Goal: Communication & Community: Connect with others

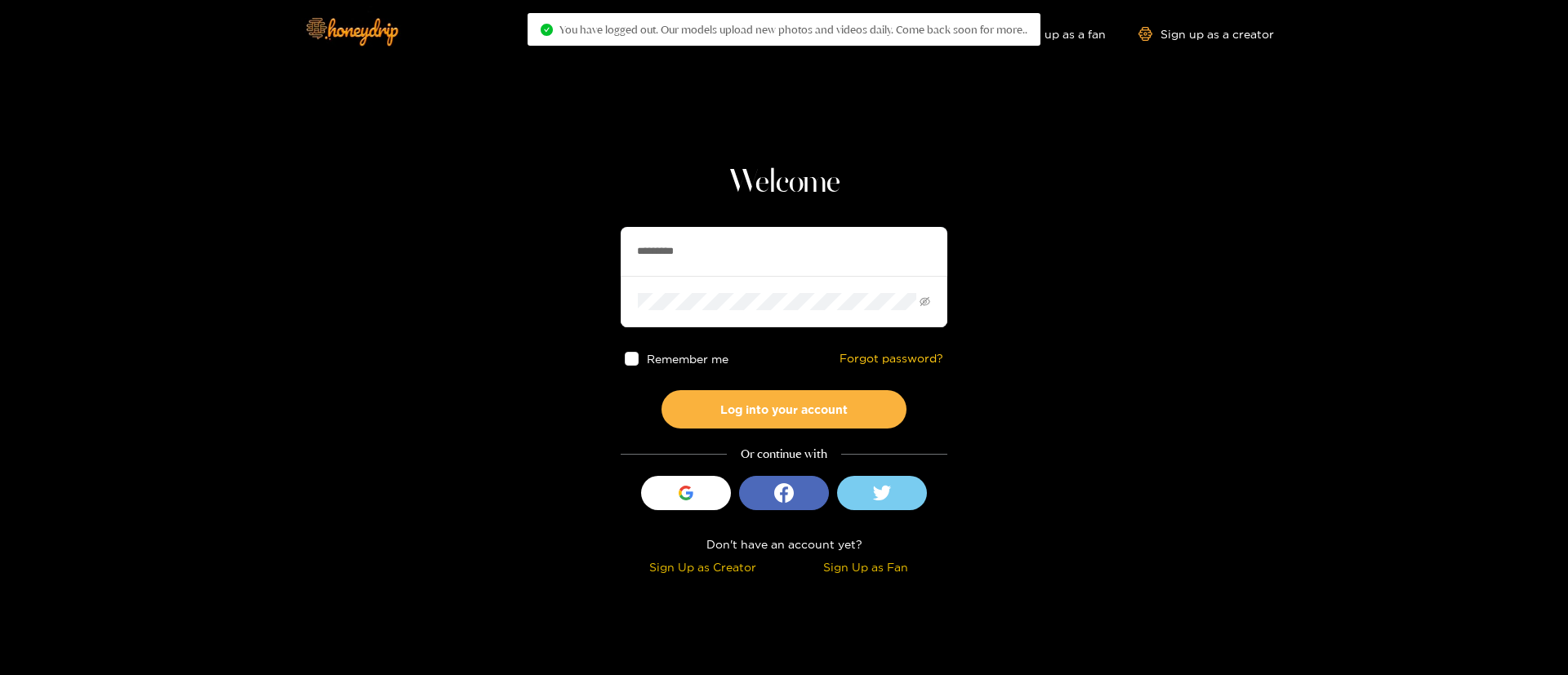
click at [813, 240] on input "*********" at bounding box center [784, 251] width 326 height 49
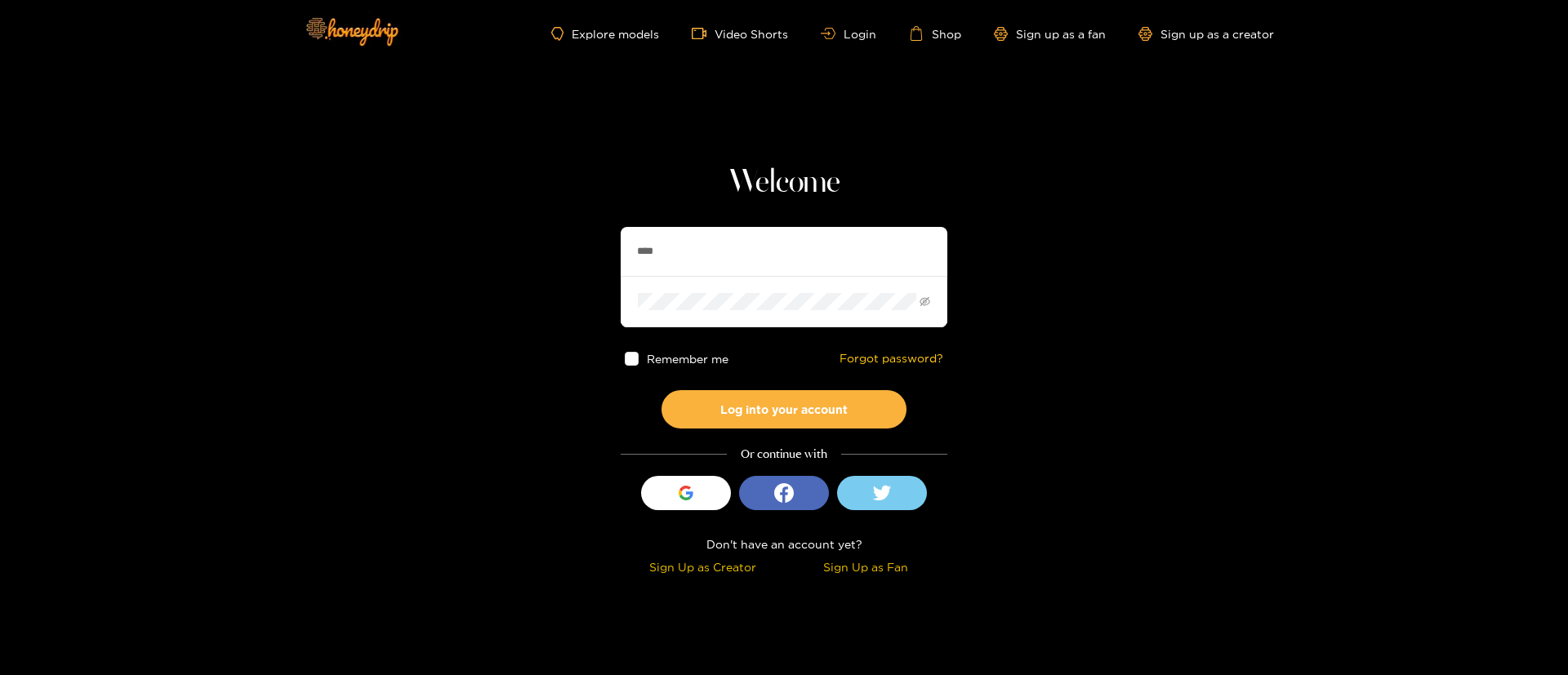
type input "**********"
click at [782, 420] on button "Log into your account" at bounding box center [783, 409] width 245 height 39
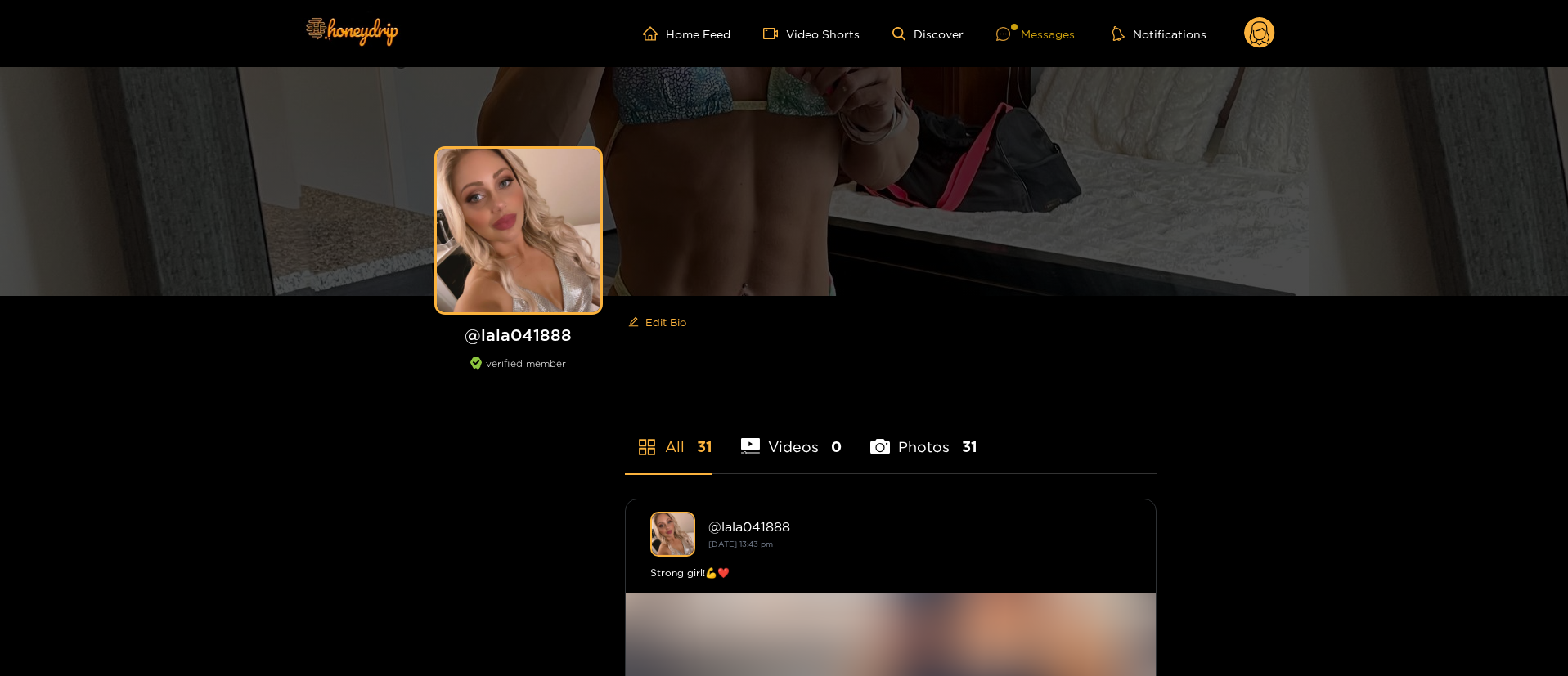
click at [1017, 36] on div at bounding box center [1008, 34] width 25 height 14
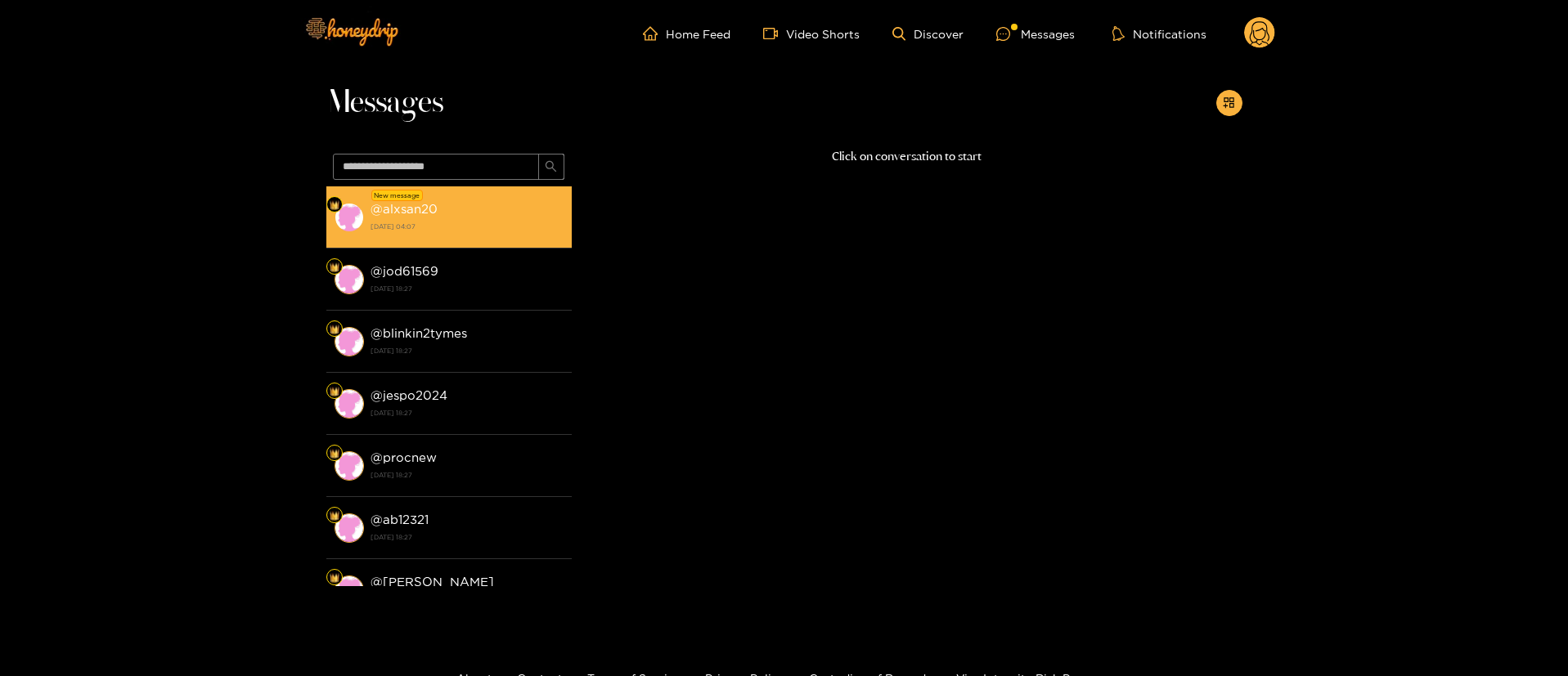
click at [503, 212] on div "@ alxsan20 16 August 2025 04:07" at bounding box center [467, 217] width 193 height 37
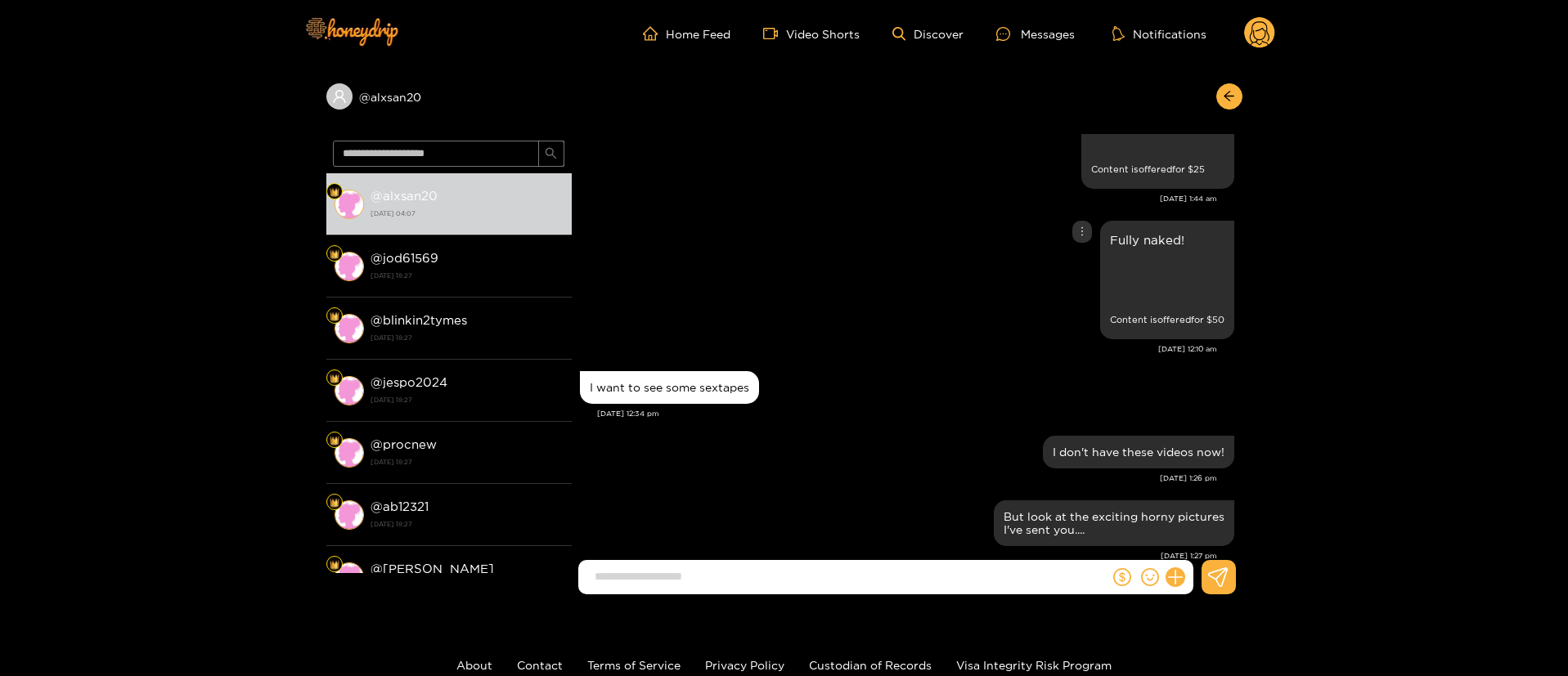
scroll to position [1519, 0]
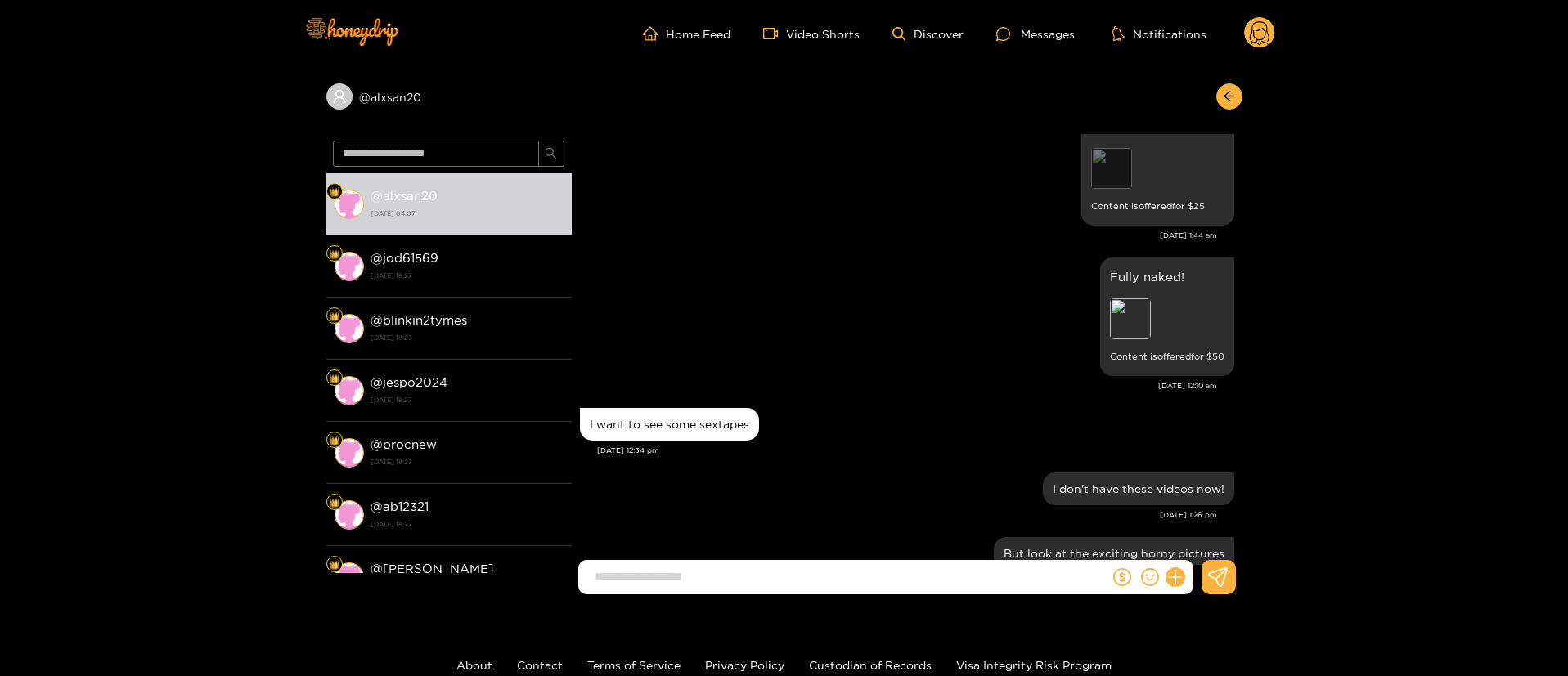
click at [1107, 155] on div "Preview" at bounding box center [1111, 169] width 41 height 41
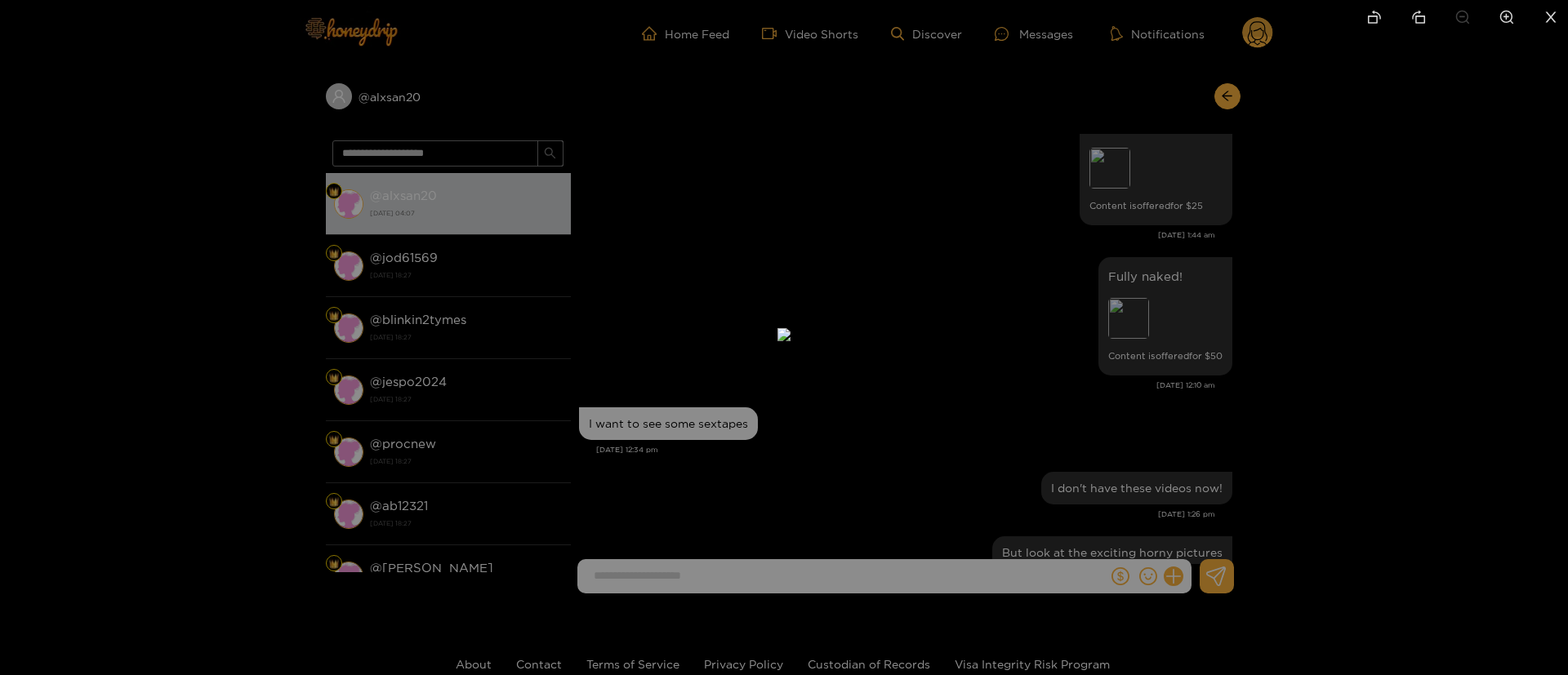
click at [1195, 256] on div at bounding box center [784, 338] width 1568 height 675
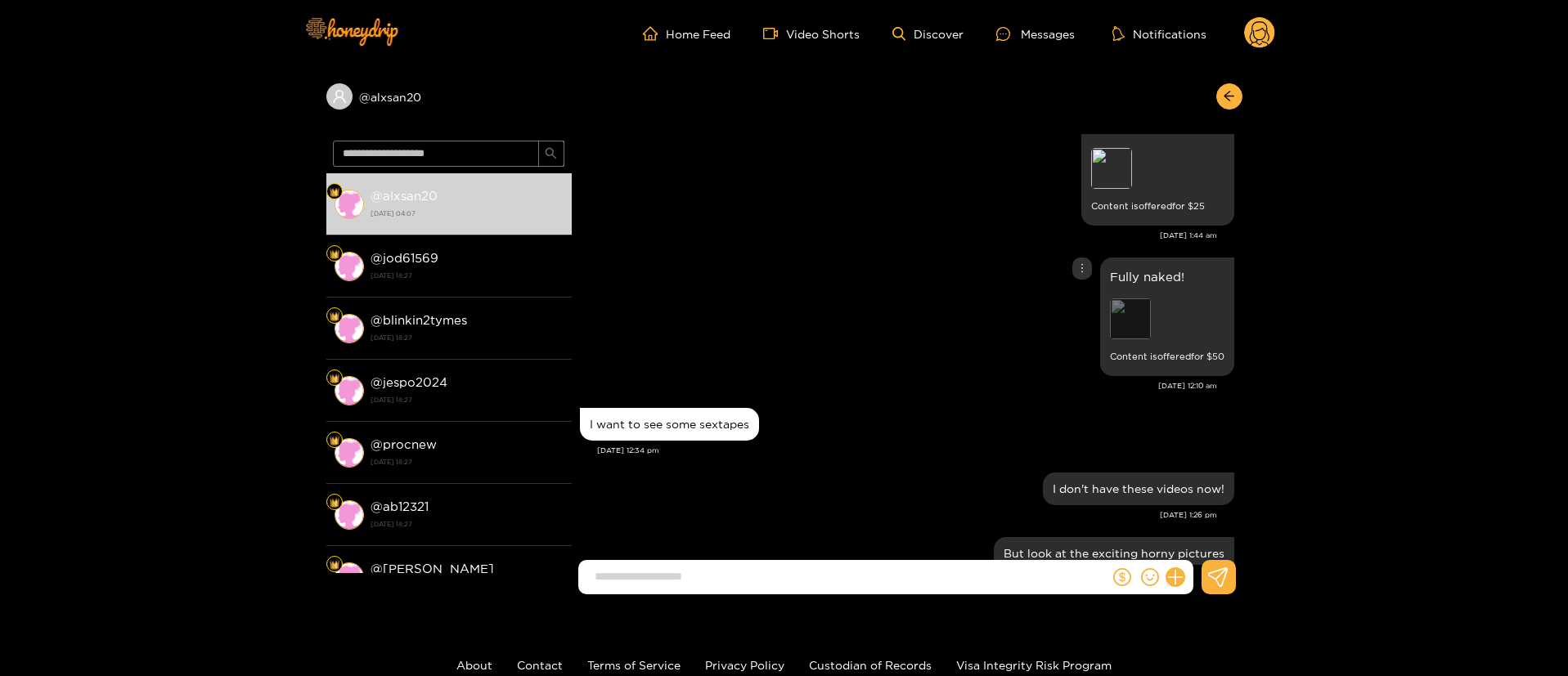
click at [1118, 317] on div "Preview" at bounding box center [1130, 319] width 41 height 41
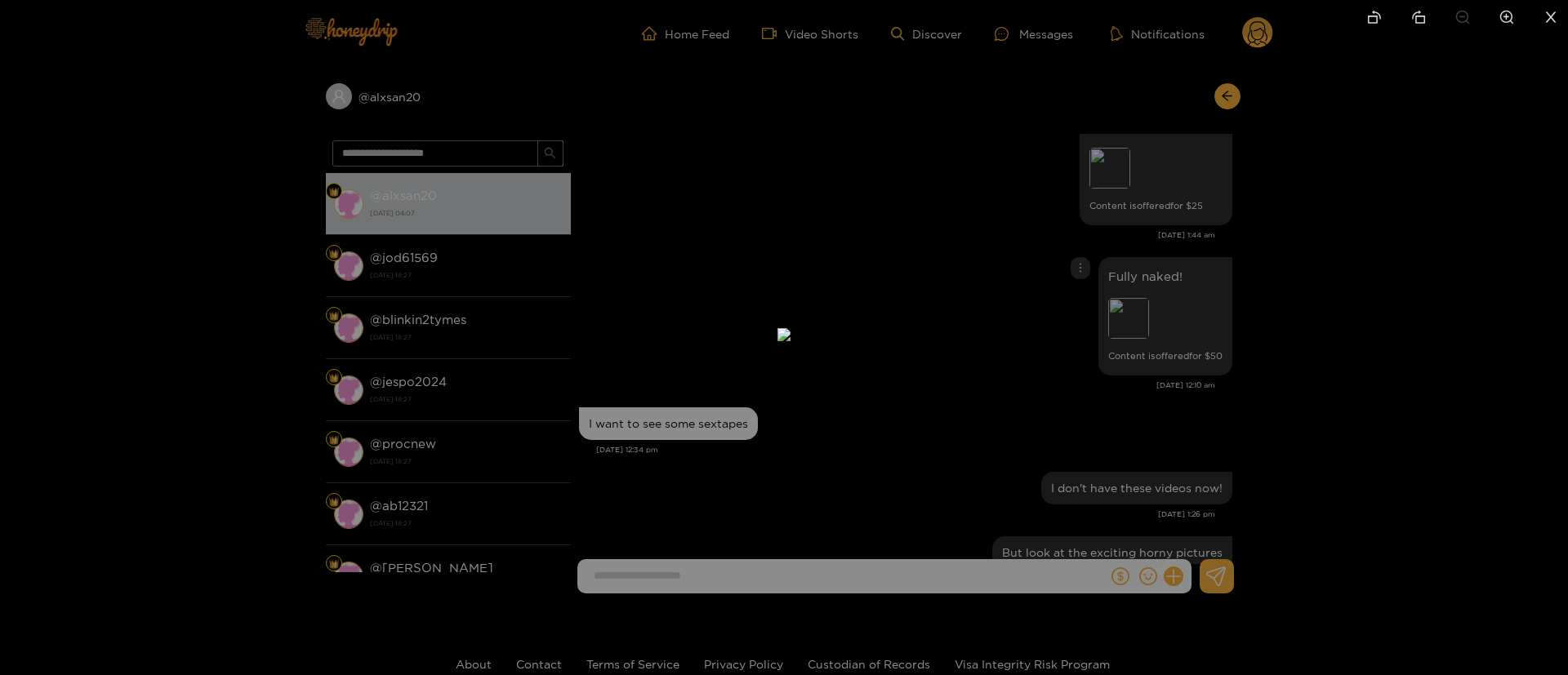
click at [1150, 293] on div at bounding box center [784, 338] width 1568 height 675
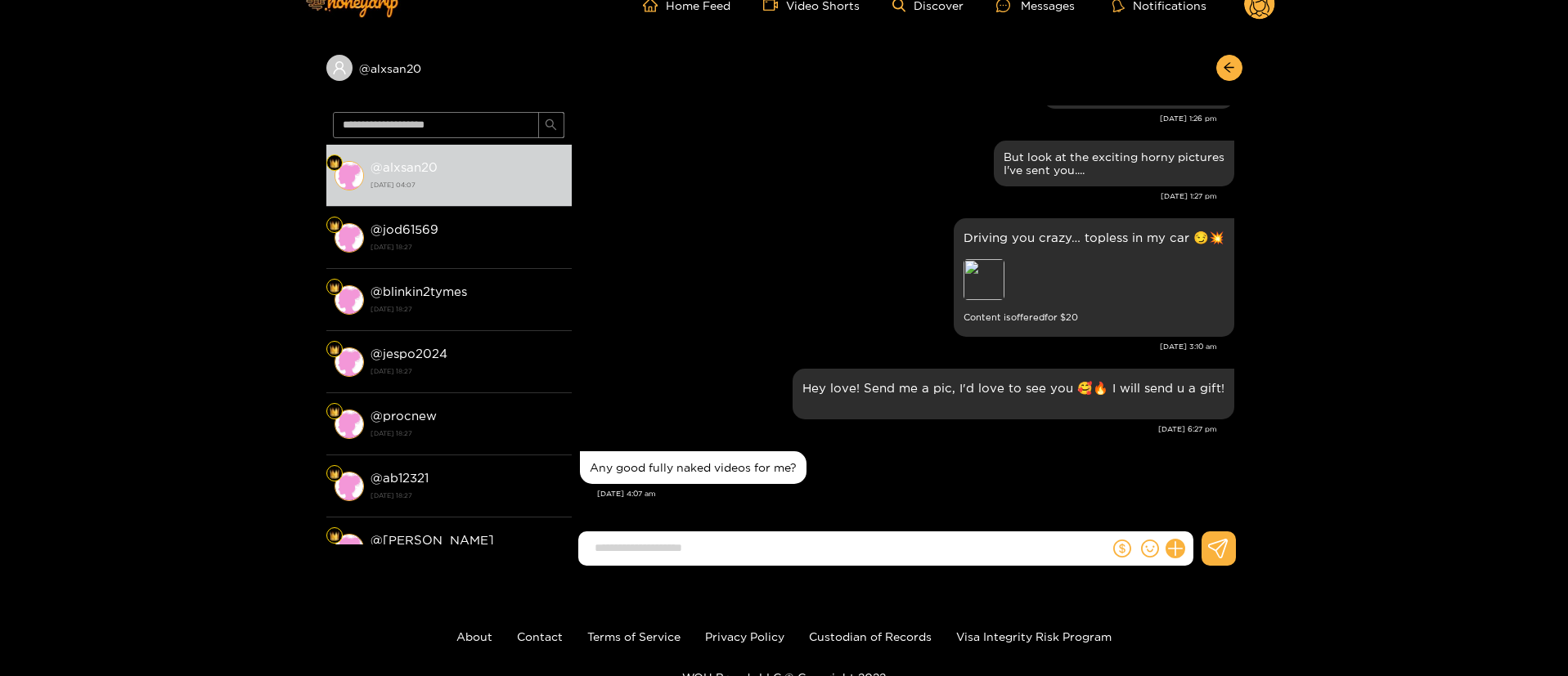
scroll to position [0, 0]
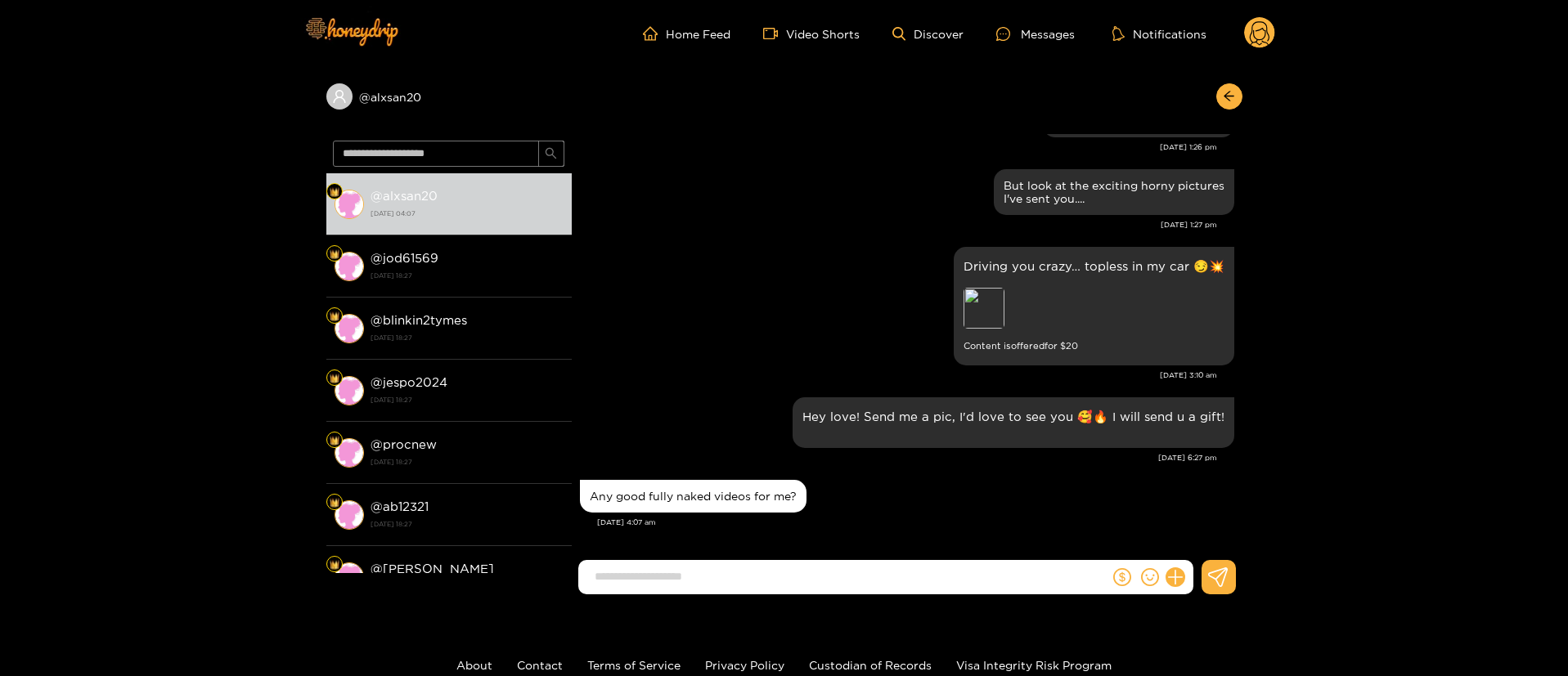
click at [741, 241] on div "But look at the exciting horny pictures I've sent you.... Jul. 26, 1:27 pm" at bounding box center [907, 204] width 655 height 77
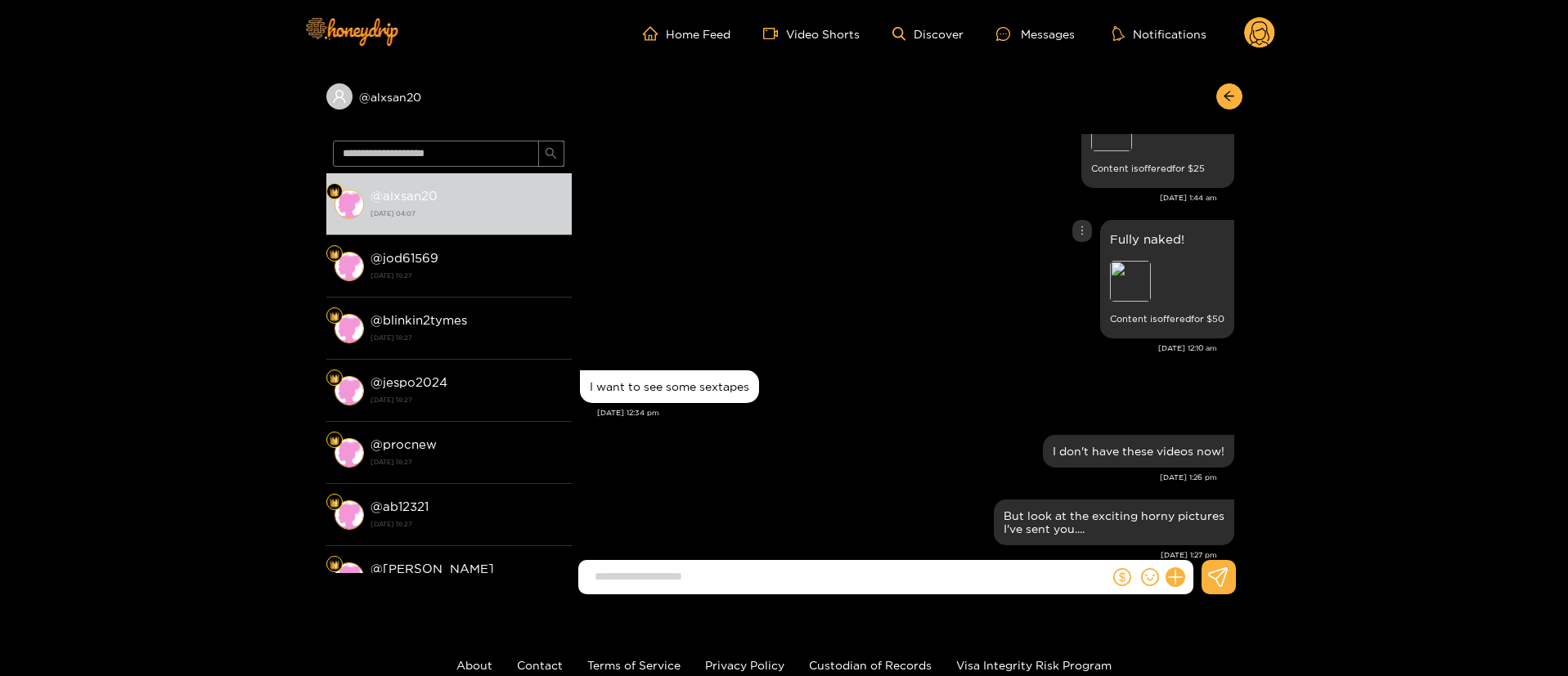
scroll to position [1519, 0]
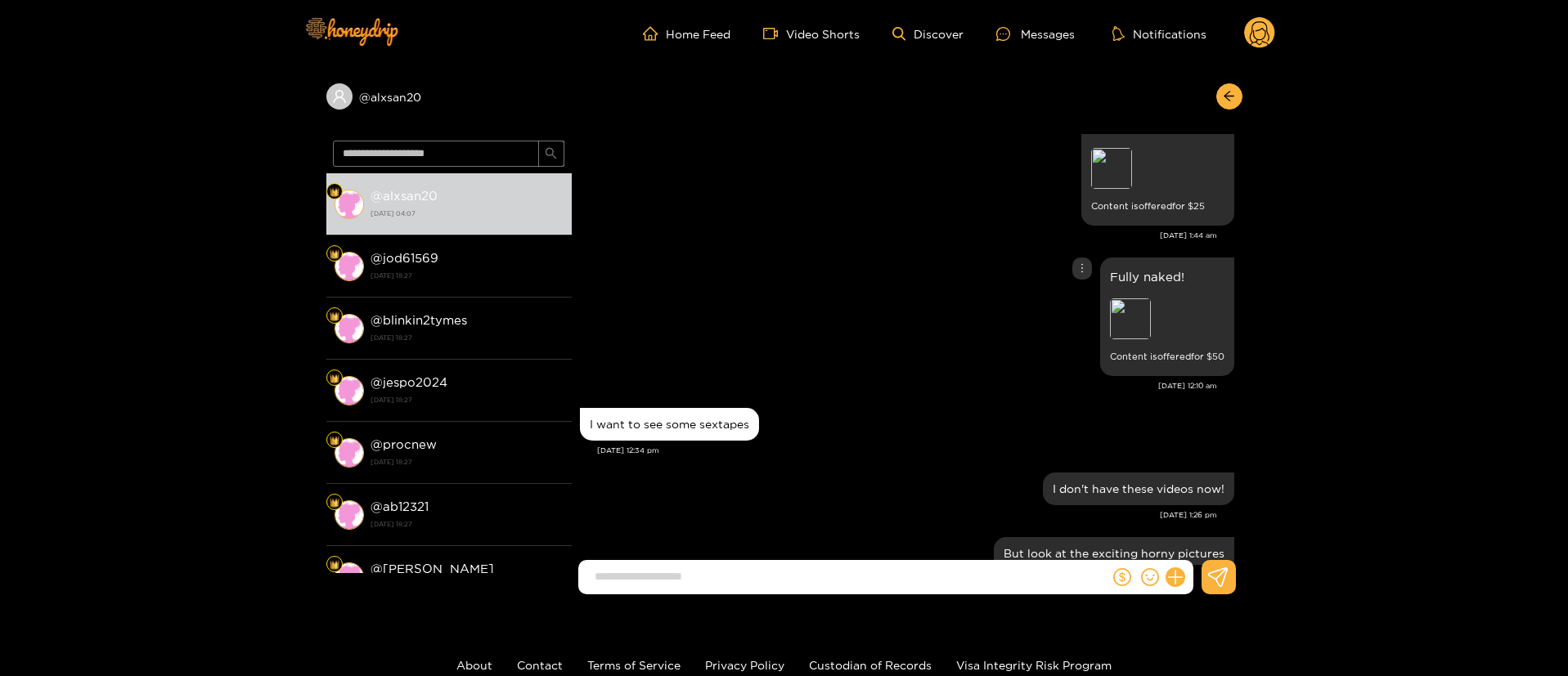
click at [1076, 267] on icon "more" at bounding box center [1081, 267] width 11 height 11
click at [1076, 264] on icon "more" at bounding box center [1081, 267] width 11 height 11
click at [1073, 296] on div "Unsend" at bounding box center [1075, 302] width 40 height 16
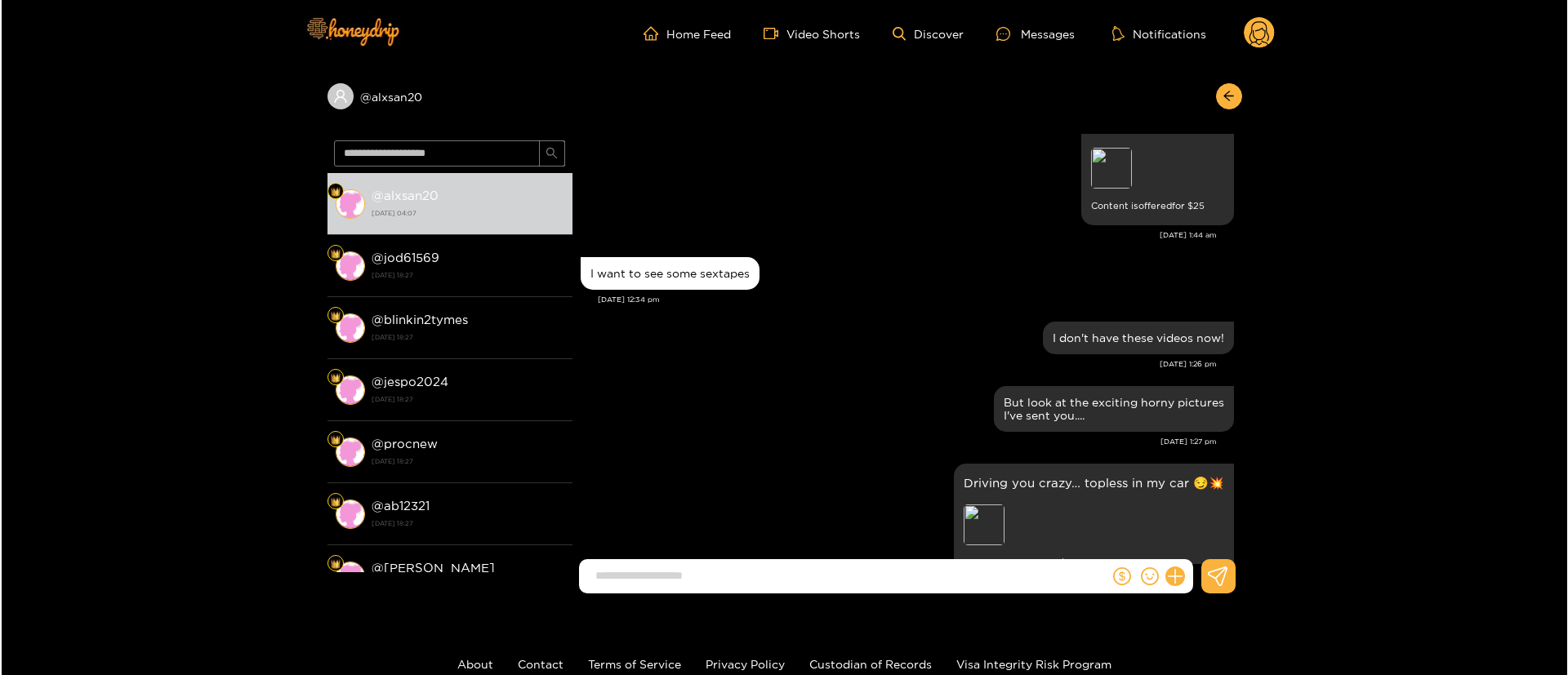
scroll to position [1734, 0]
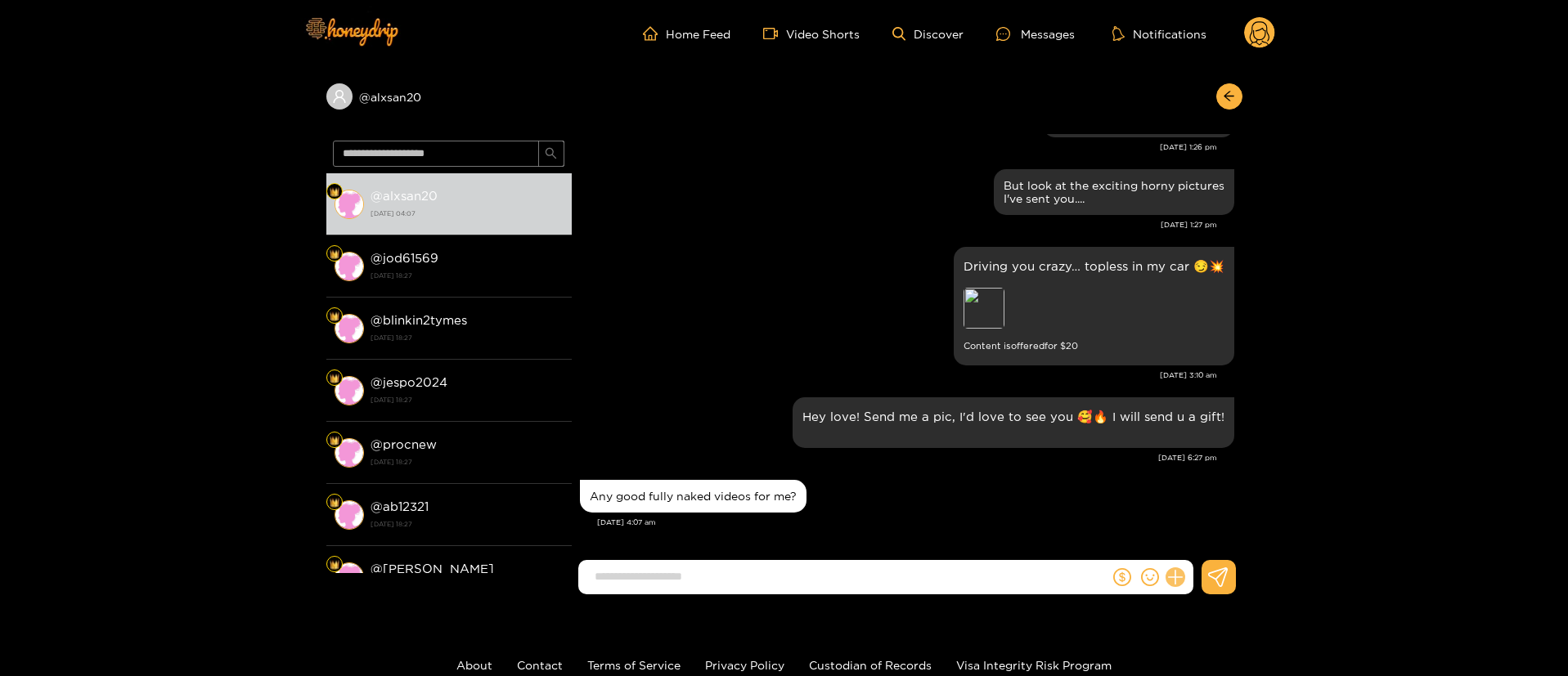
click at [1170, 577] on icon at bounding box center [1175, 577] width 15 height 15
click at [1202, 546] on button at bounding box center [1205, 538] width 58 height 37
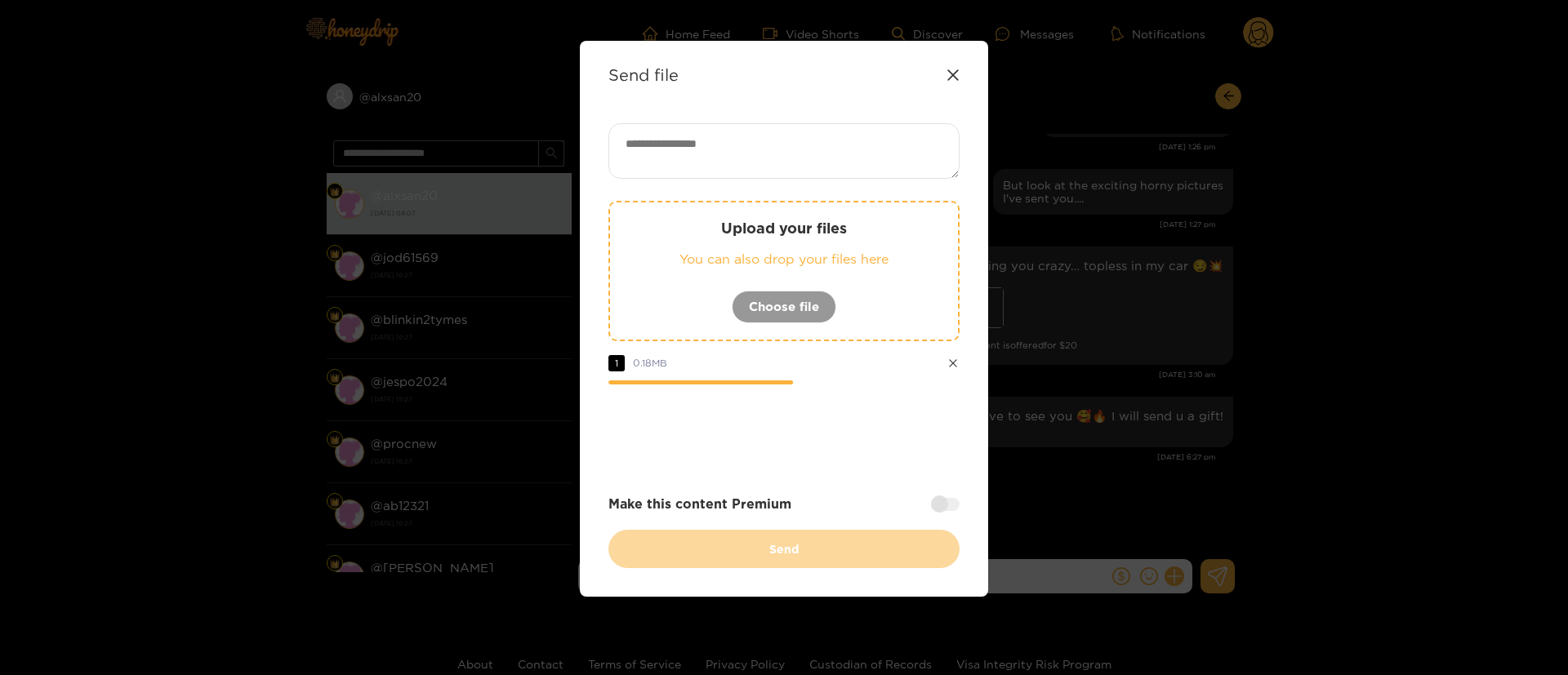
click at [814, 140] on textarea at bounding box center [783, 151] width 351 height 56
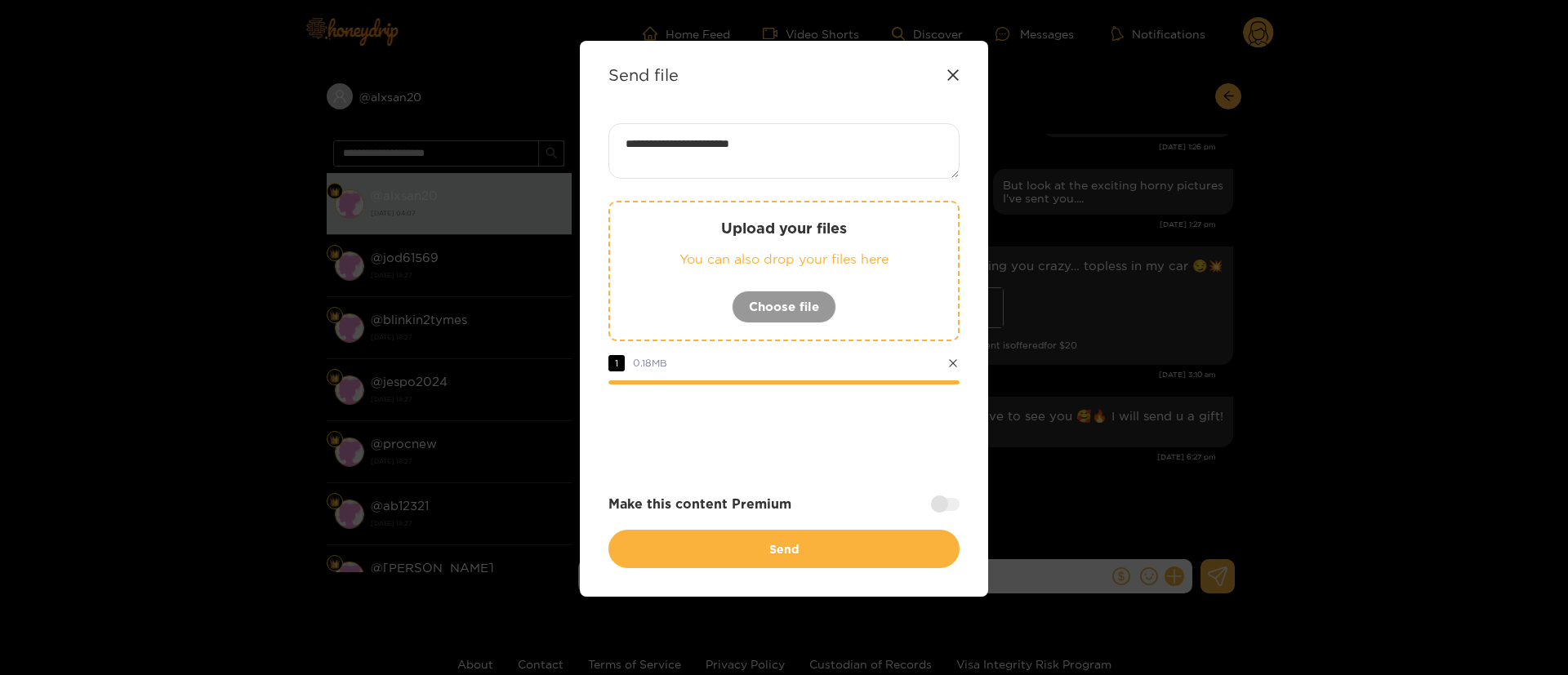
click at [686, 138] on textarea "**********" at bounding box center [783, 151] width 351 height 56
click at [882, 146] on textarea "**********" at bounding box center [783, 151] width 351 height 56
paste textarea "****"
type textarea "**********"
click at [947, 505] on div at bounding box center [945, 504] width 28 height 13
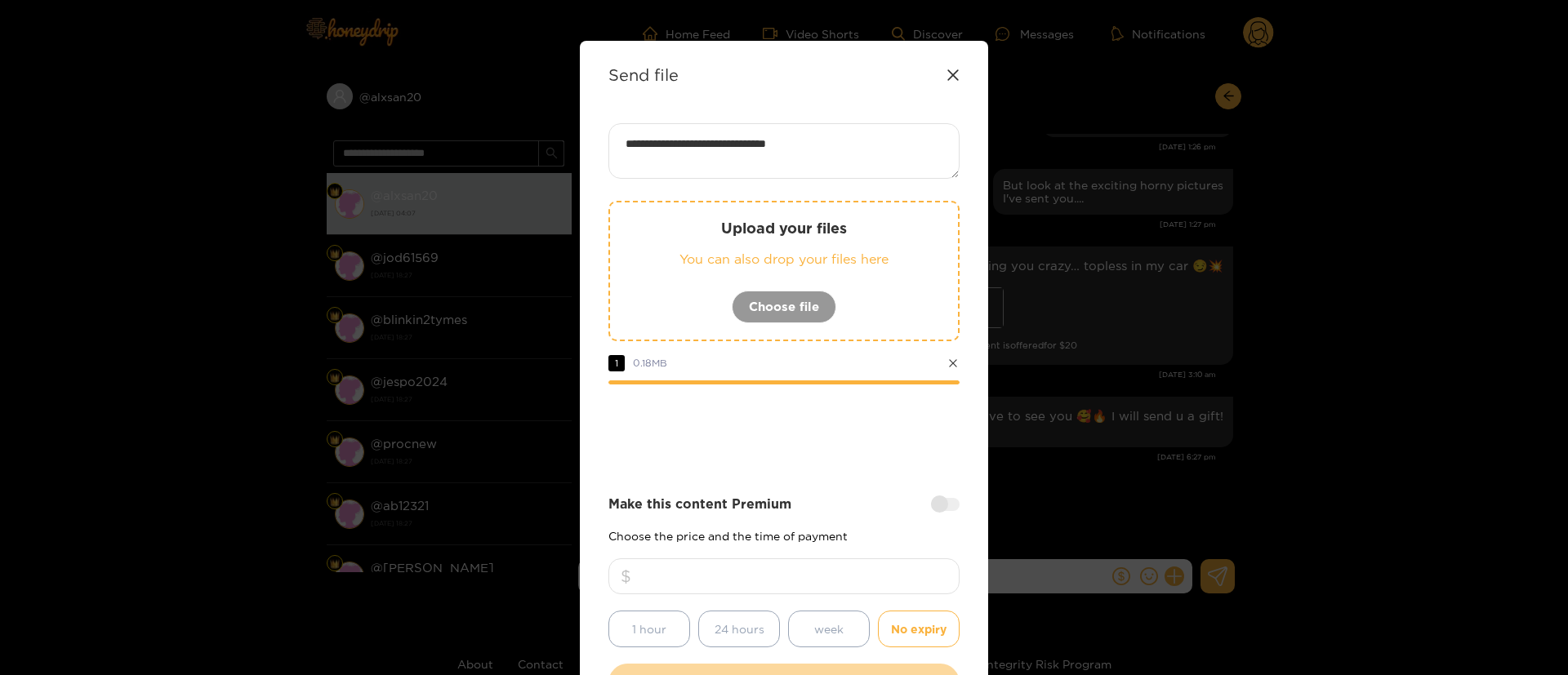
click at [928, 575] on input "number" at bounding box center [783, 576] width 351 height 36
type input "**"
click at [841, 472] on div "**********" at bounding box center [783, 413] width 351 height 579
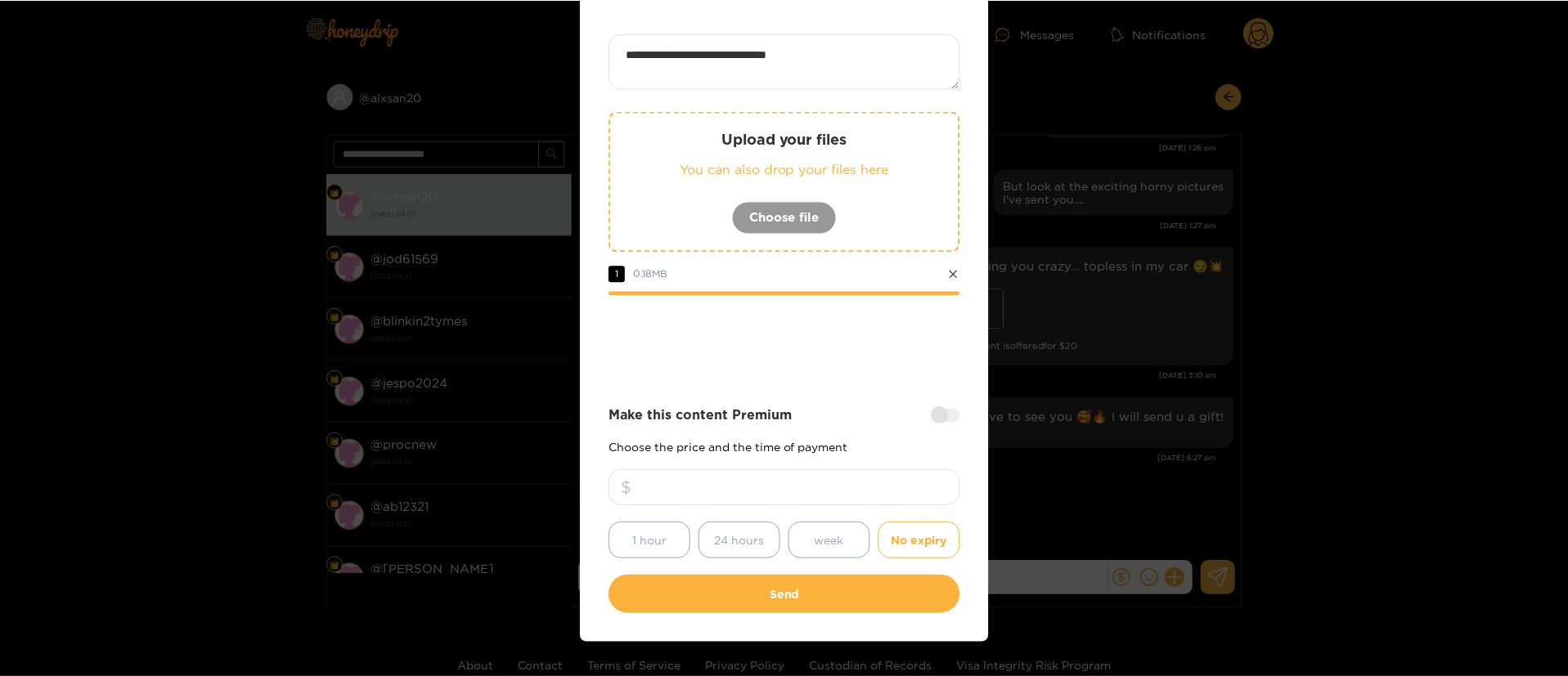
scroll to position [121, 0]
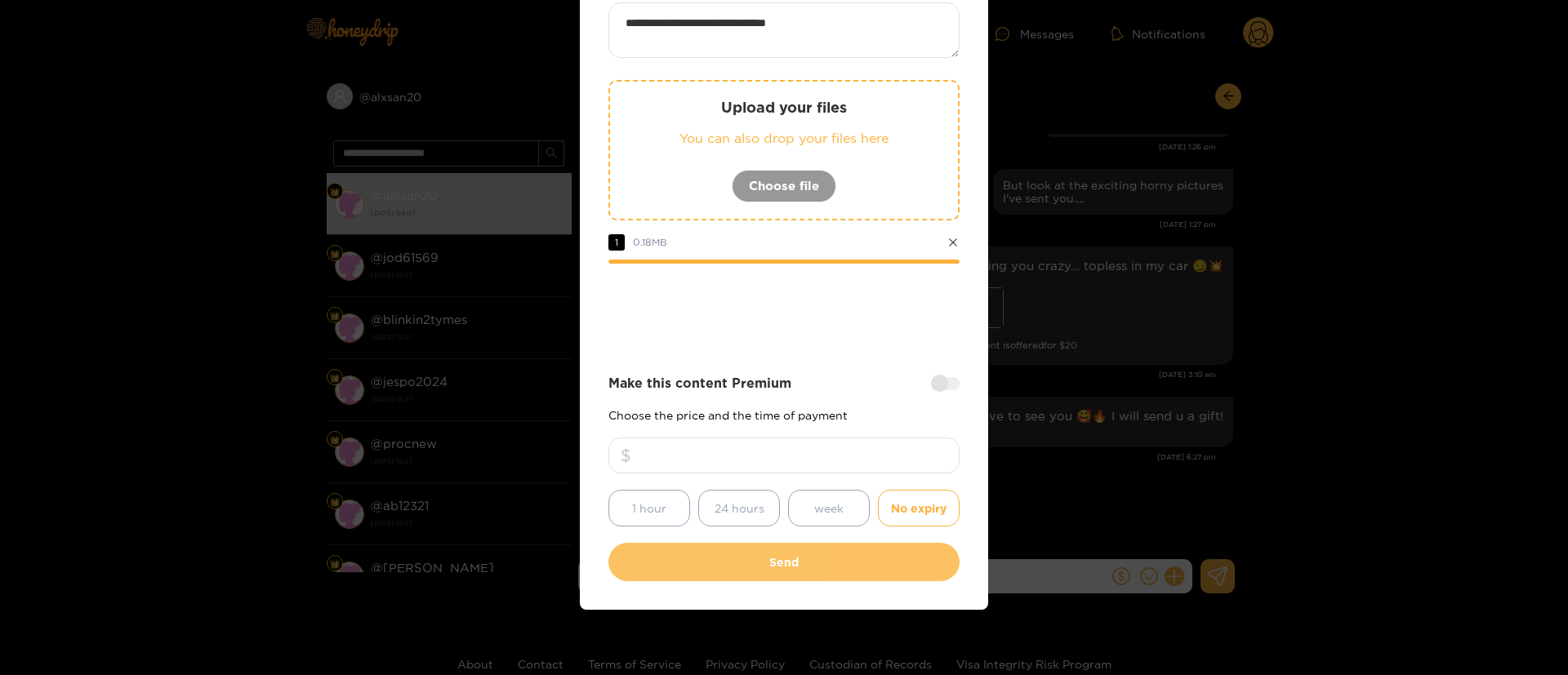
click at [866, 563] on button "Send" at bounding box center [783, 562] width 351 height 39
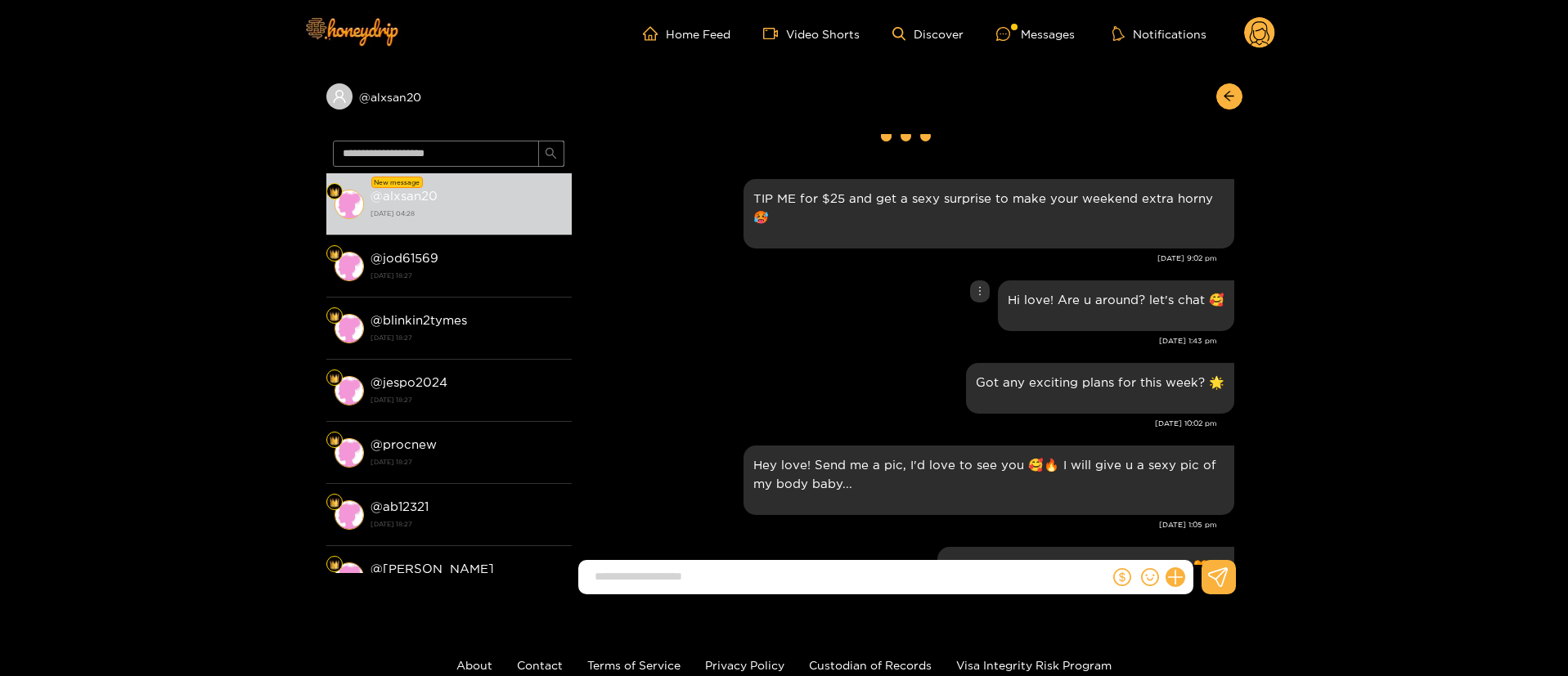
scroll to position [0, 0]
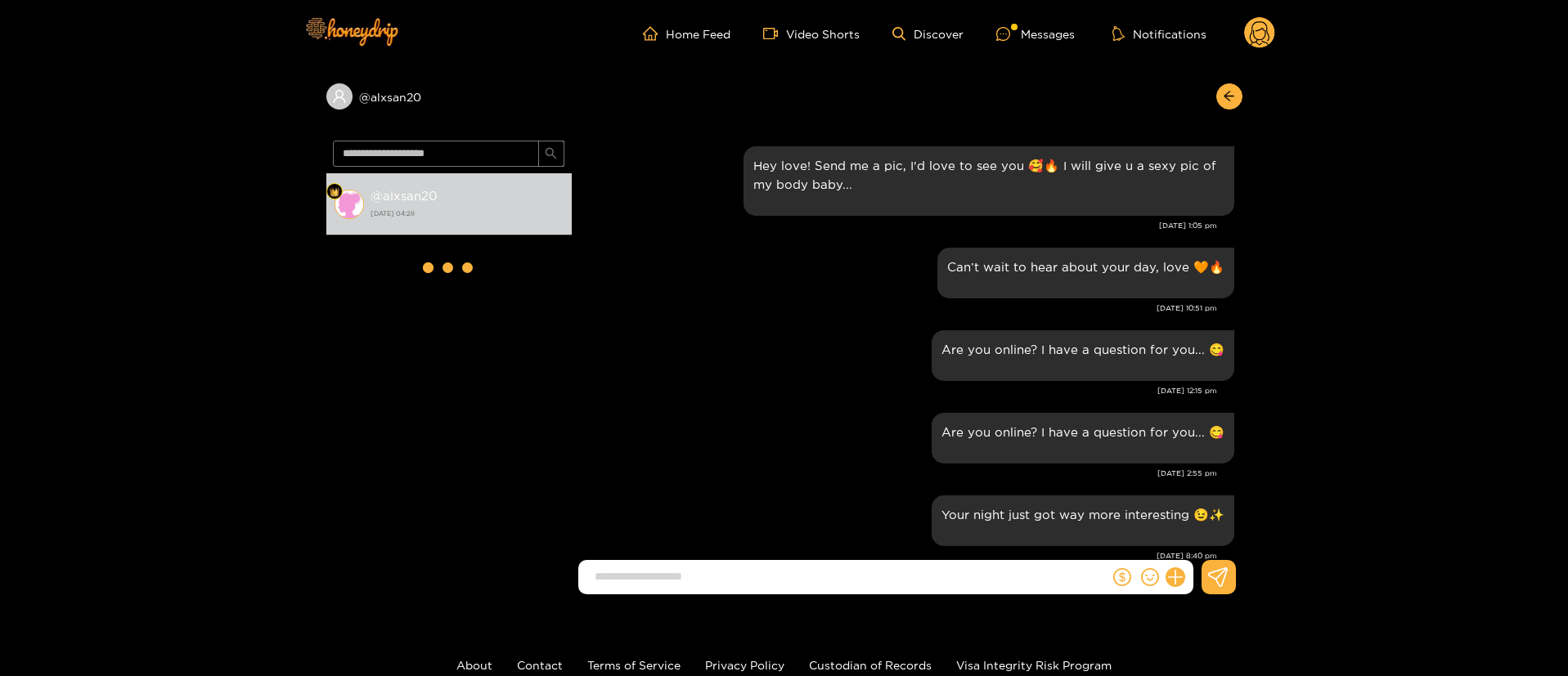
scroll to position [1814, 0]
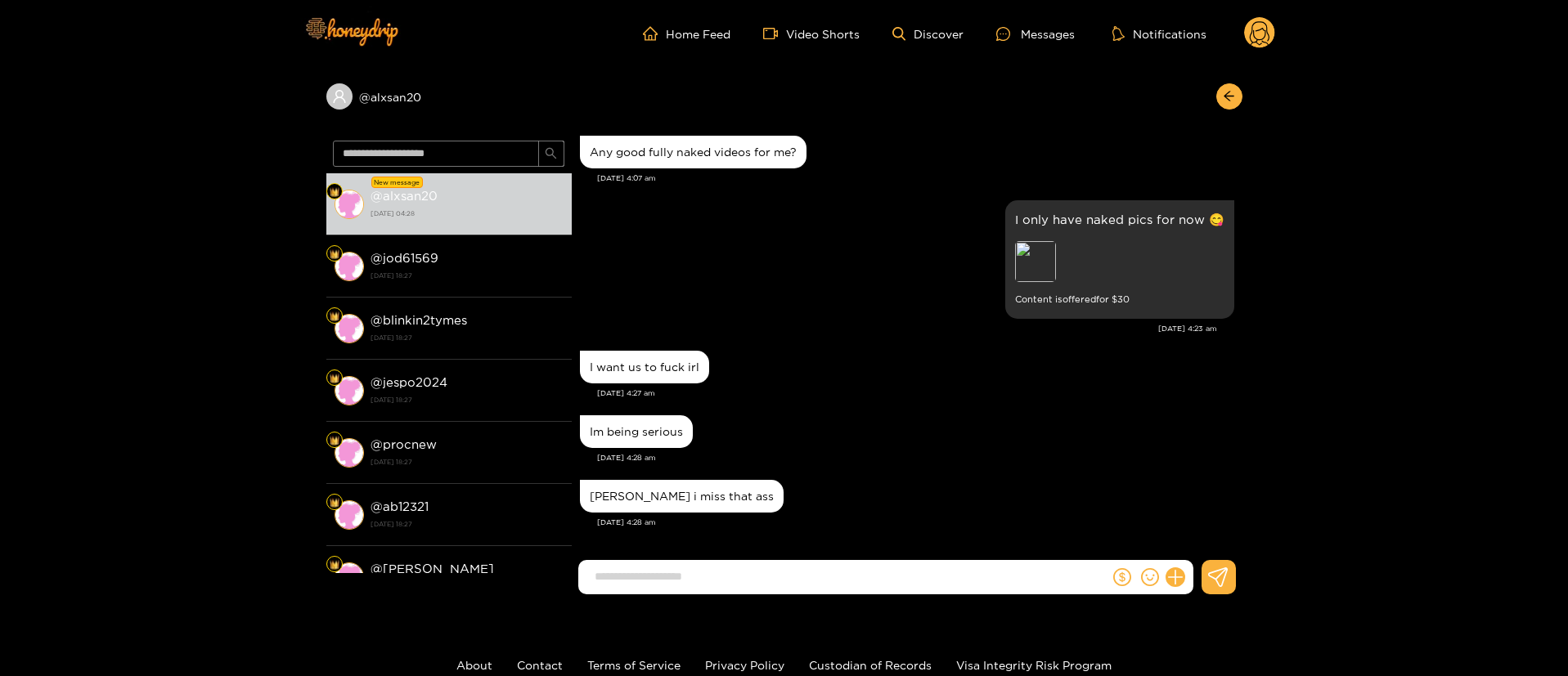
click at [802, 390] on div "Aug. 16, 4:27 am" at bounding box center [915, 393] width 637 height 11
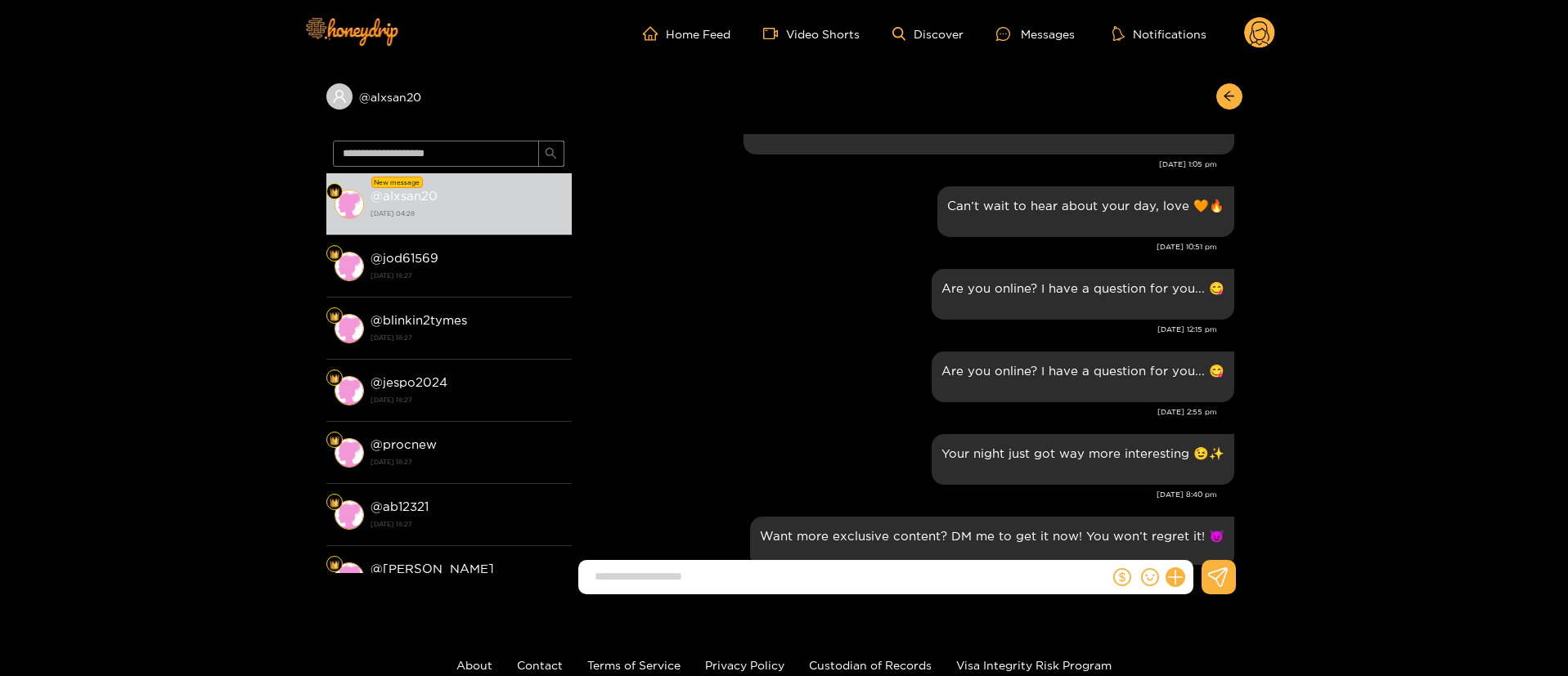
scroll to position [0, 0]
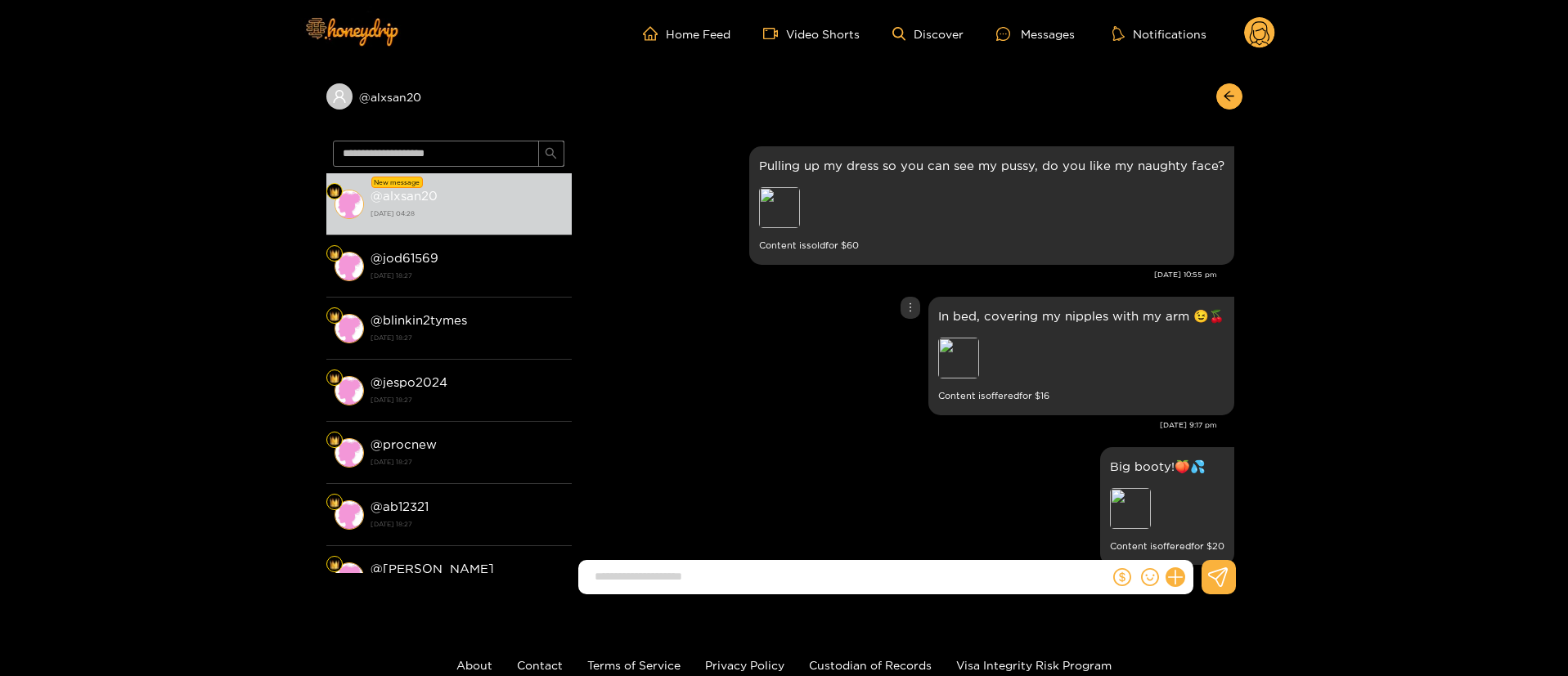
click at [643, 360] on div "In bed, covering my nipples with my arm 😉🍒 Preview Content is offered for $ 16" at bounding box center [907, 355] width 655 height 126
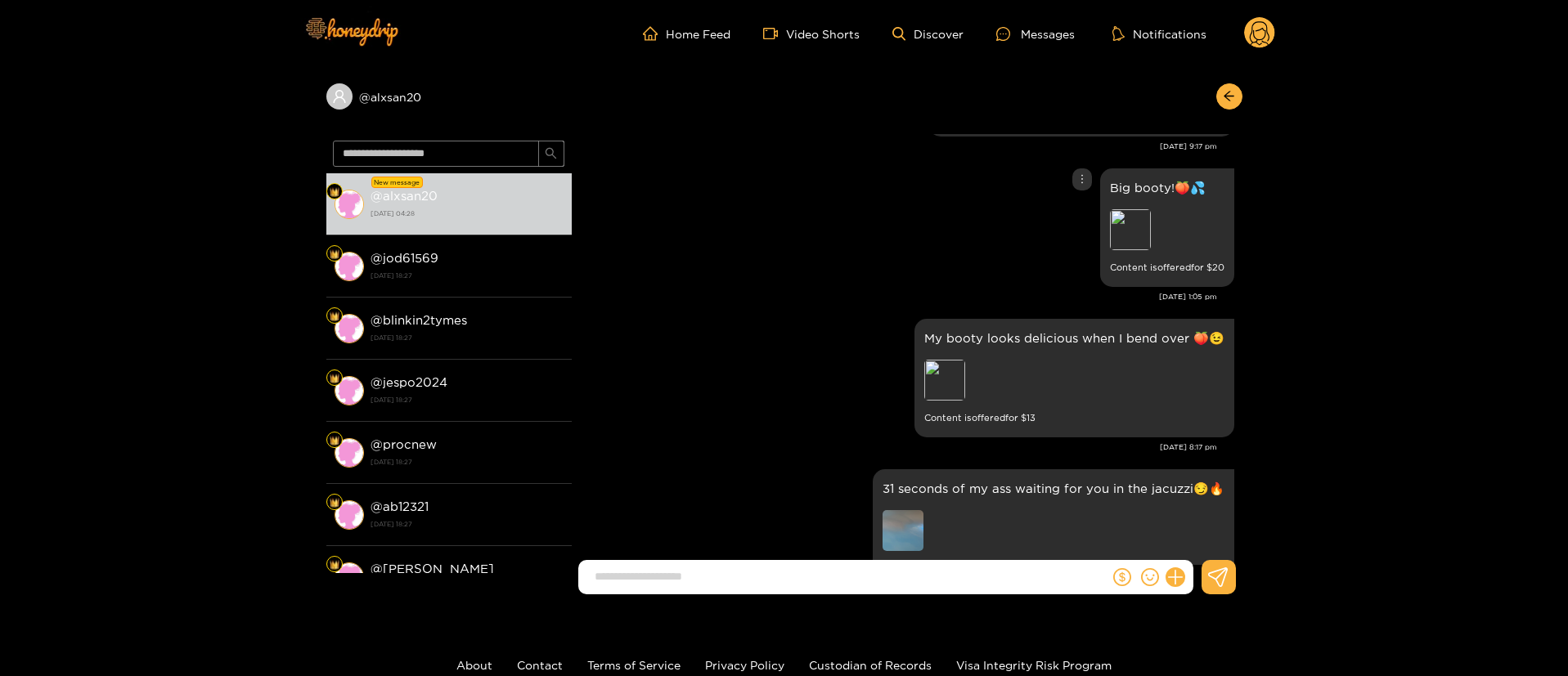
scroll to position [245, 0]
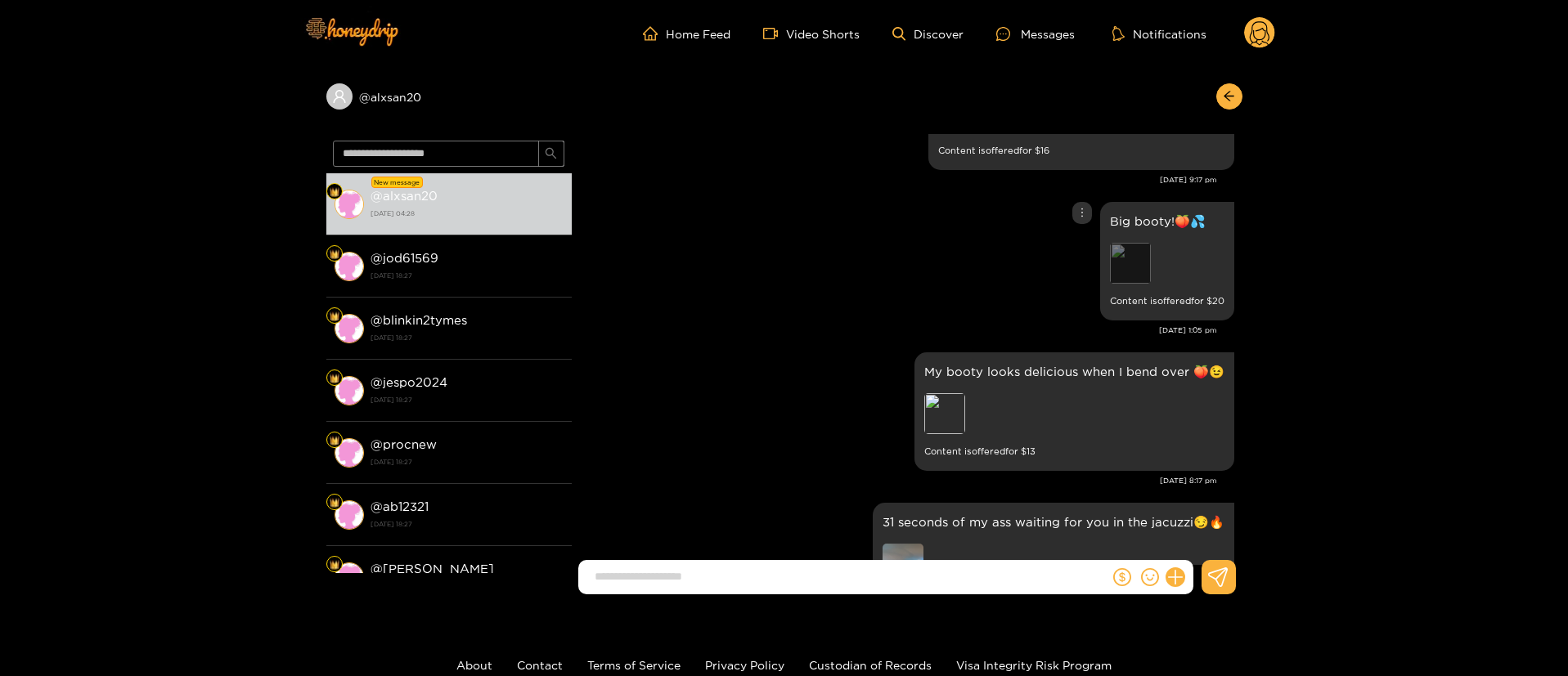
click at [1115, 270] on div "Preview" at bounding box center [1130, 263] width 41 height 41
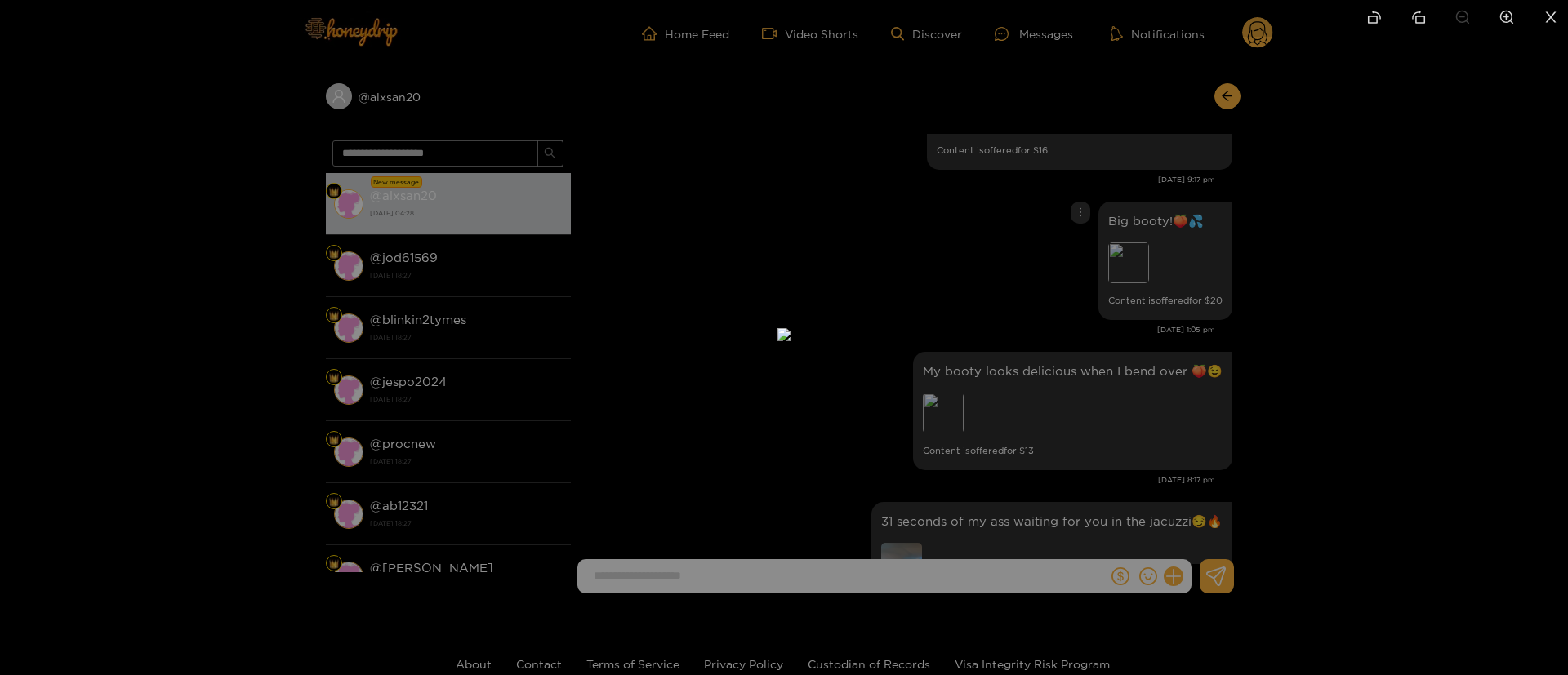
click at [1394, 271] on div at bounding box center [784, 338] width 1568 height 675
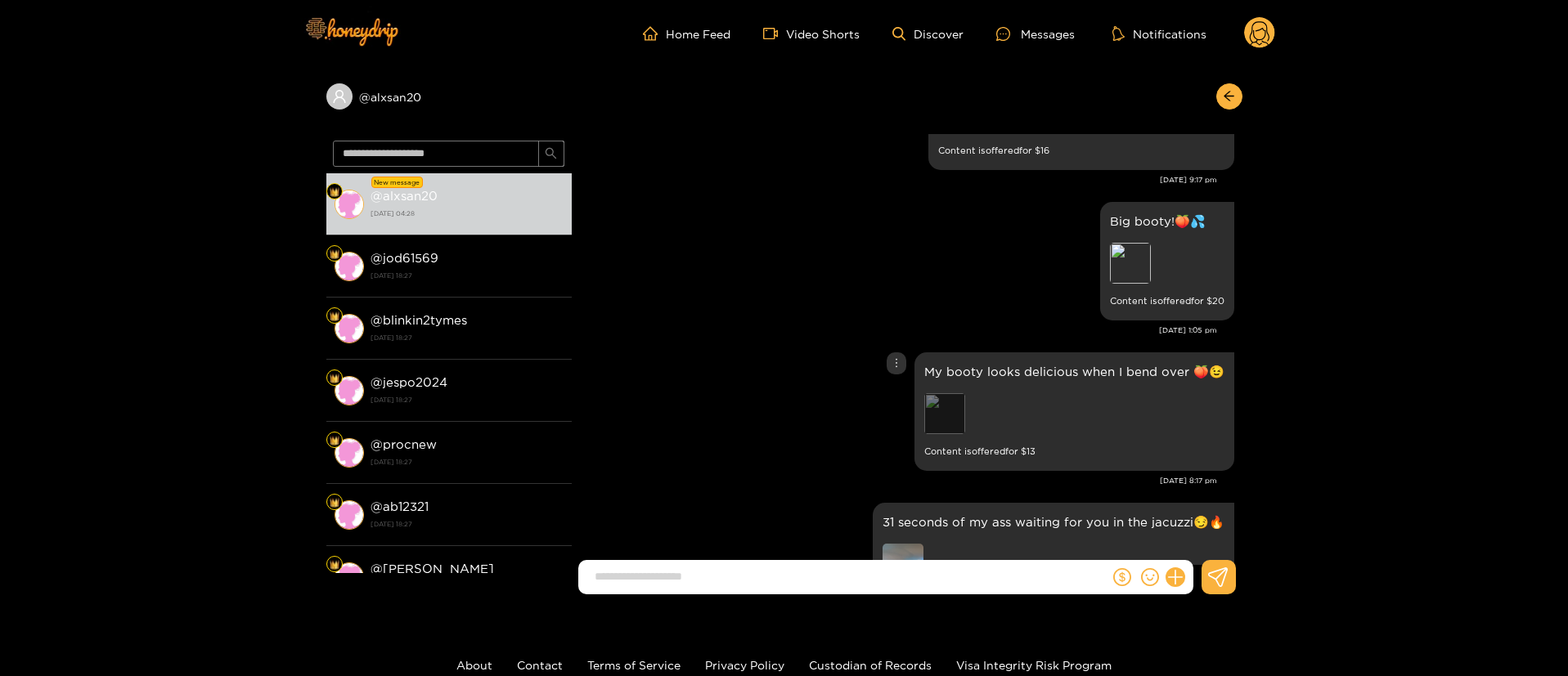
click at [950, 411] on div "Preview" at bounding box center [944, 414] width 41 height 41
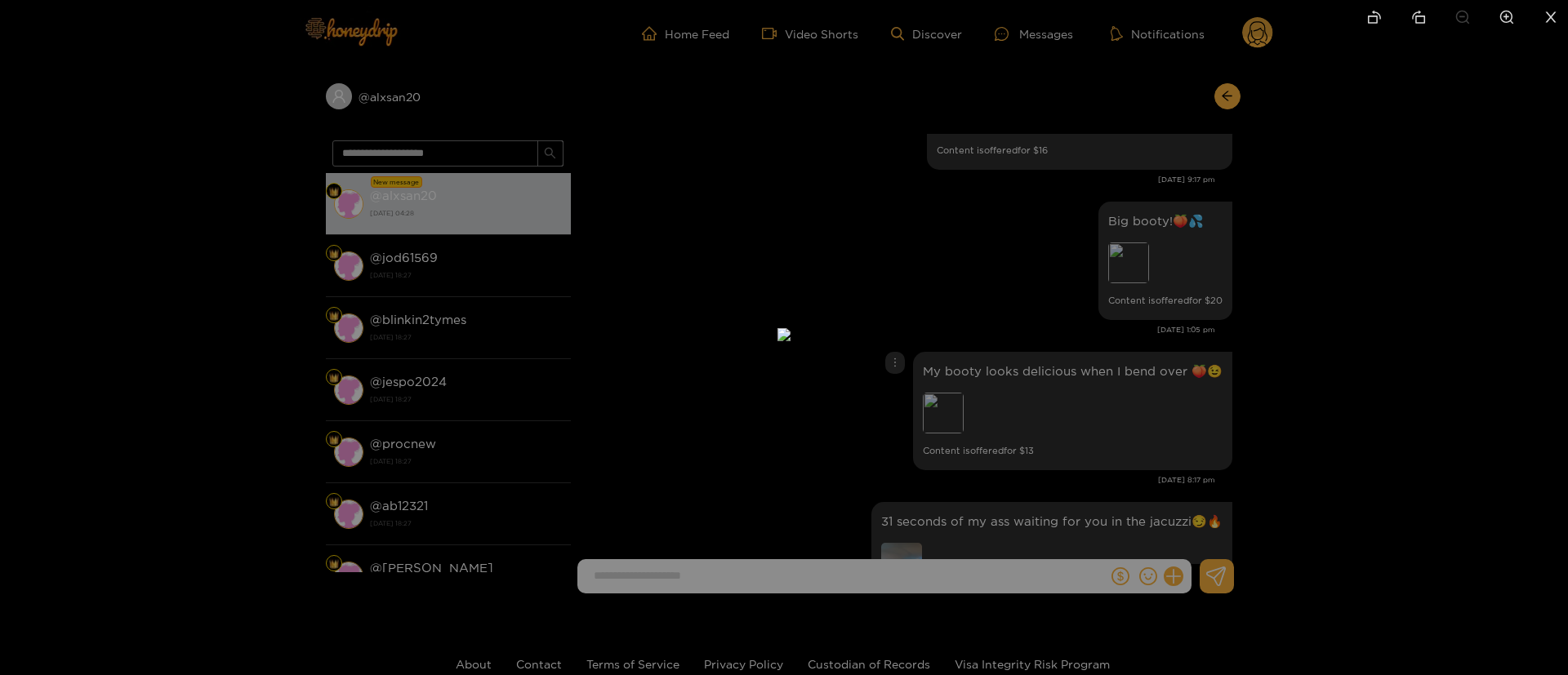
click at [1456, 354] on div at bounding box center [784, 338] width 1568 height 675
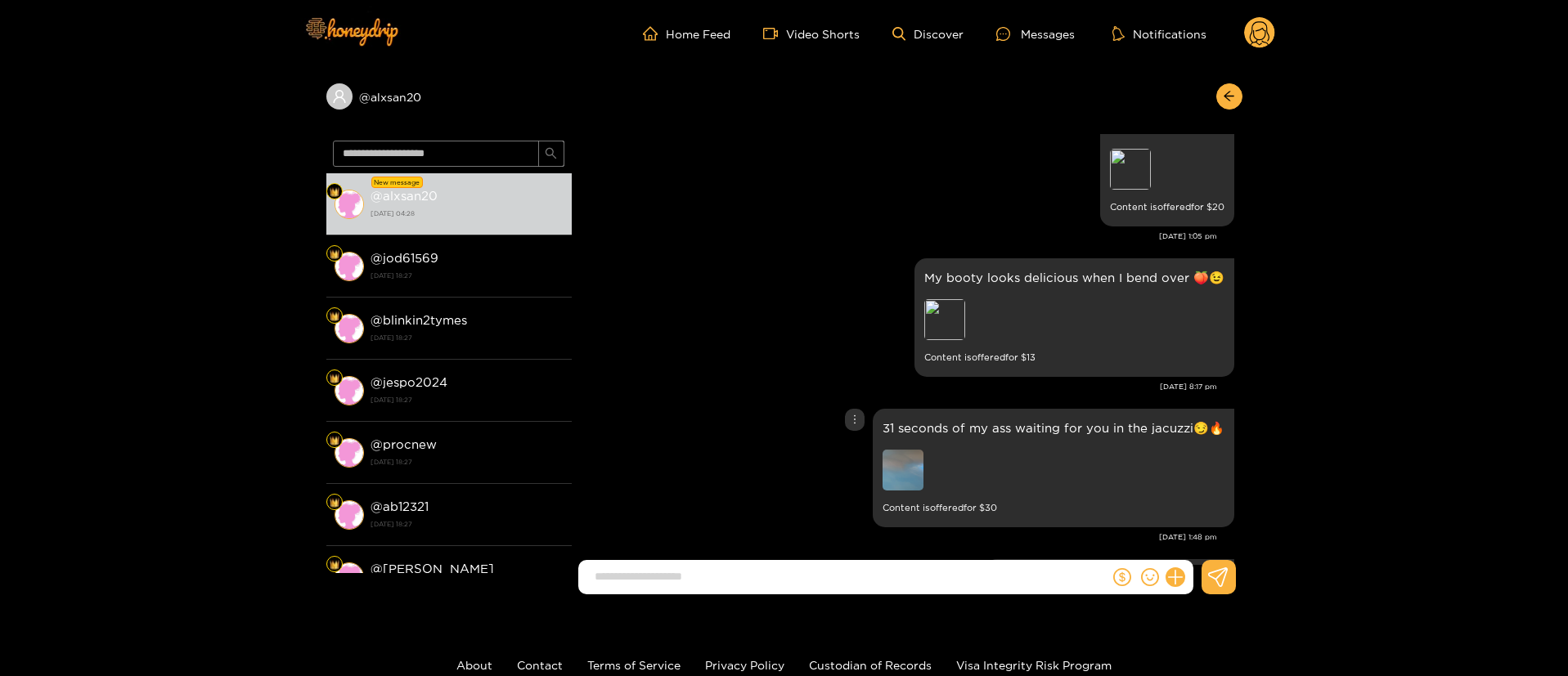
scroll to position [368, 0]
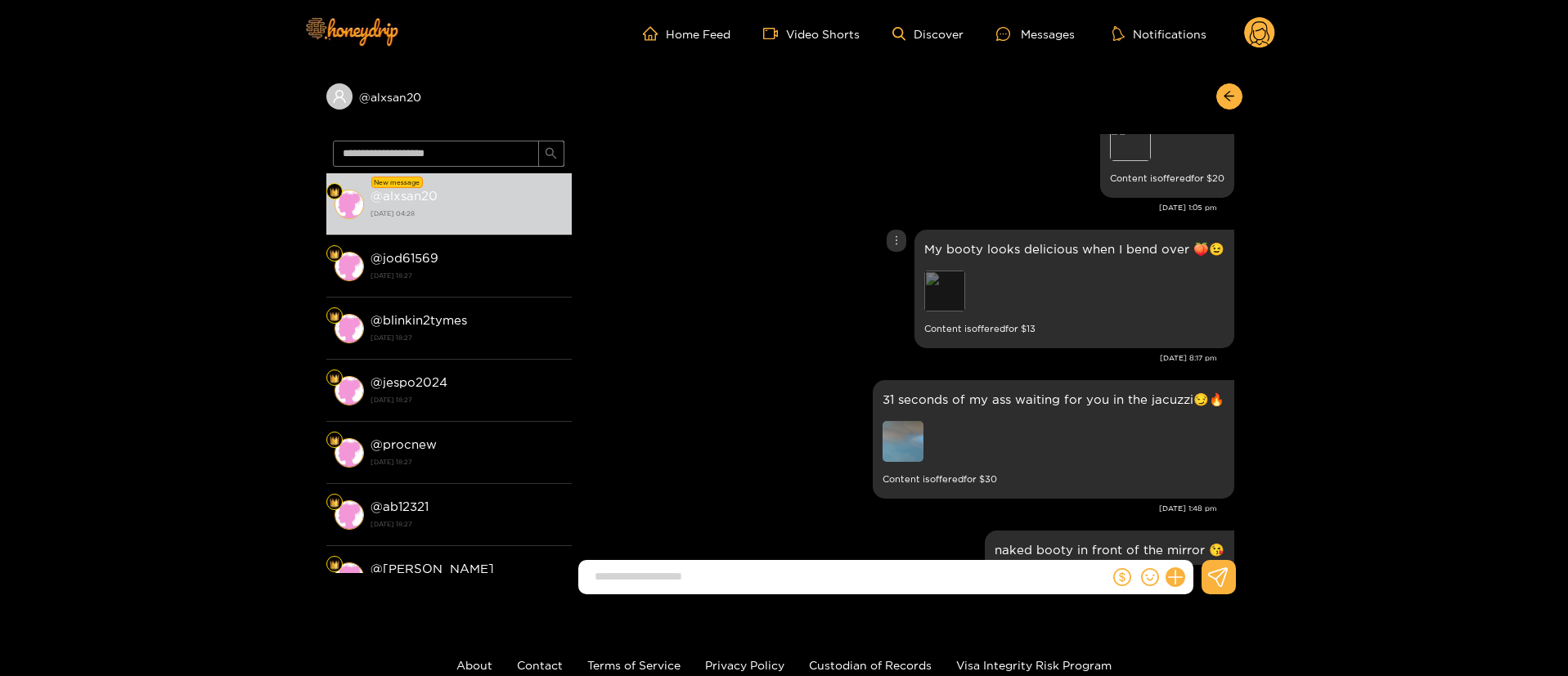
click at [938, 291] on div "Preview" at bounding box center [944, 292] width 41 height 41
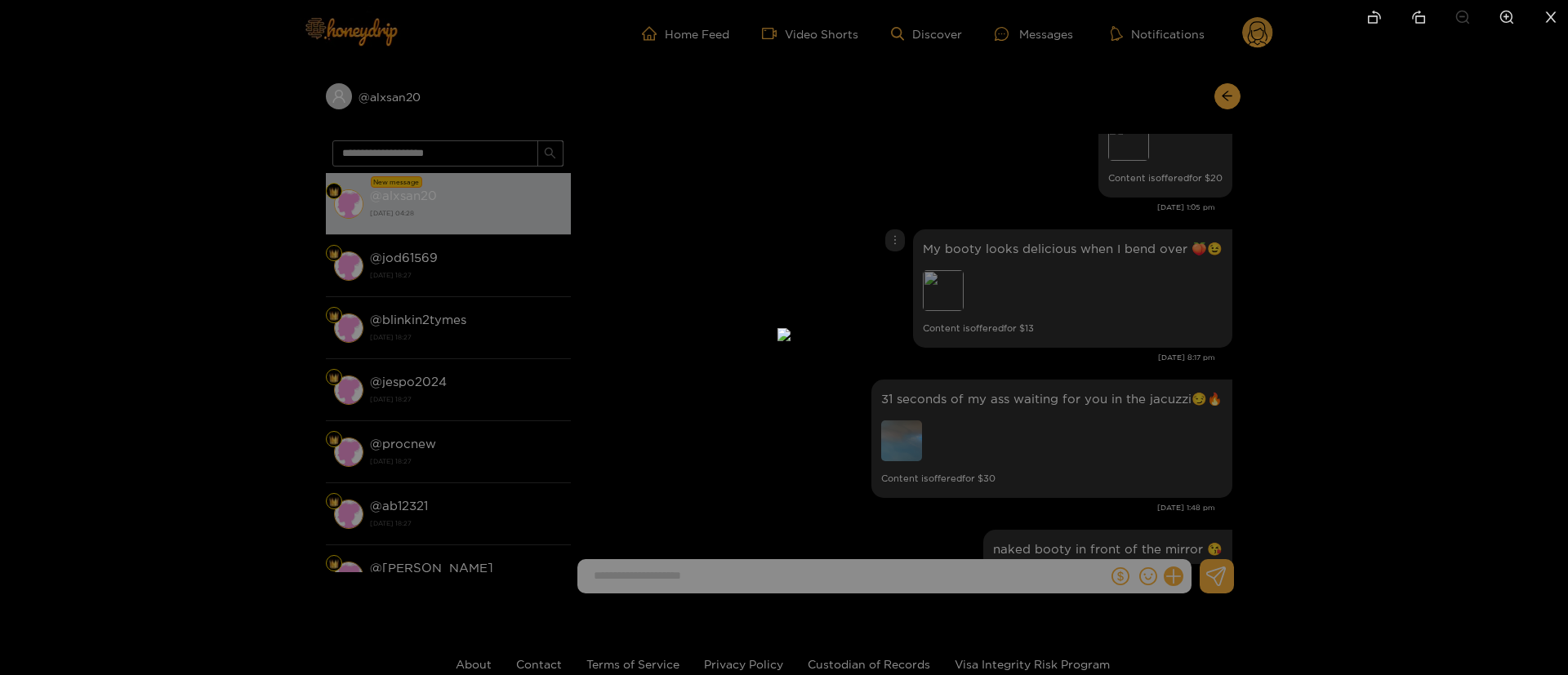
click at [1299, 291] on div at bounding box center [784, 338] width 1568 height 675
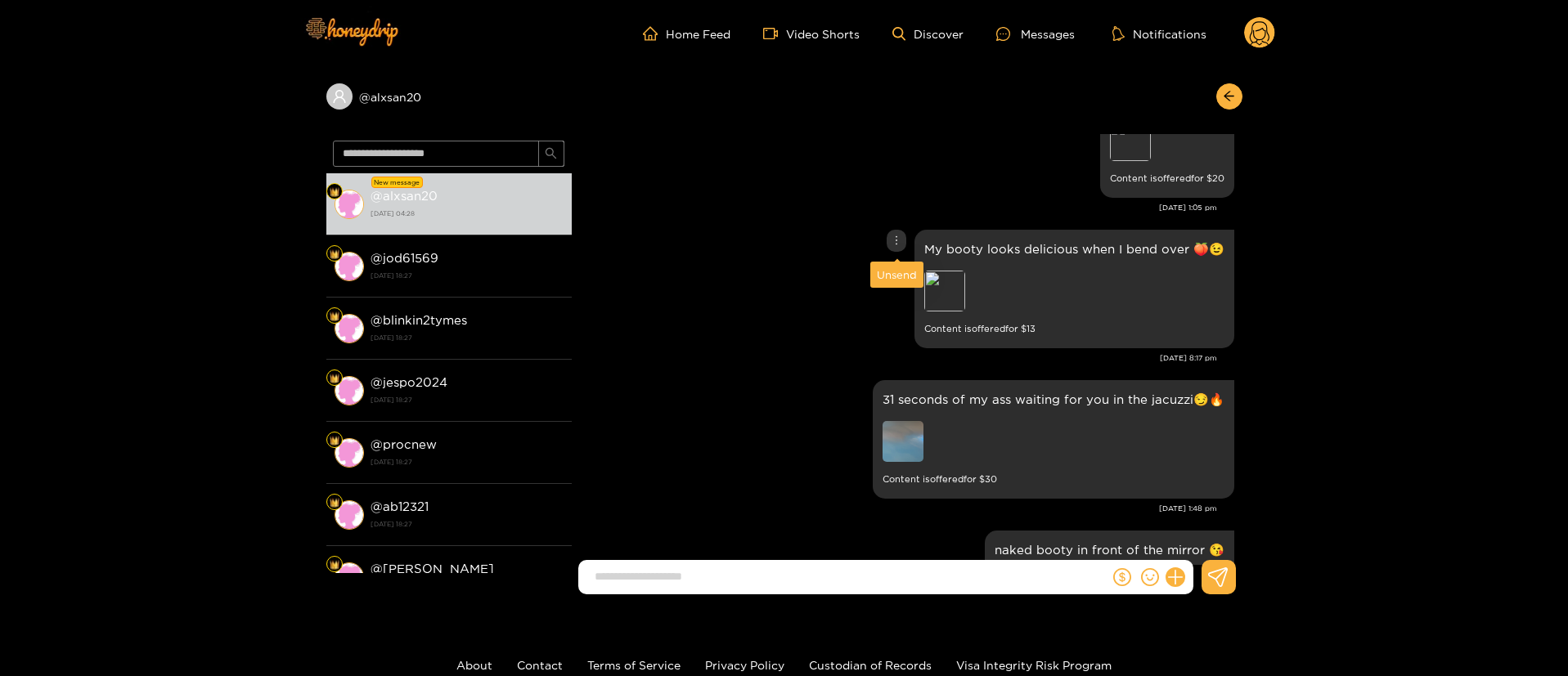
click at [899, 238] on icon "more" at bounding box center [895, 240] width 11 height 11
click at [900, 277] on div "Unsend" at bounding box center [896, 274] width 40 height 16
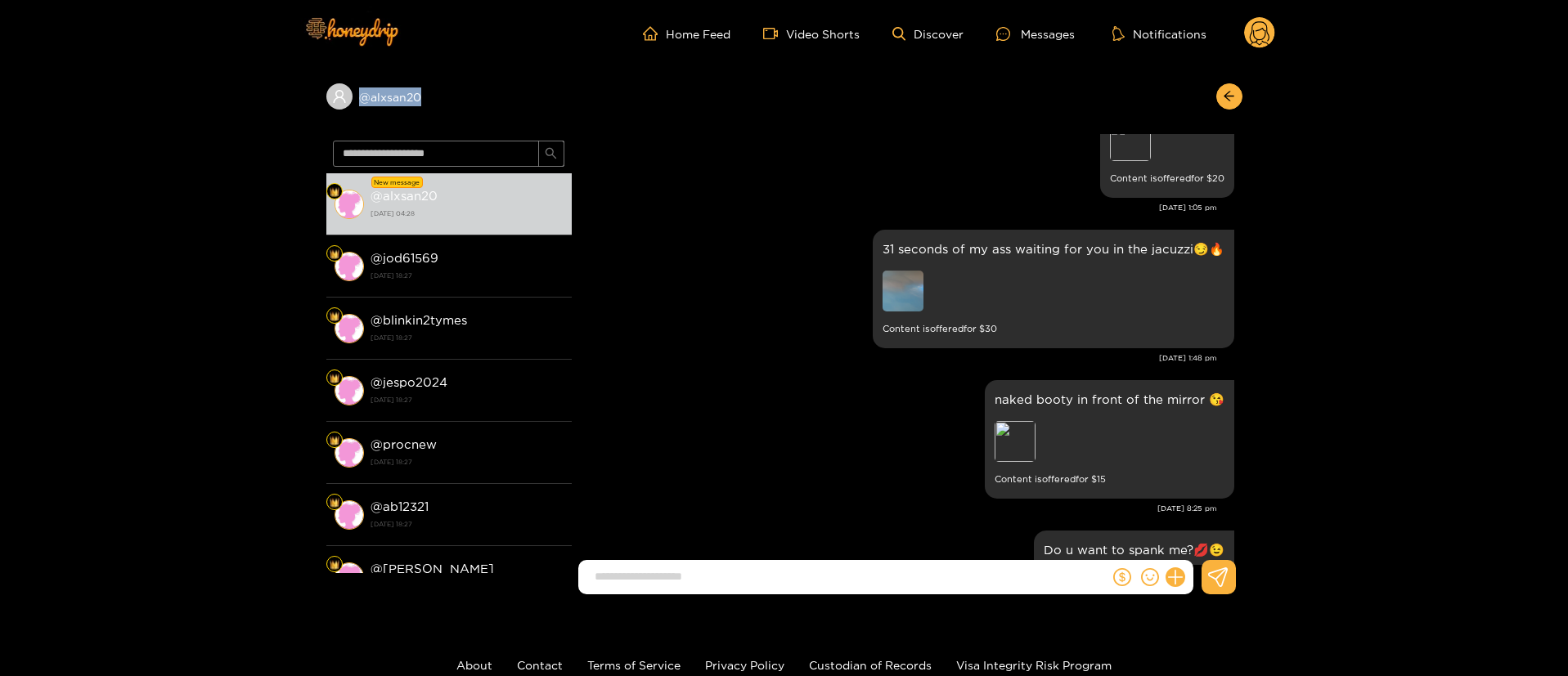
copy div "@ alxsan20"
drag, startPoint x: 354, startPoint y: 123, endPoint x: 315, endPoint y: 128, distance: 39.3
click at [315, 128] on div "@ alxsan20 New message @ alxsan20 16 August 2025 04:28 @ jod61569 15 August 202…" at bounding box center [784, 337] width 1568 height 540
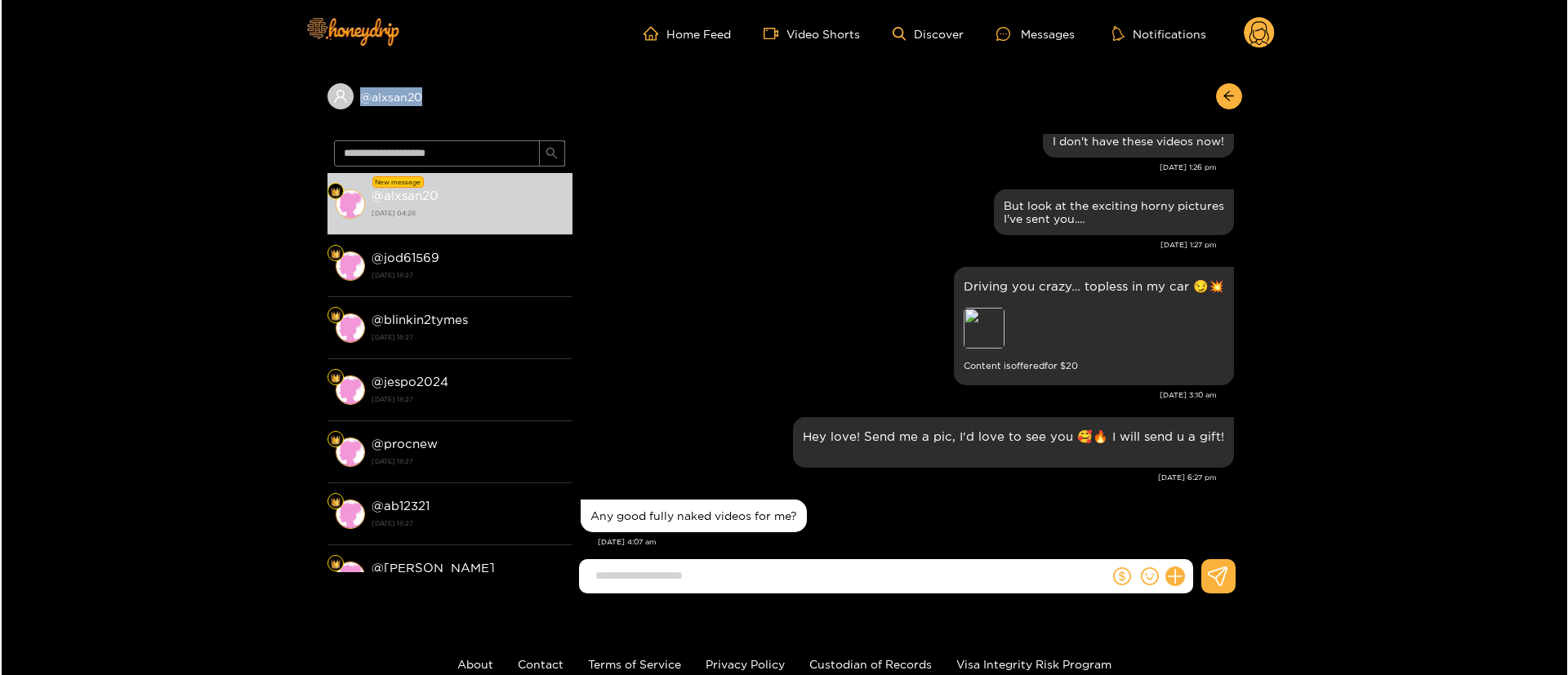
scroll to position [4528, 0]
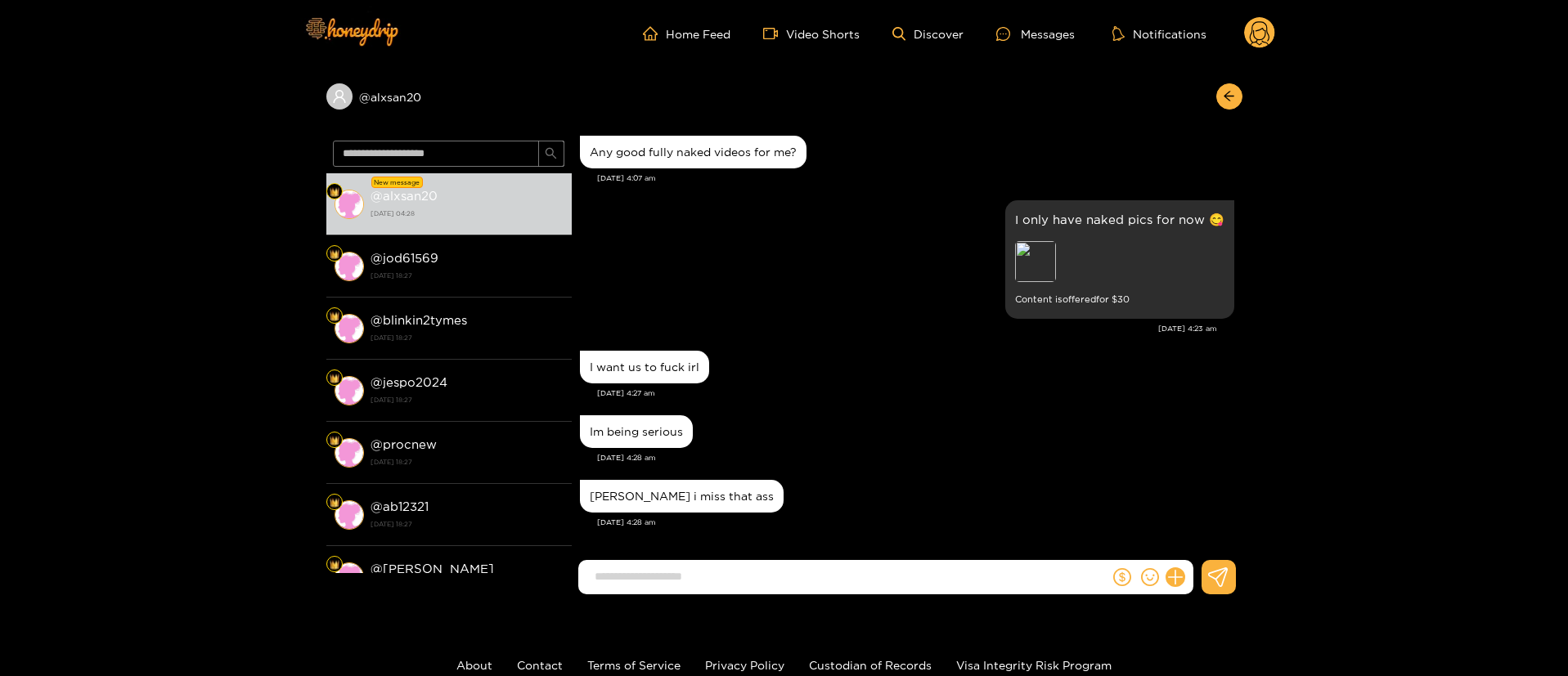
click at [1188, 574] on div at bounding box center [1151, 577] width 83 height 34
click at [1178, 575] on icon at bounding box center [1175, 578] width 19 height 19
click at [1200, 546] on button at bounding box center [1205, 538] width 58 height 37
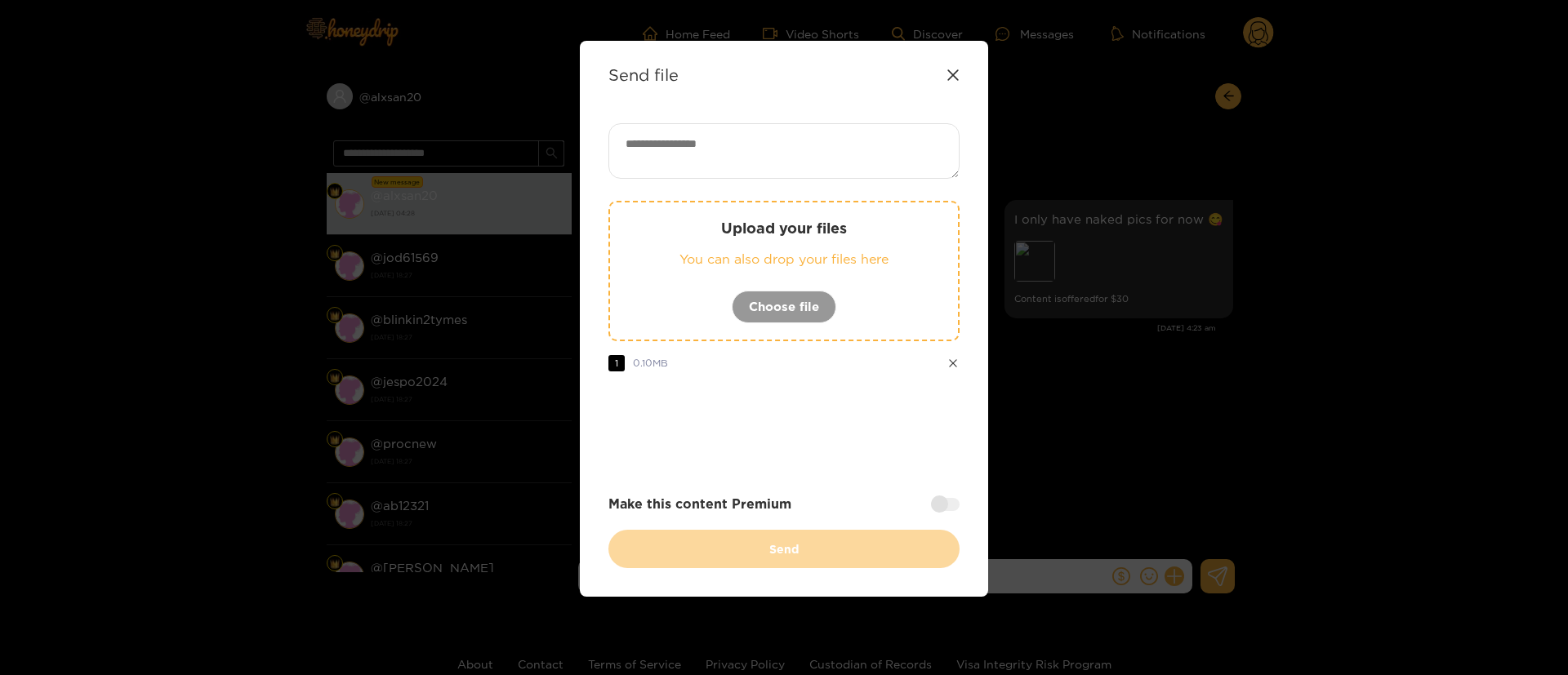
click at [834, 140] on textarea at bounding box center [783, 151] width 351 height 56
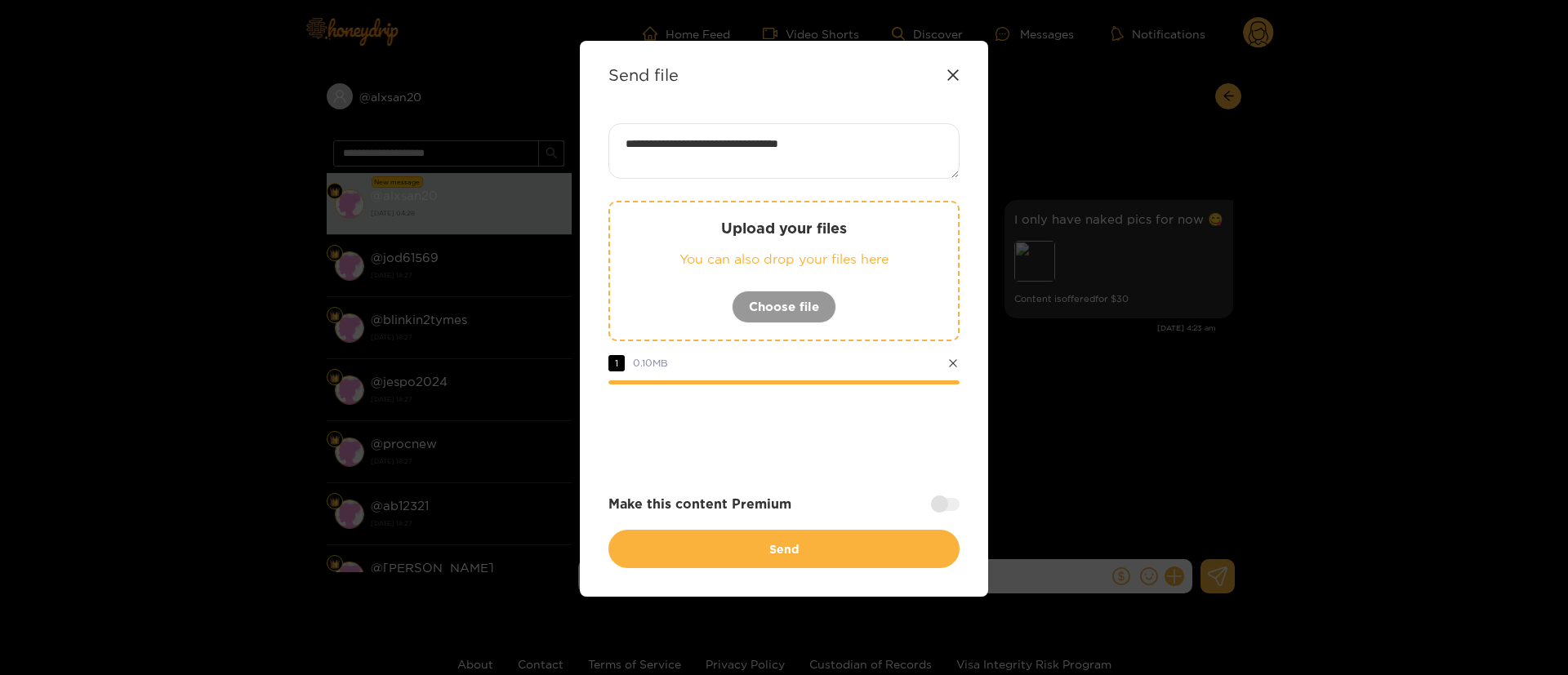
paste textarea "****"
paste textarea "***"
type textarea "**********"
click at [945, 502] on div at bounding box center [945, 504] width 28 height 13
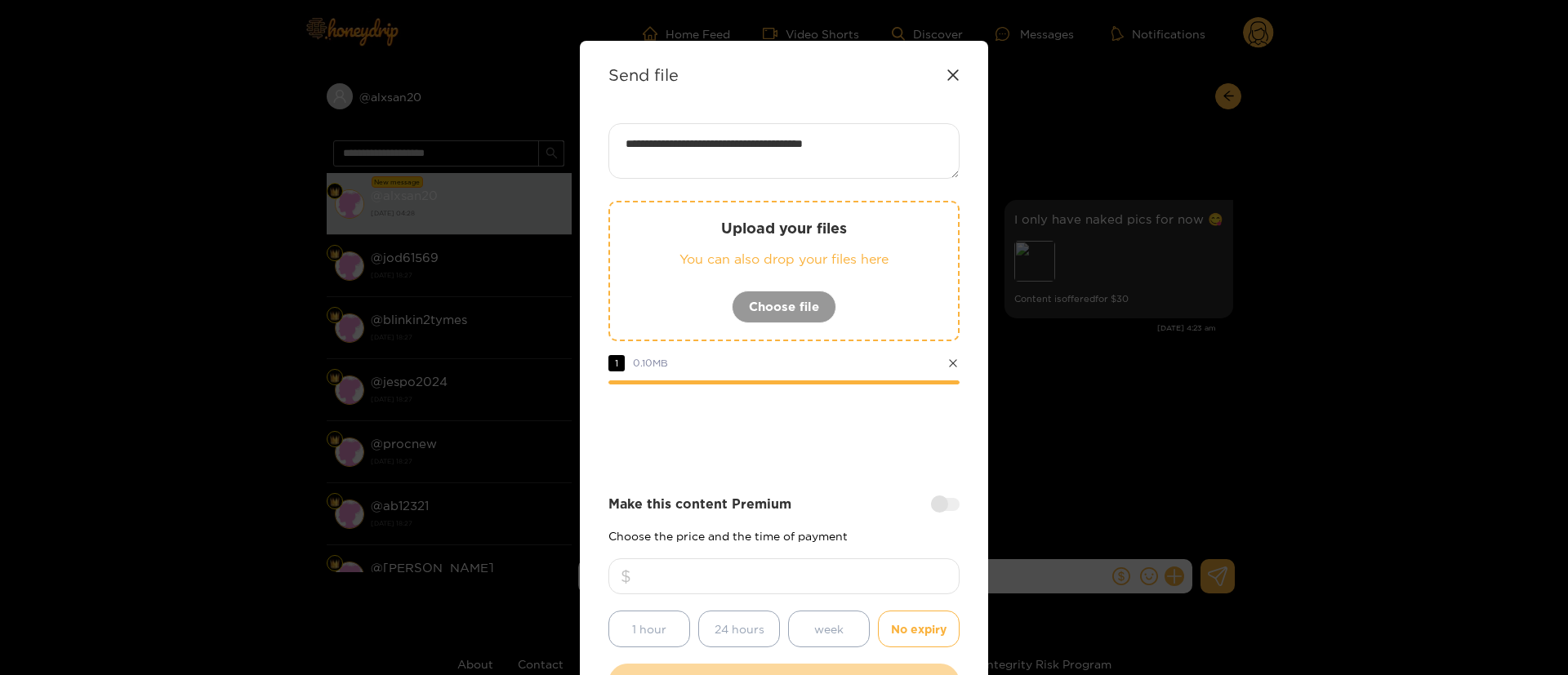
click at [832, 584] on input "number" at bounding box center [783, 576] width 351 height 36
drag, startPoint x: 817, startPoint y: 560, endPoint x: 780, endPoint y: 575, distance: 39.9
click at [780, 575] on input "**" at bounding box center [783, 576] width 351 height 36
type input "**"
click at [855, 459] on div at bounding box center [783, 429] width 351 height 65
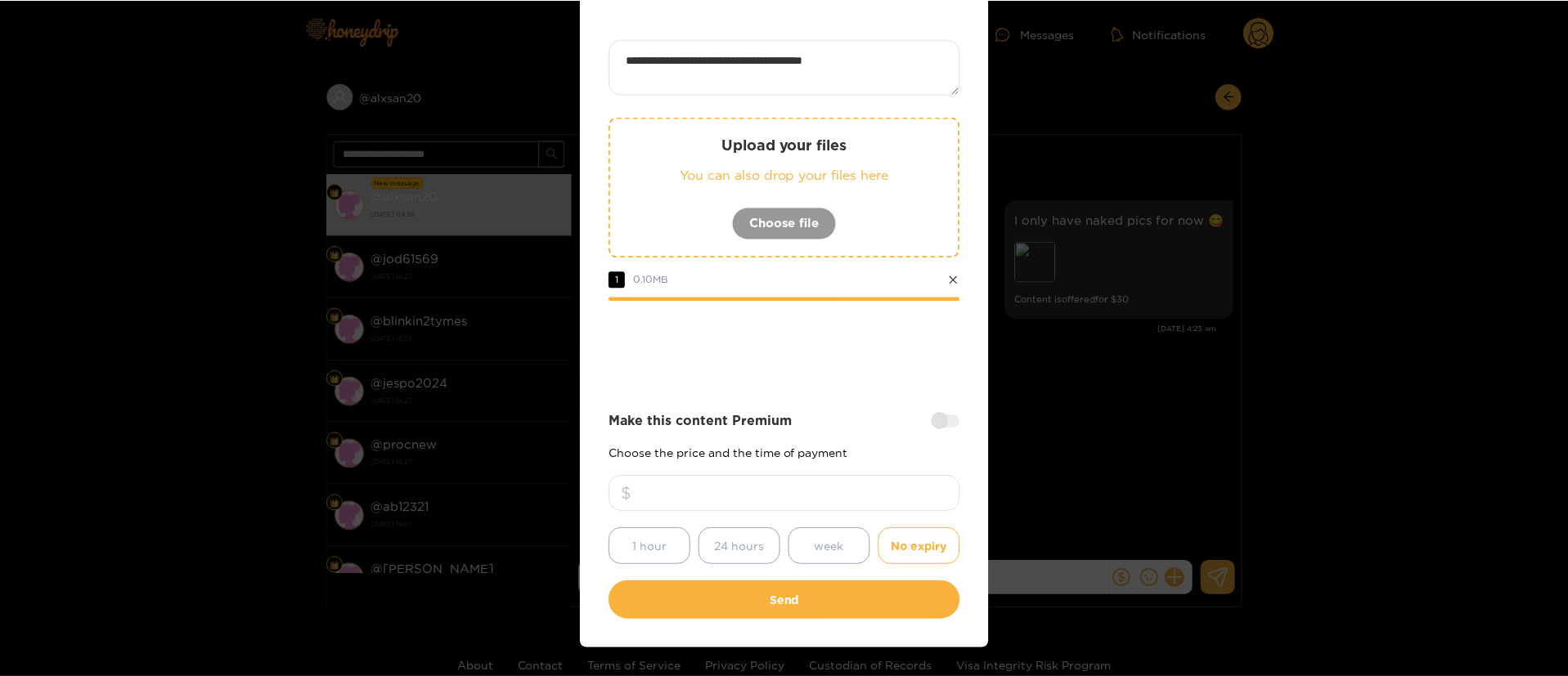
scroll to position [121, 0]
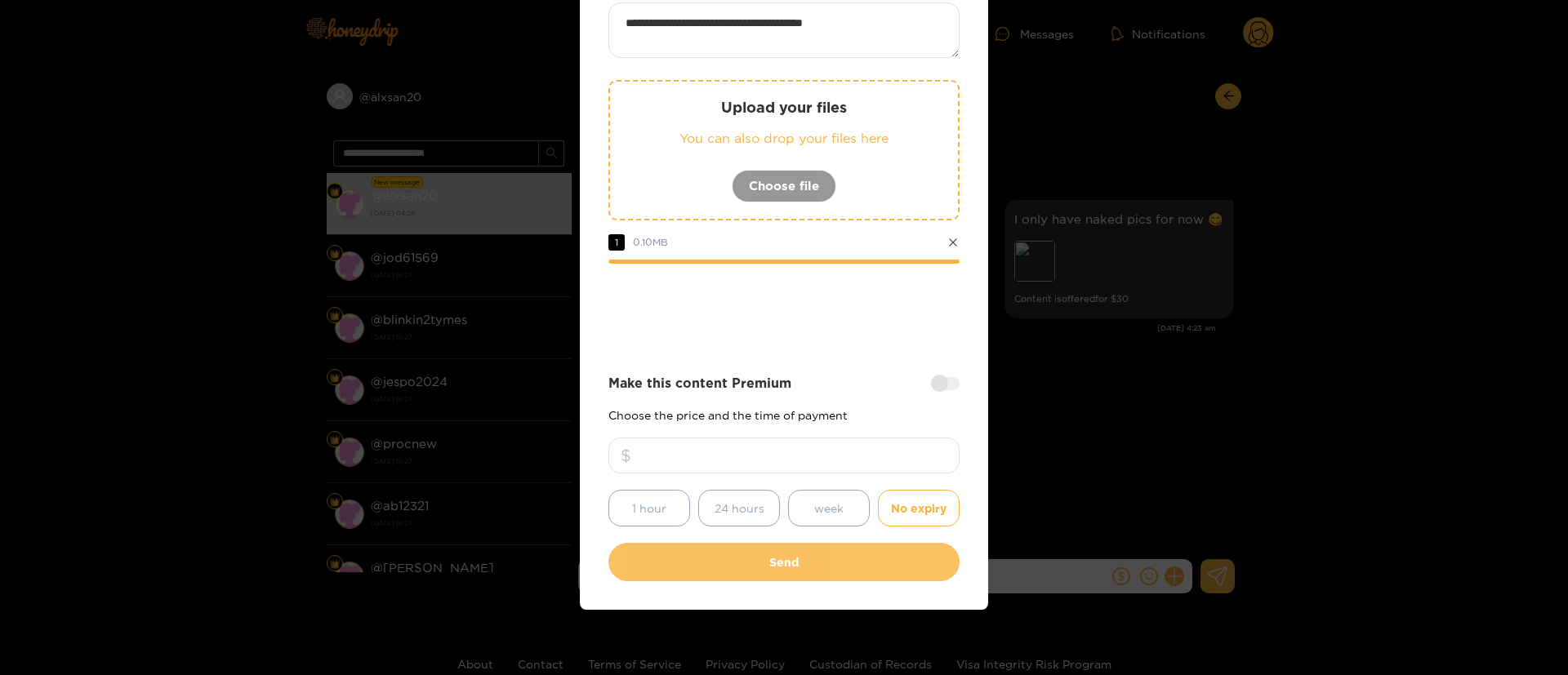
click at [824, 573] on button "Send" at bounding box center [783, 562] width 351 height 39
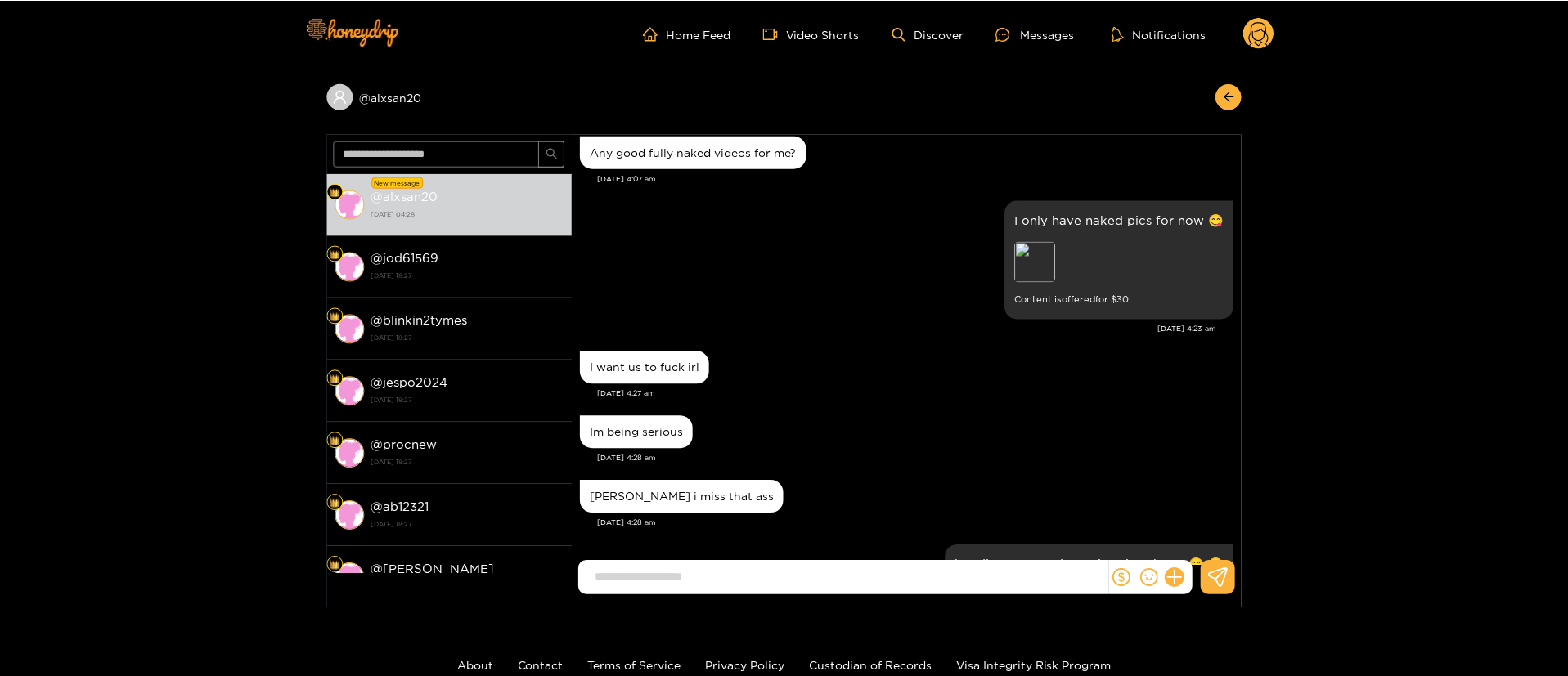
scroll to position [25, 0]
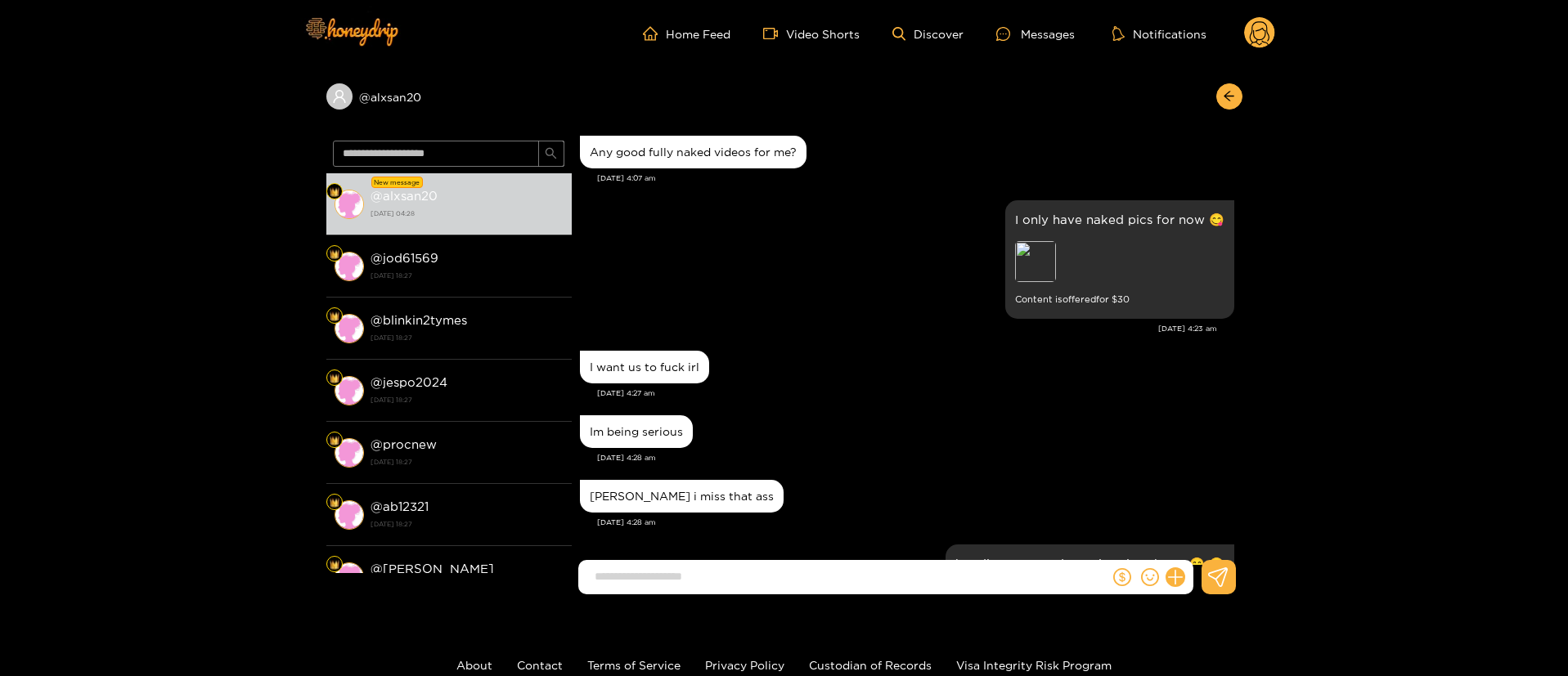
click at [987, 440] on div "Im being serious" at bounding box center [907, 432] width 655 height 41
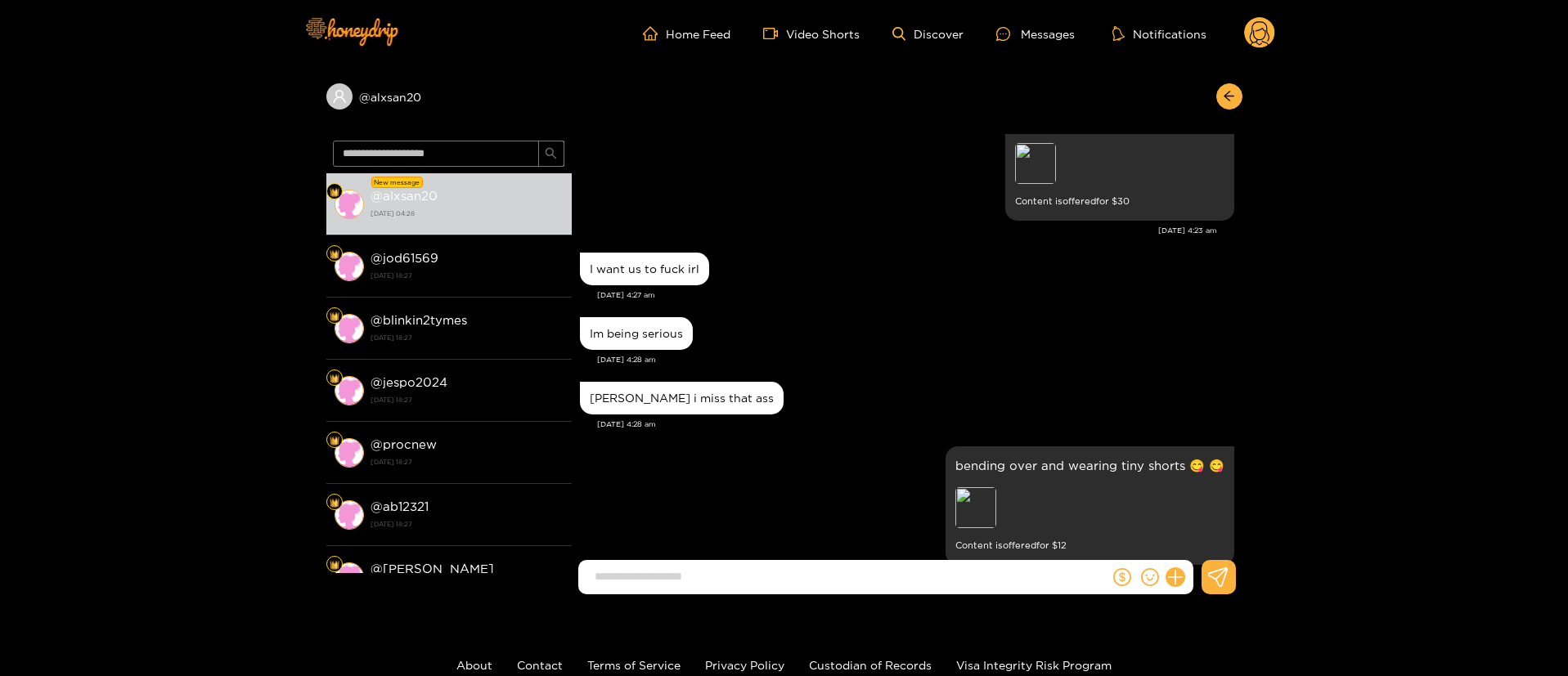
scroll to position [4686, 0]
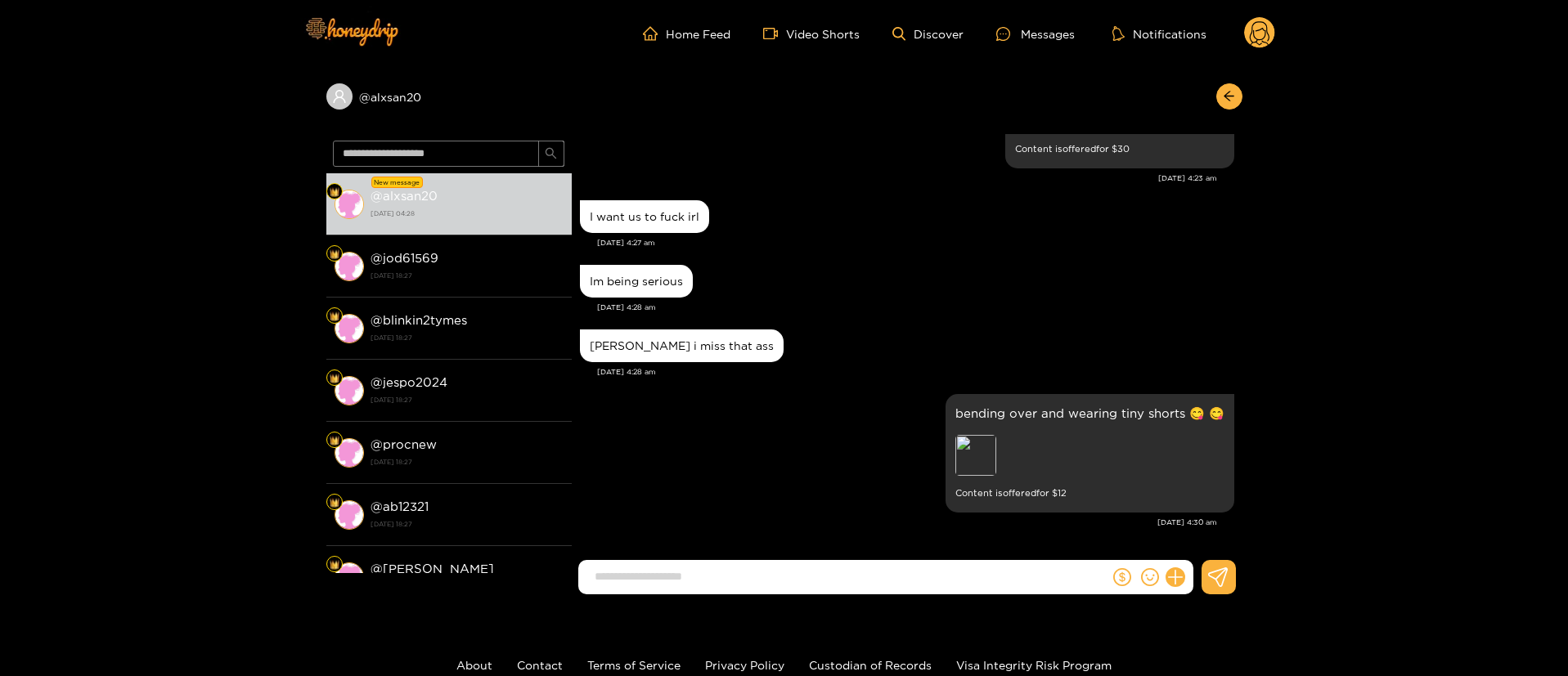
click at [1033, 347] on div "Laura i miss that ass" at bounding box center [907, 346] width 655 height 41
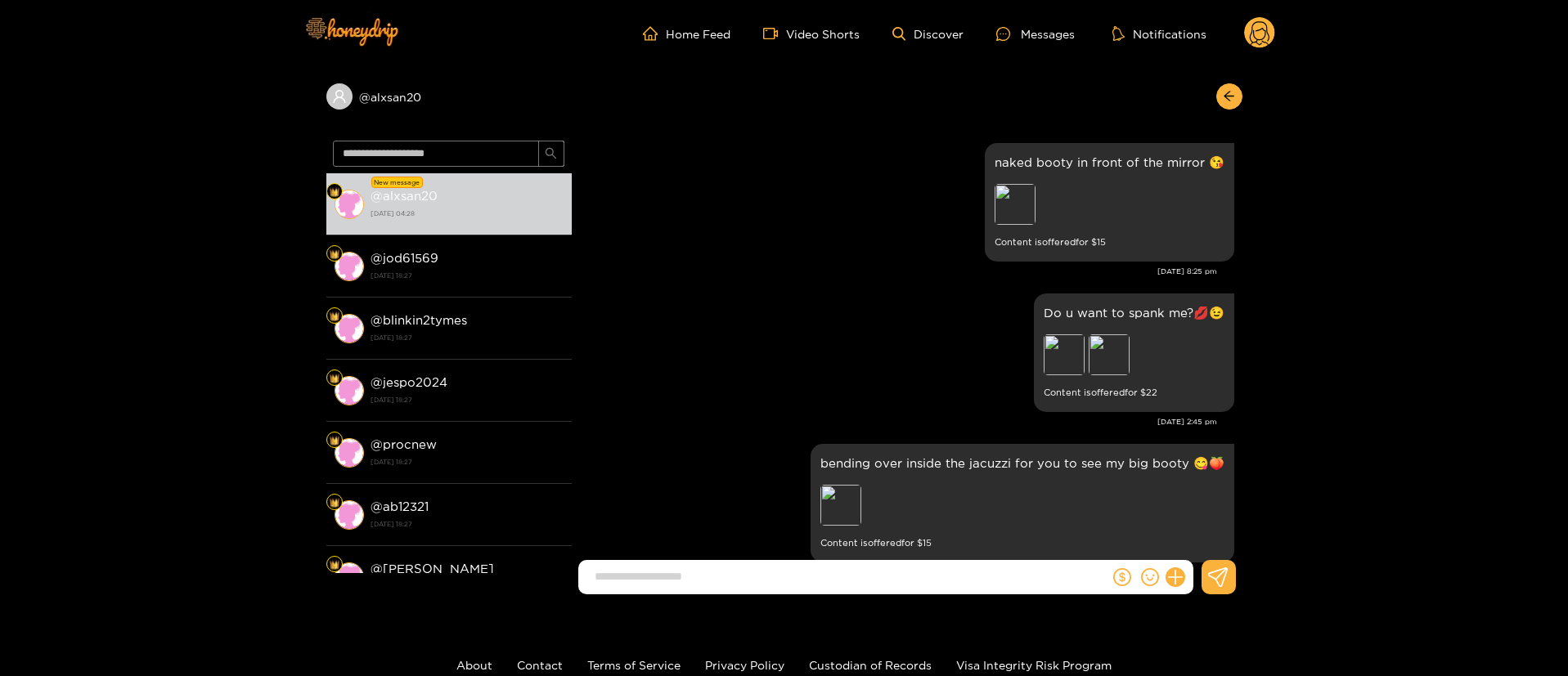
scroll to position [638, 0]
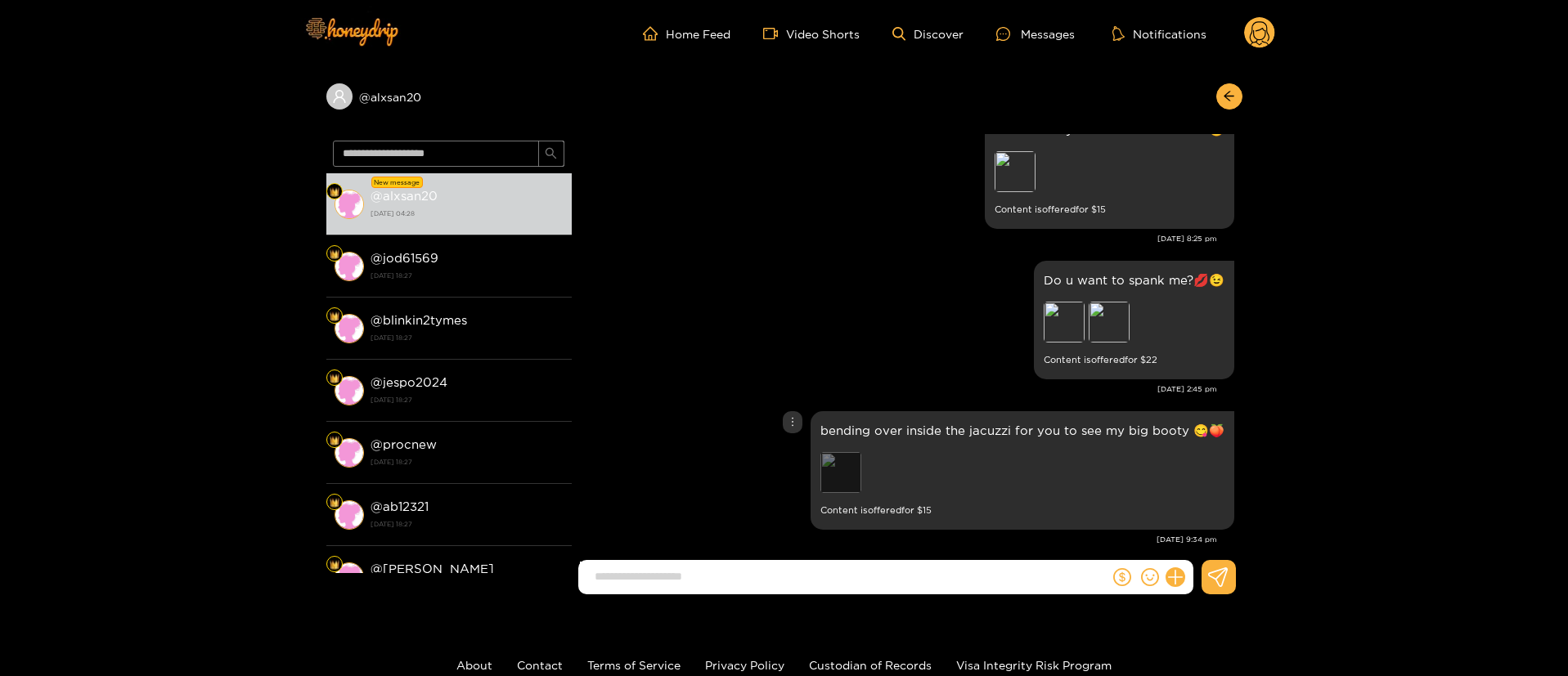
click at [824, 471] on div "Preview" at bounding box center [841, 473] width 41 height 41
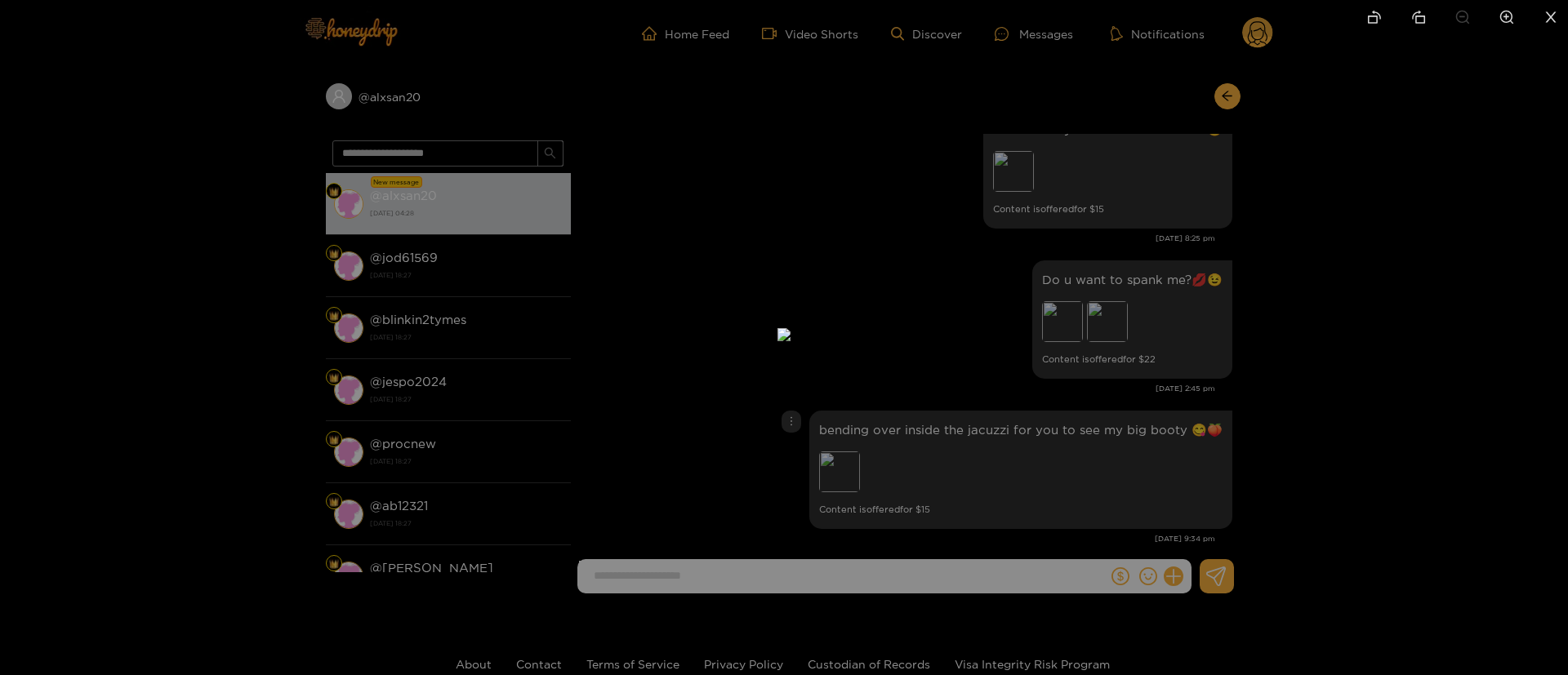
click at [1063, 361] on div at bounding box center [784, 338] width 1568 height 675
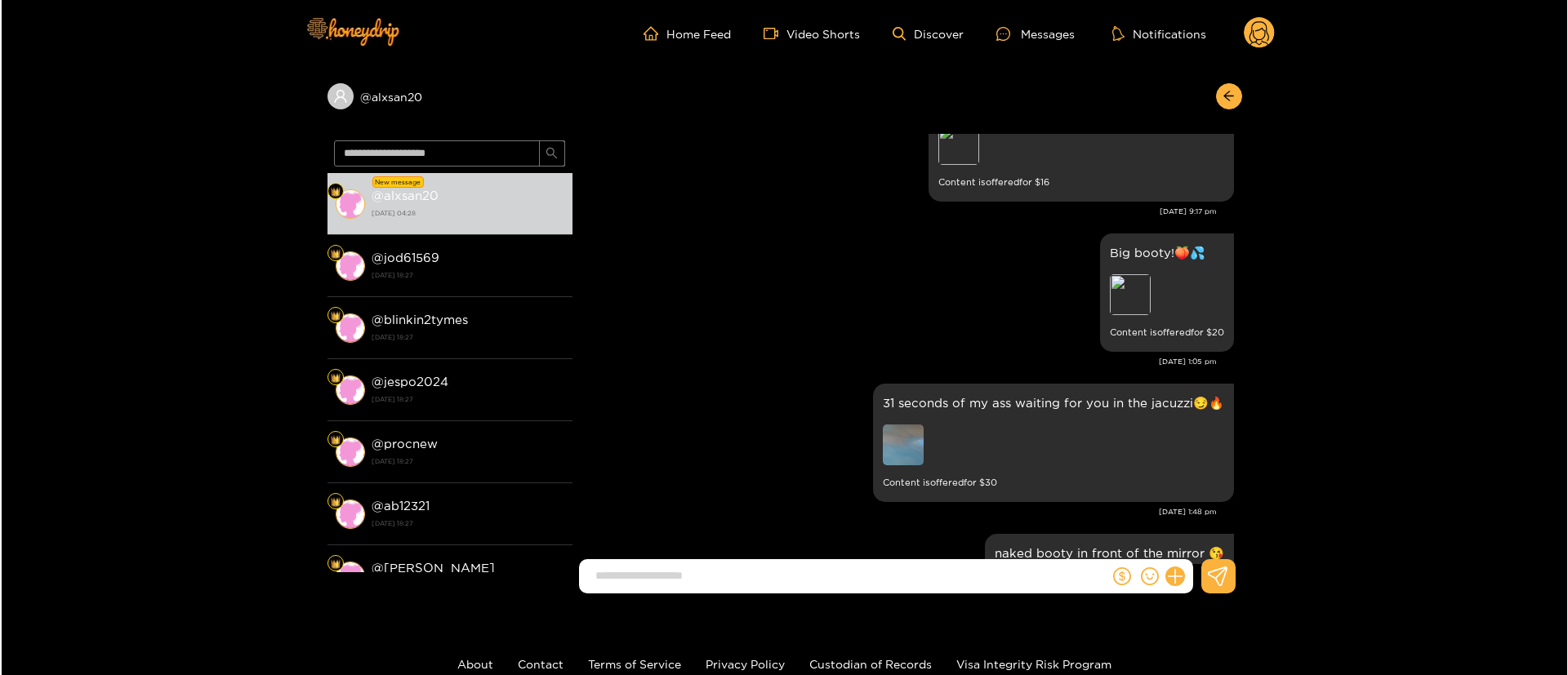
scroll to position [147, 0]
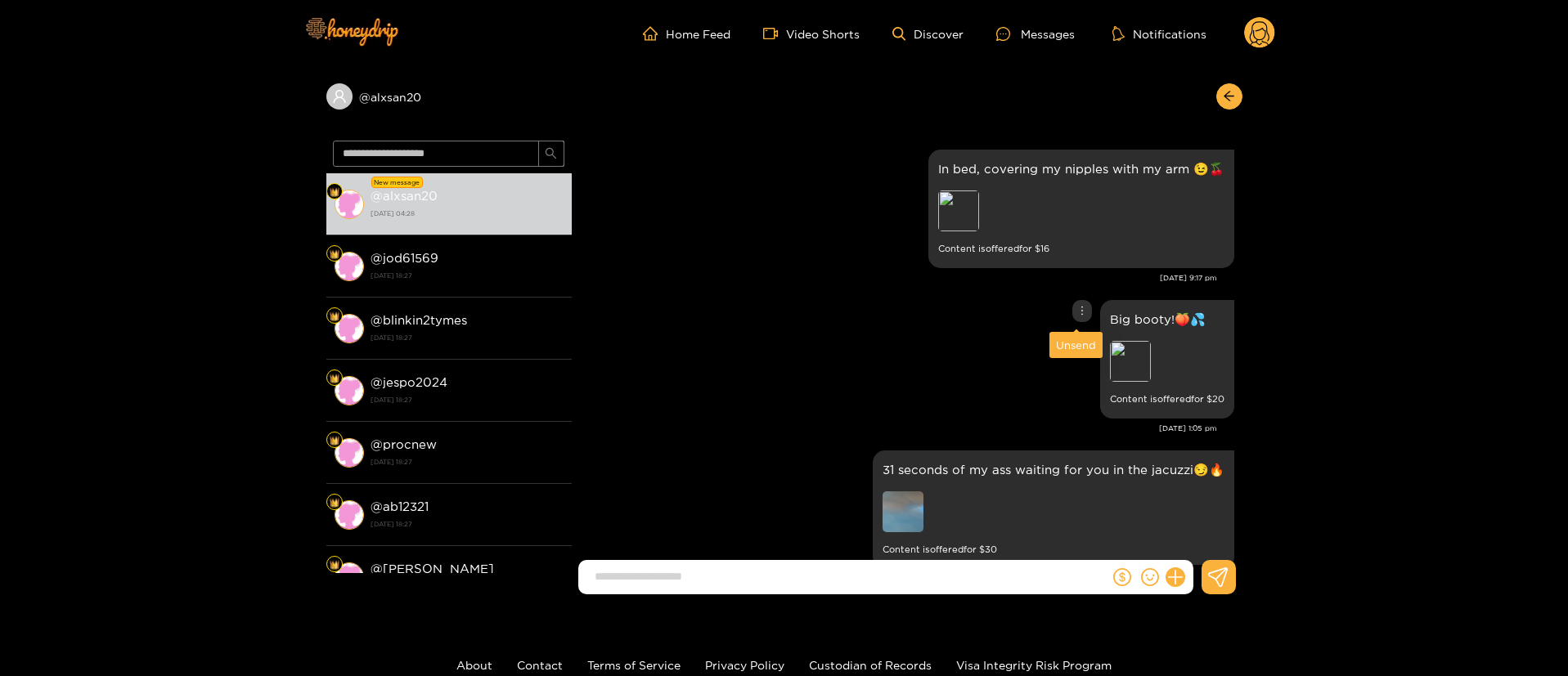
click at [1076, 314] on icon "more" at bounding box center [1081, 310] width 11 height 11
click at [1073, 345] on div "Unsend" at bounding box center [1076, 345] width 40 height 16
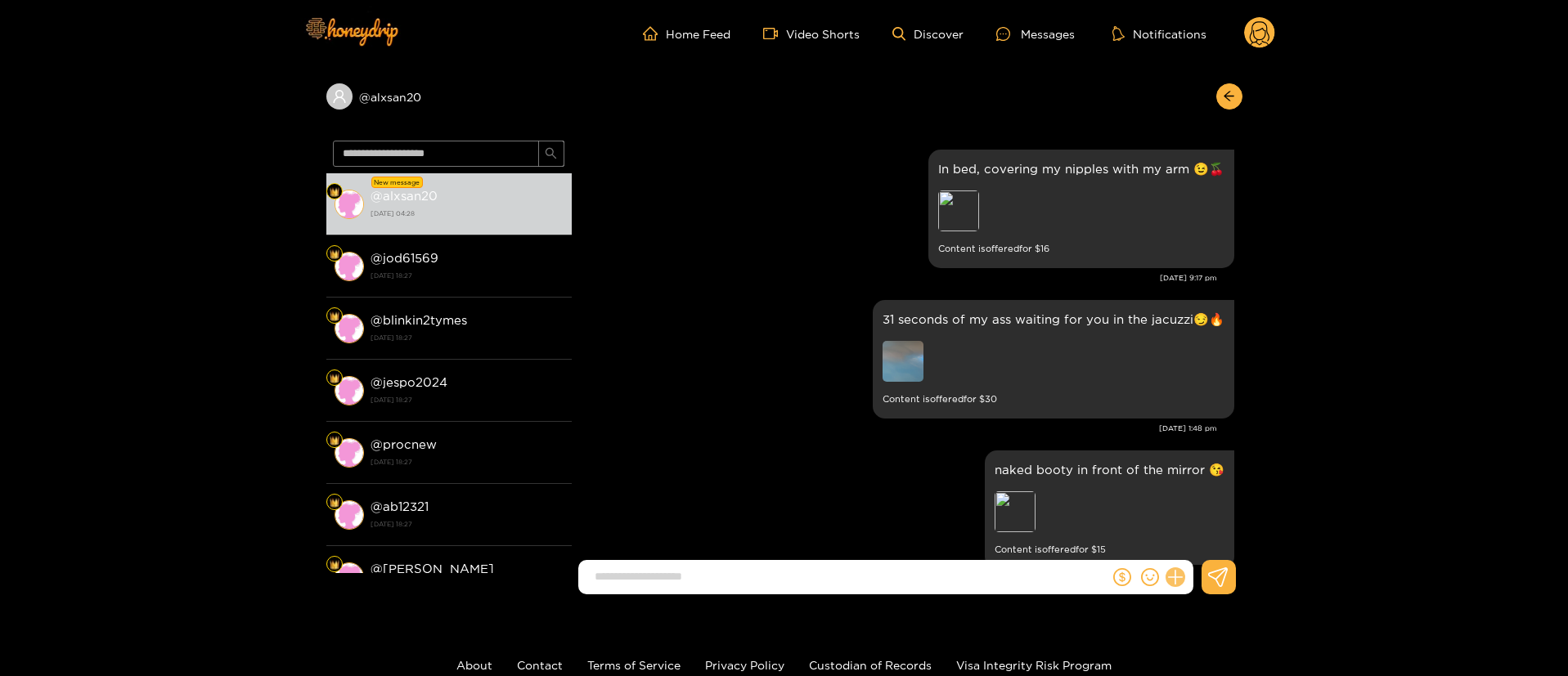
click at [1175, 575] on icon at bounding box center [1175, 578] width 19 height 19
drag, startPoint x: 1199, startPoint y: 517, endPoint x: 1199, endPoint y: 528, distance: 11.0
click at [1199, 525] on div "Alexis Sanchez Pulling up my dress so you can see my pussy, do you like my naug…" at bounding box center [907, 349] width 671 height 431
click at [1199, 531] on icon at bounding box center [1205, 538] width 15 height 15
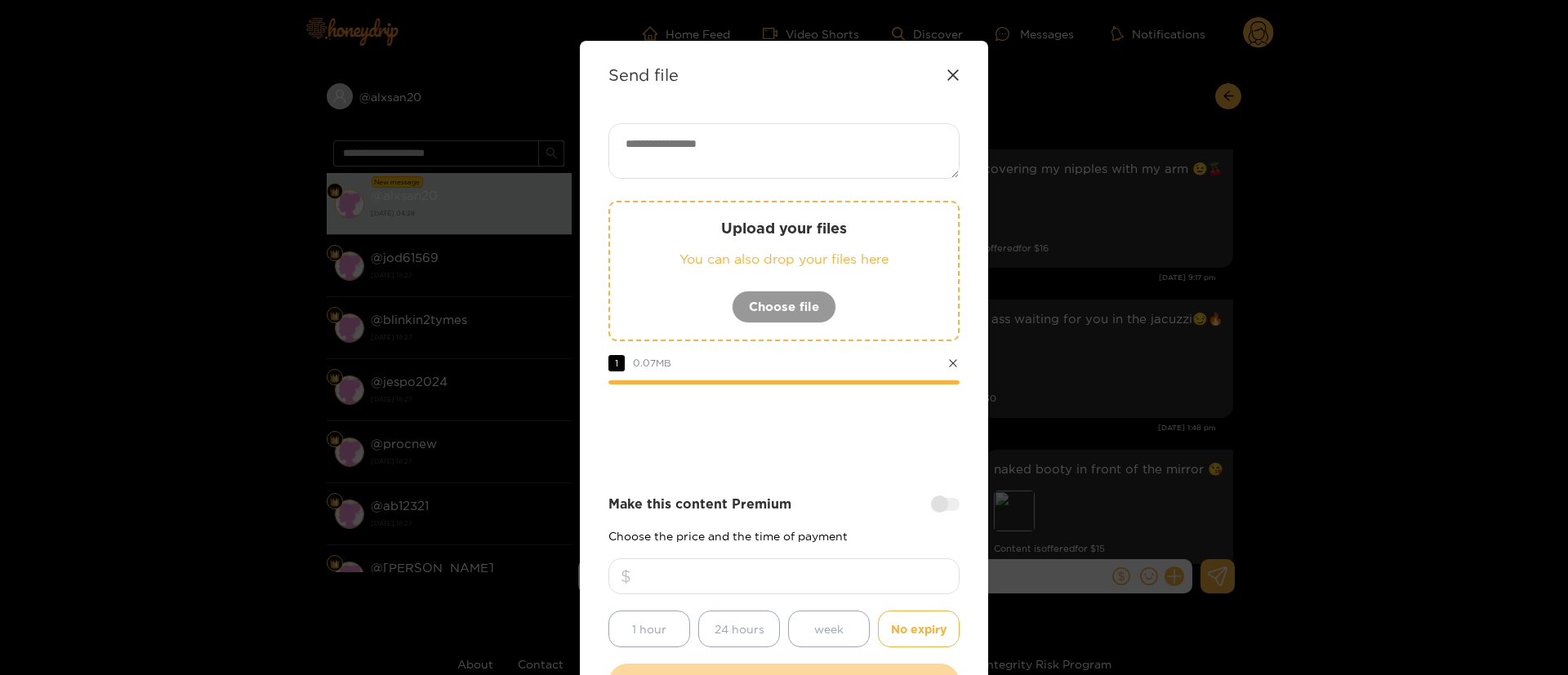
click at [805, 158] on textarea at bounding box center [783, 151] width 351 height 56
click at [799, 138] on textarea "*********" at bounding box center [783, 151] width 351 height 56
paste textarea "*******"
type textarea "**********"
click at [852, 486] on div "**********" at bounding box center [783, 413] width 351 height 579
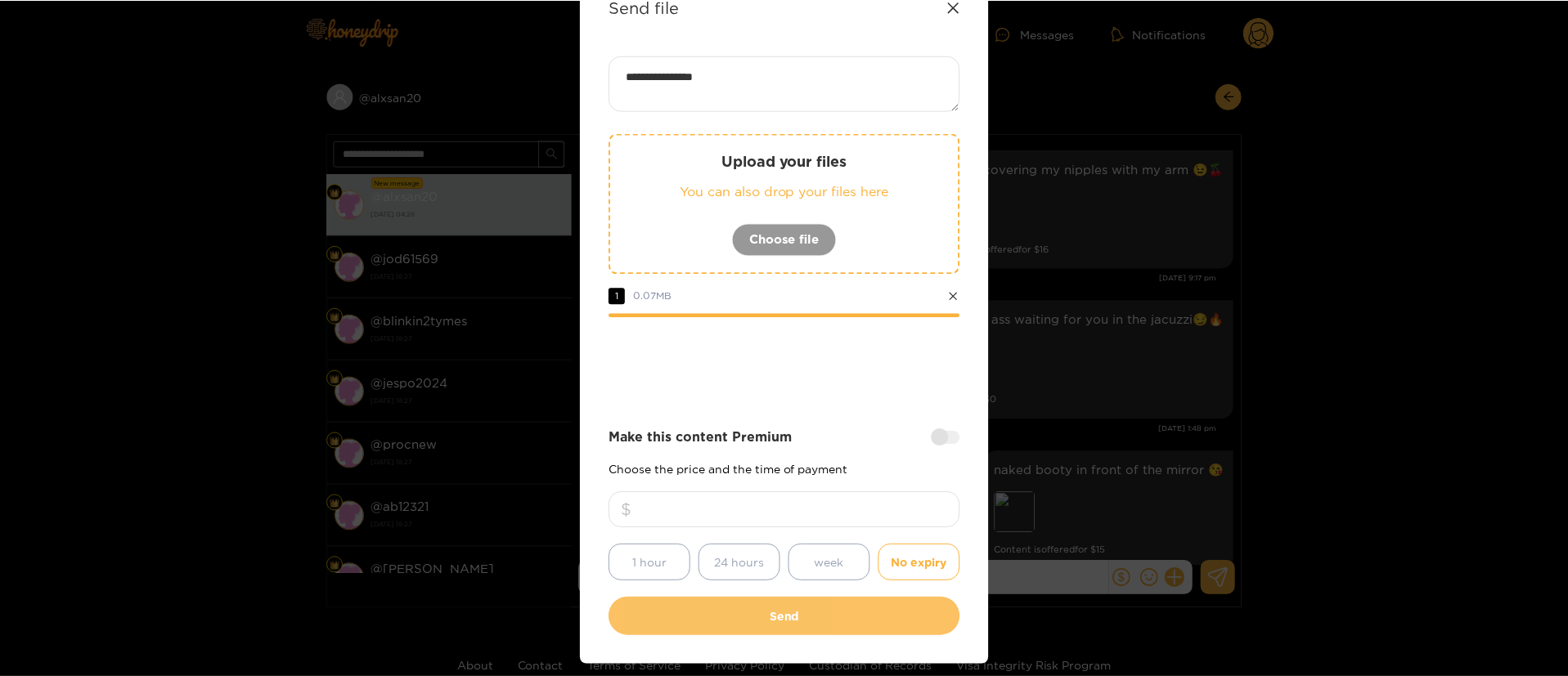
scroll to position [121, 0]
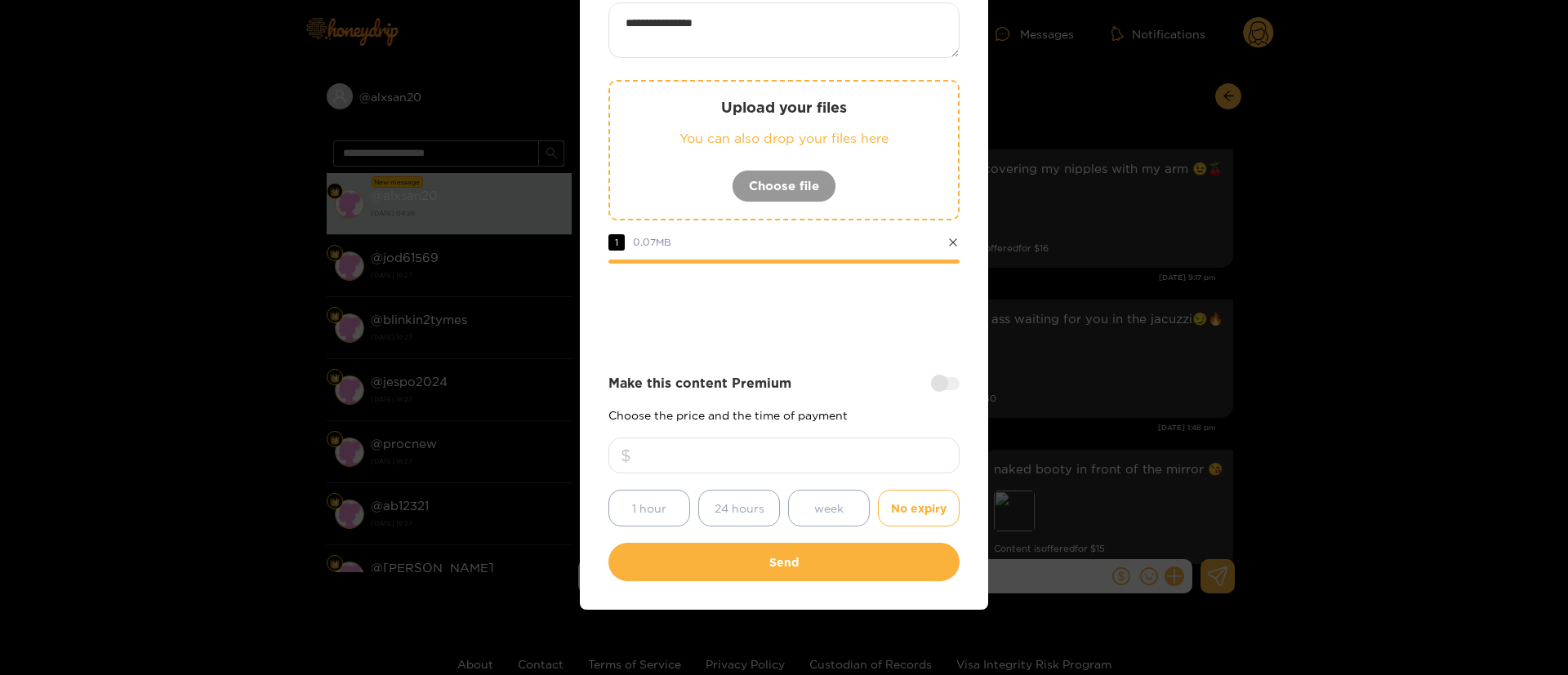
drag, startPoint x: 792, startPoint y: 446, endPoint x: 784, endPoint y: 457, distance: 13.6
click at [784, 457] on input "**" at bounding box center [783, 456] width 351 height 36
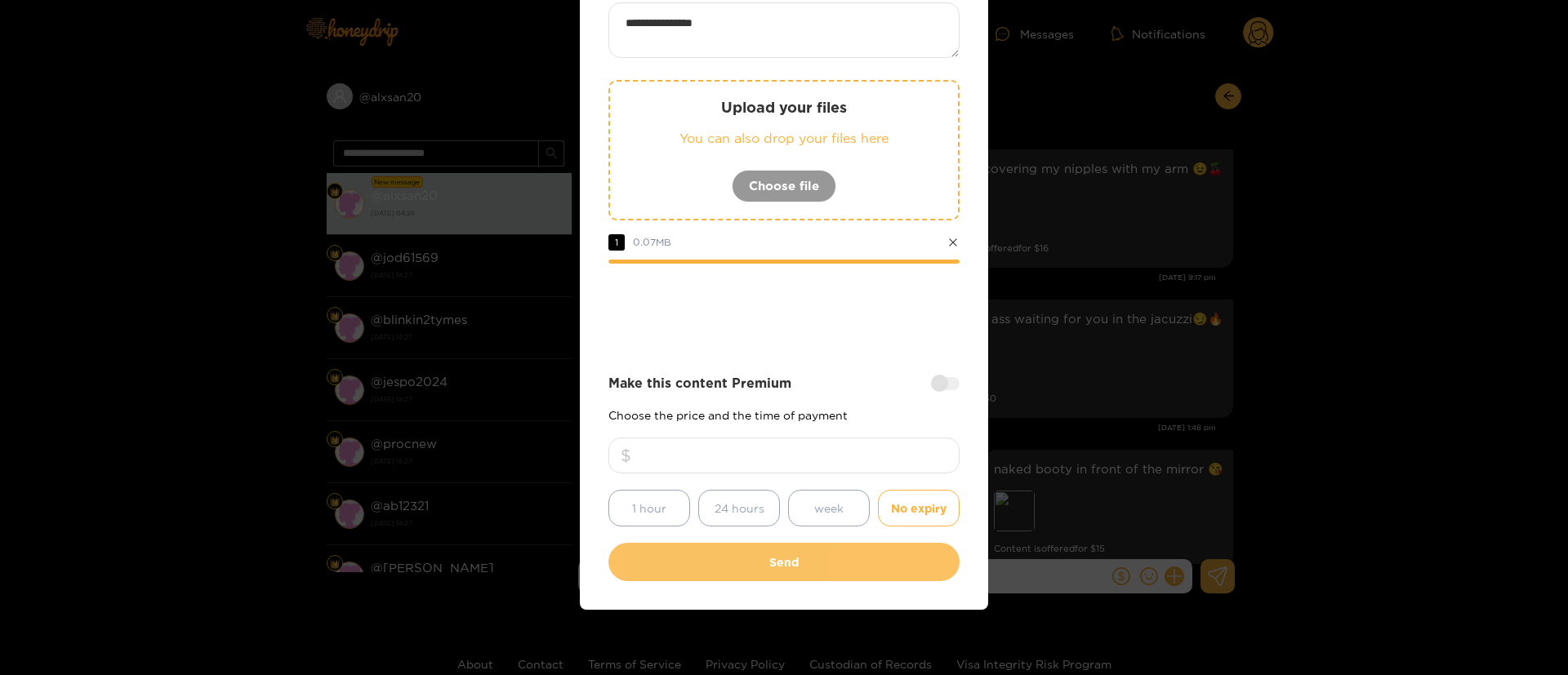
type input "**"
click at [864, 565] on button "Send" at bounding box center [783, 562] width 351 height 39
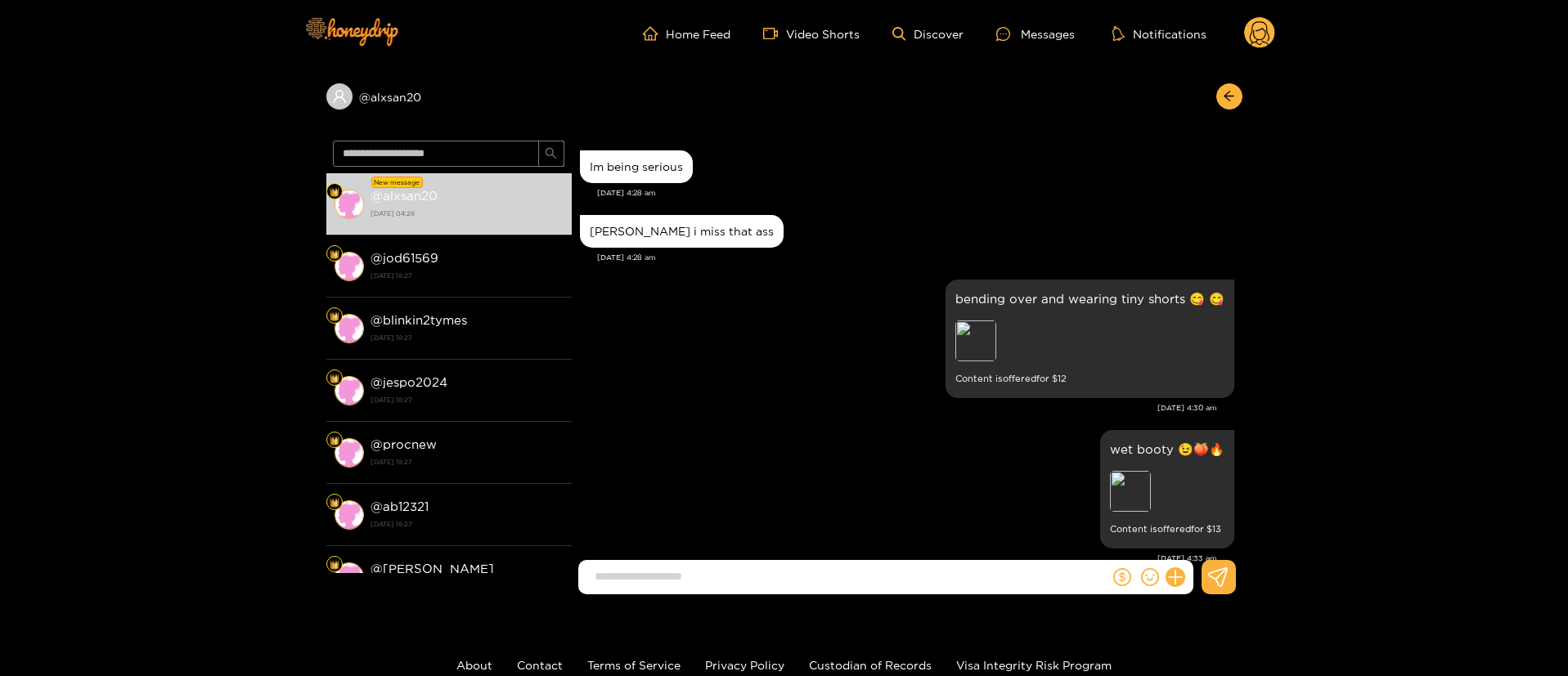
scroll to position [4686, 0]
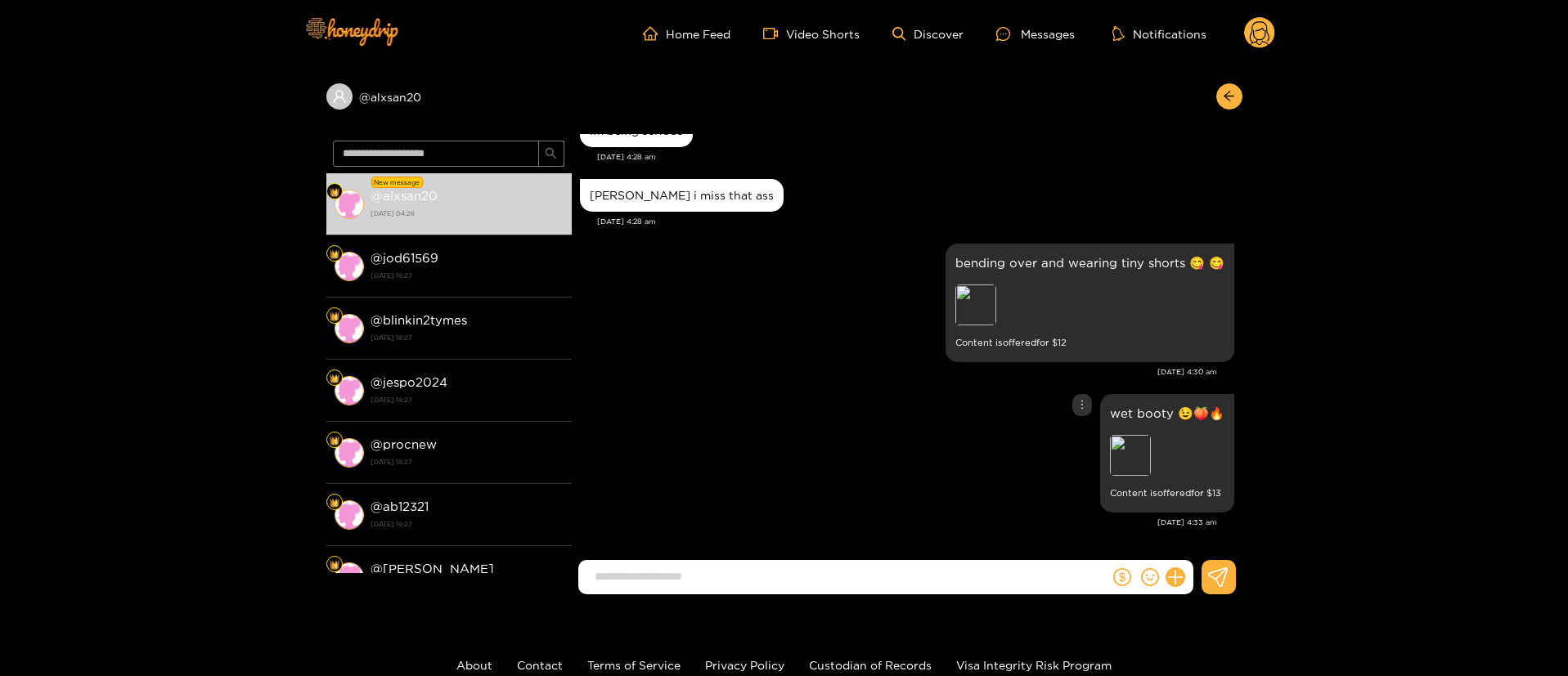
click at [910, 447] on div "wet booty 😉🍑🔥 Preview Content is offered for $ 13" at bounding box center [907, 453] width 655 height 126
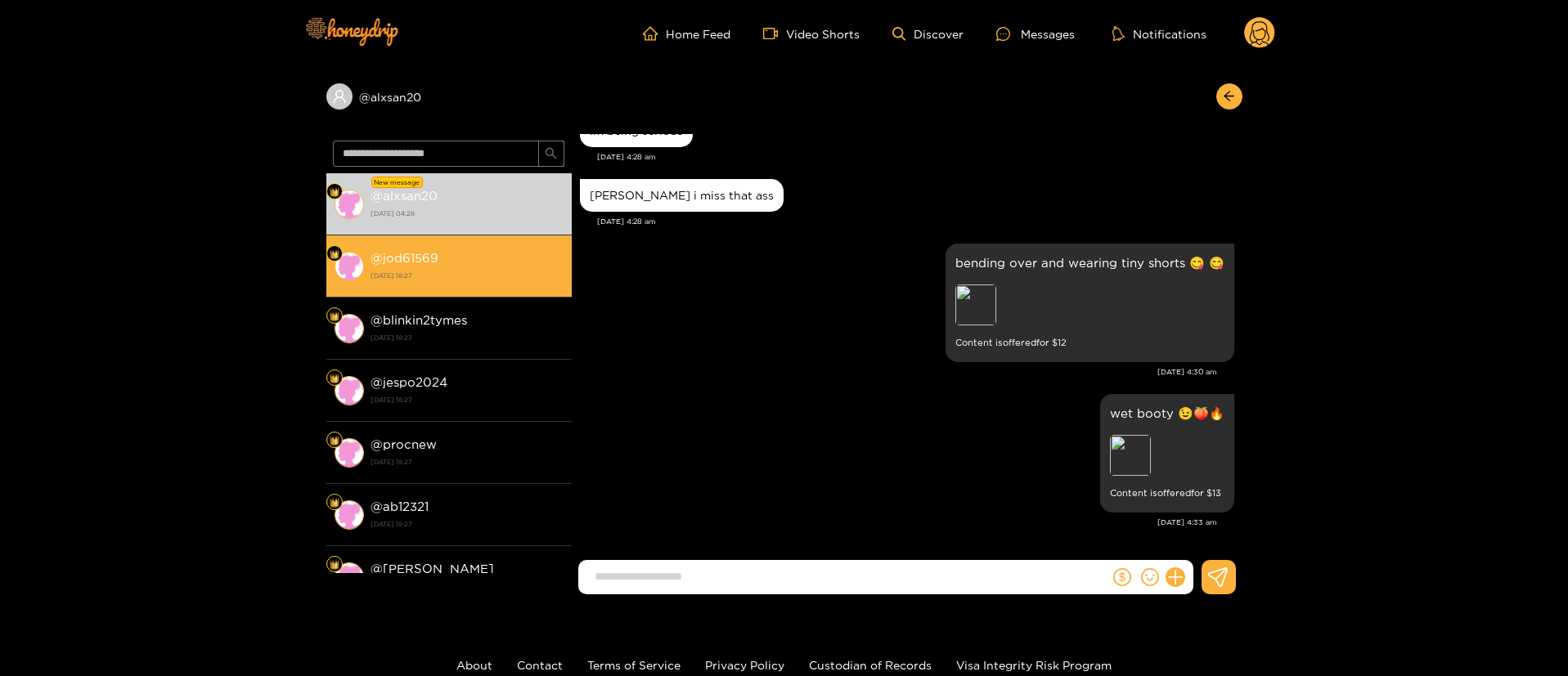
click at [453, 237] on li "@ jod61569 15 August 2025 18:27" at bounding box center [448, 267] width 245 height 62
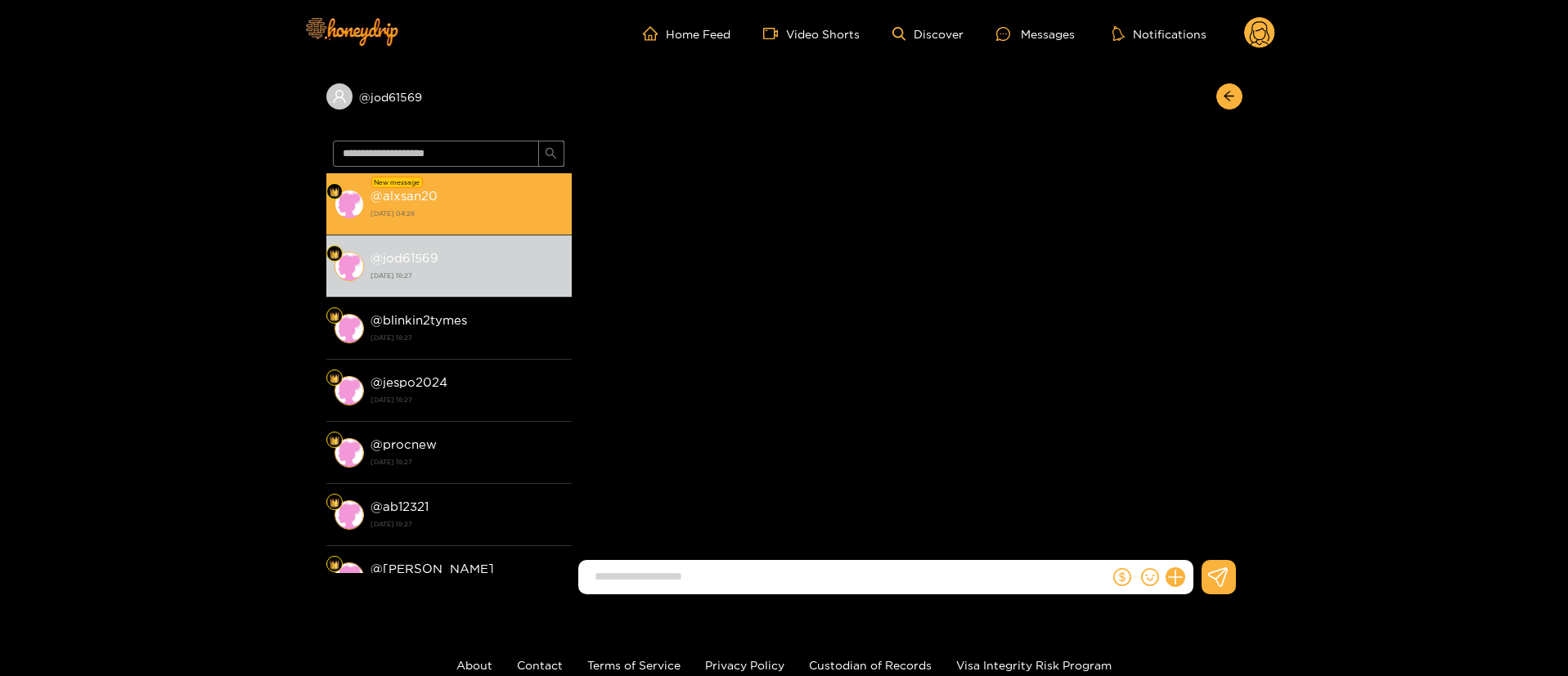
click at [446, 196] on div "@ alxsan20 16 August 2025 04:28" at bounding box center [467, 204] width 193 height 37
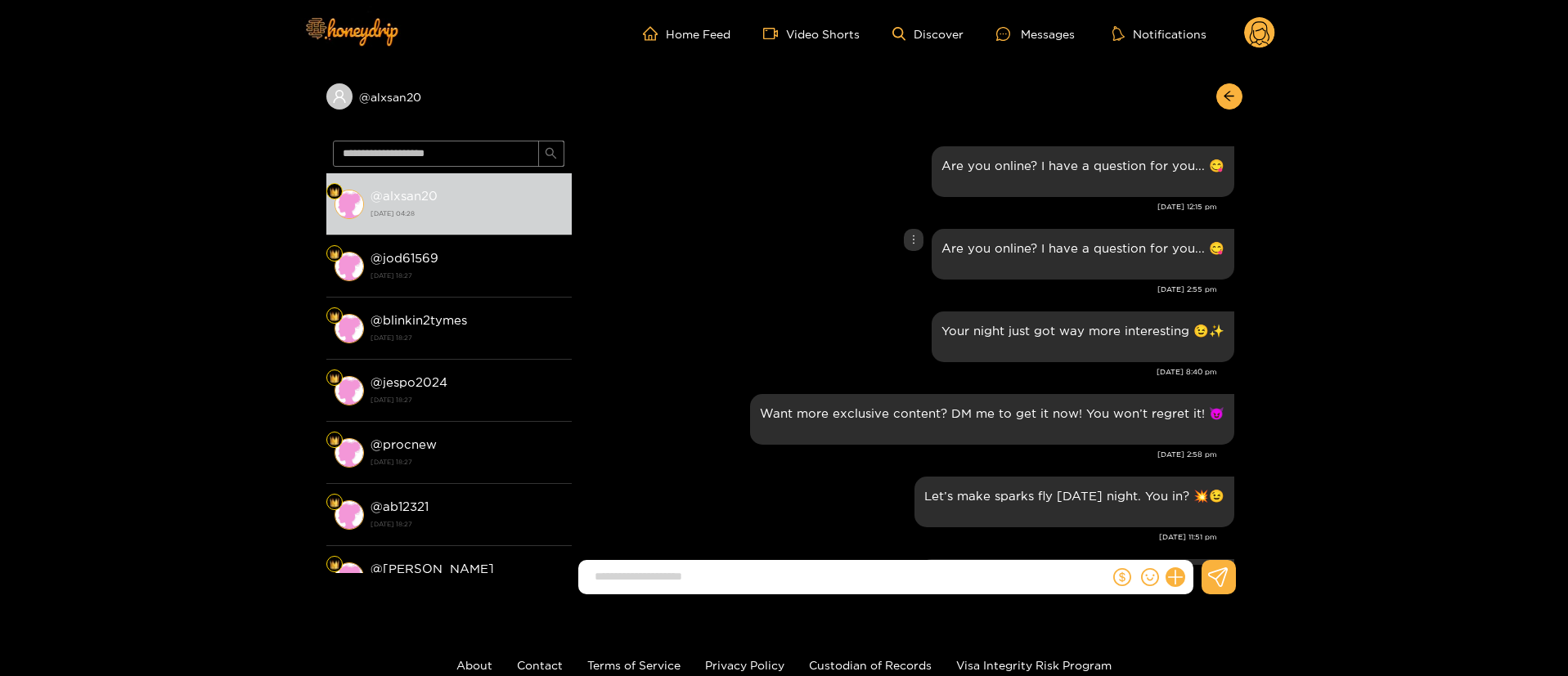
drag, startPoint x: 686, startPoint y: 263, endPoint x: 636, endPoint y: 249, distance: 51.9
click at [687, 261] on div "Are you online? I have a question for you... 😋" at bounding box center [907, 254] width 655 height 58
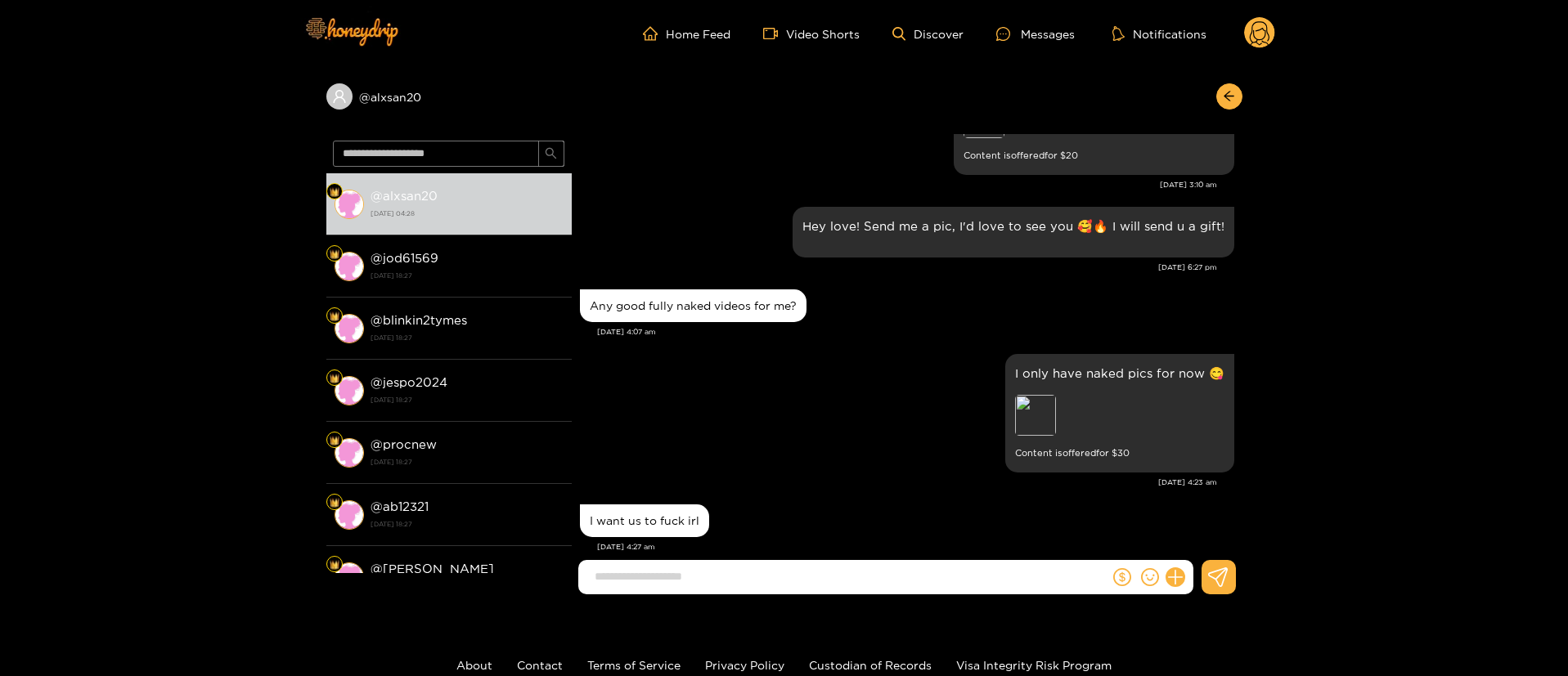
scroll to position [1840, 0]
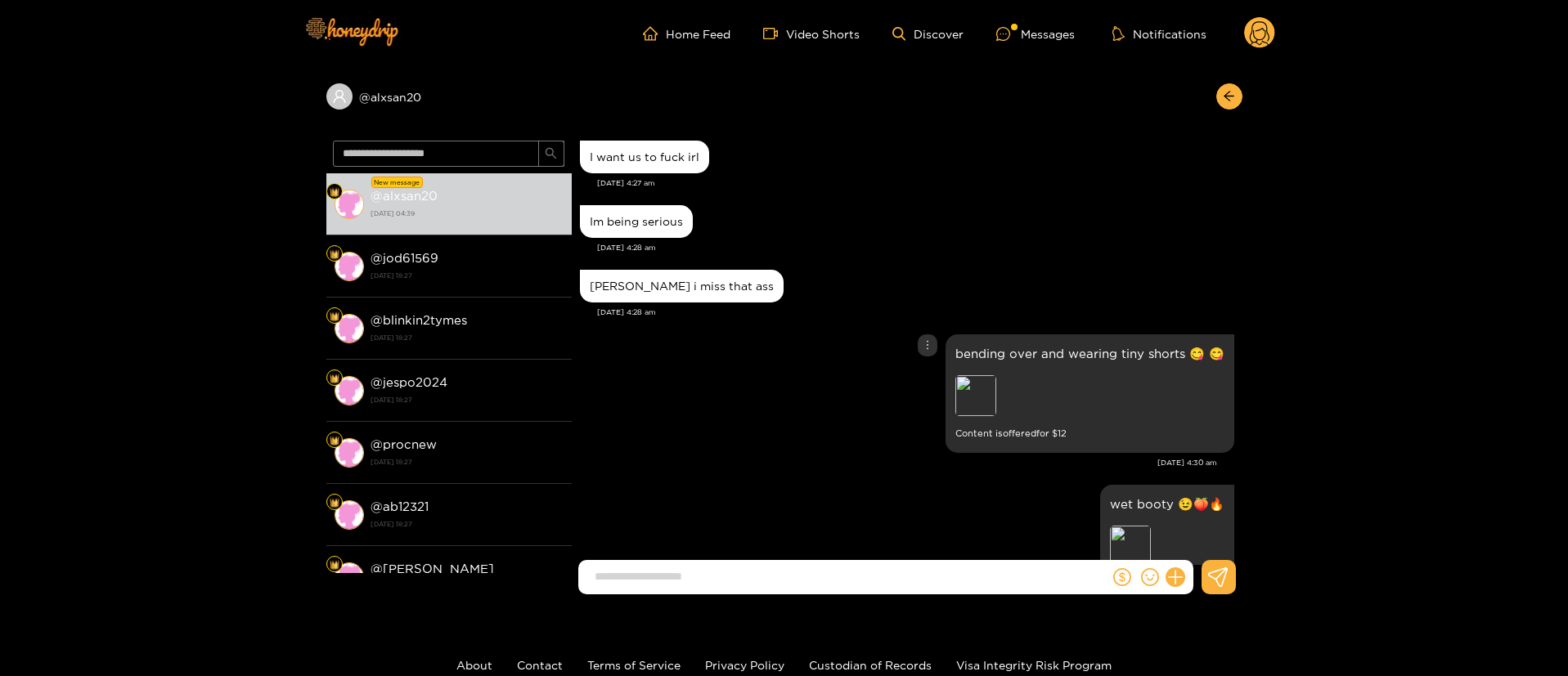
click at [747, 363] on div "bending over and wearing tiny shorts 😋 😋 Preview Content is offered for $ 12" at bounding box center [907, 393] width 655 height 126
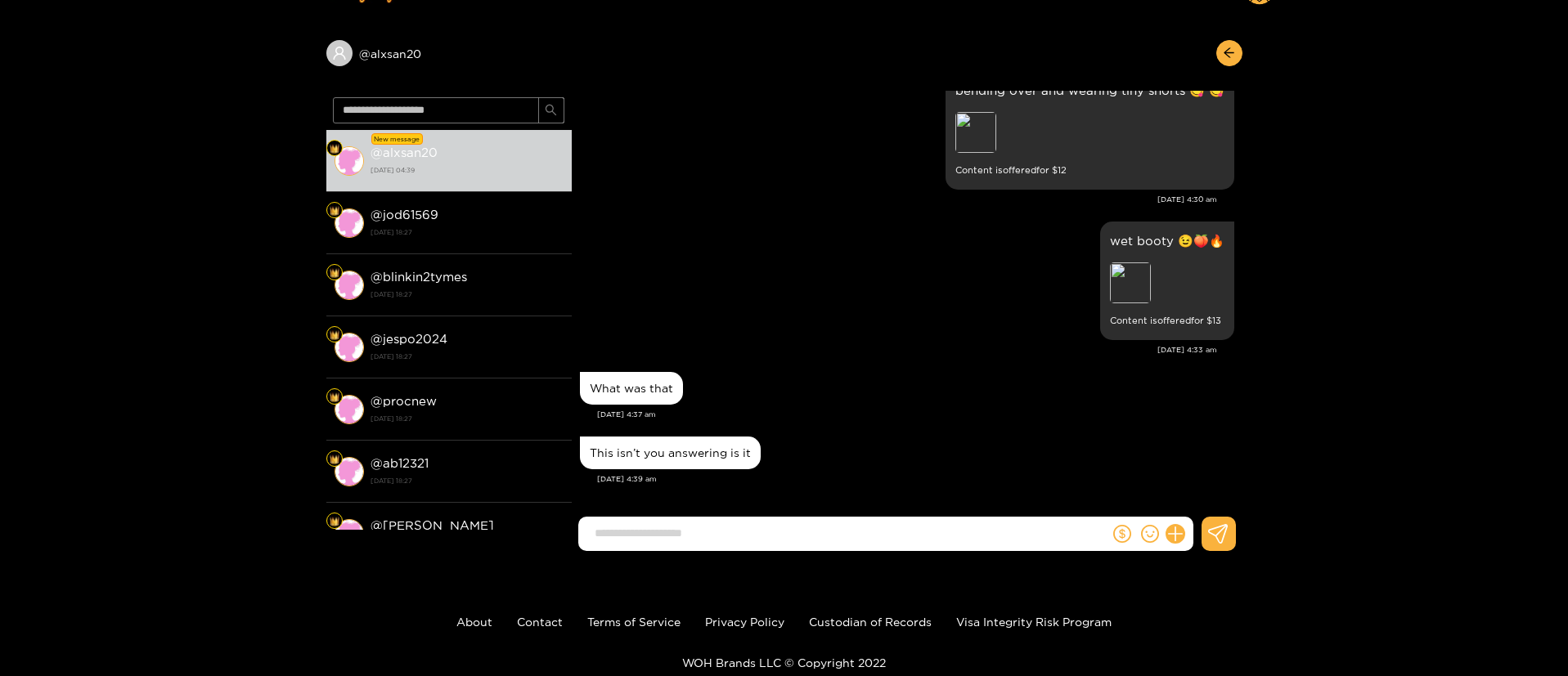
scroll to position [109, 0]
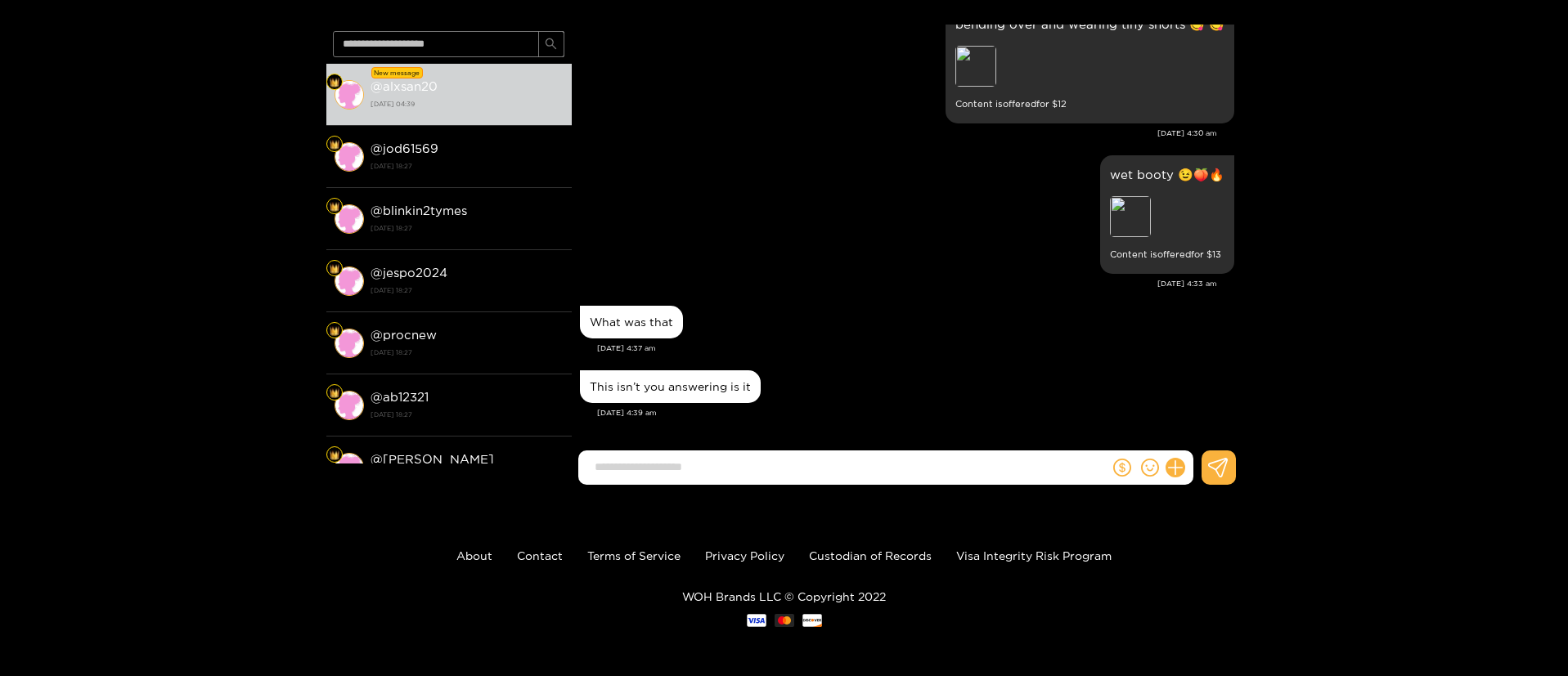
click at [862, 298] on div "wet booty 😉🍑🔥 Preview Content is offered for $ 13 Aug. 16, 4:33 am" at bounding box center [907, 226] width 655 height 151
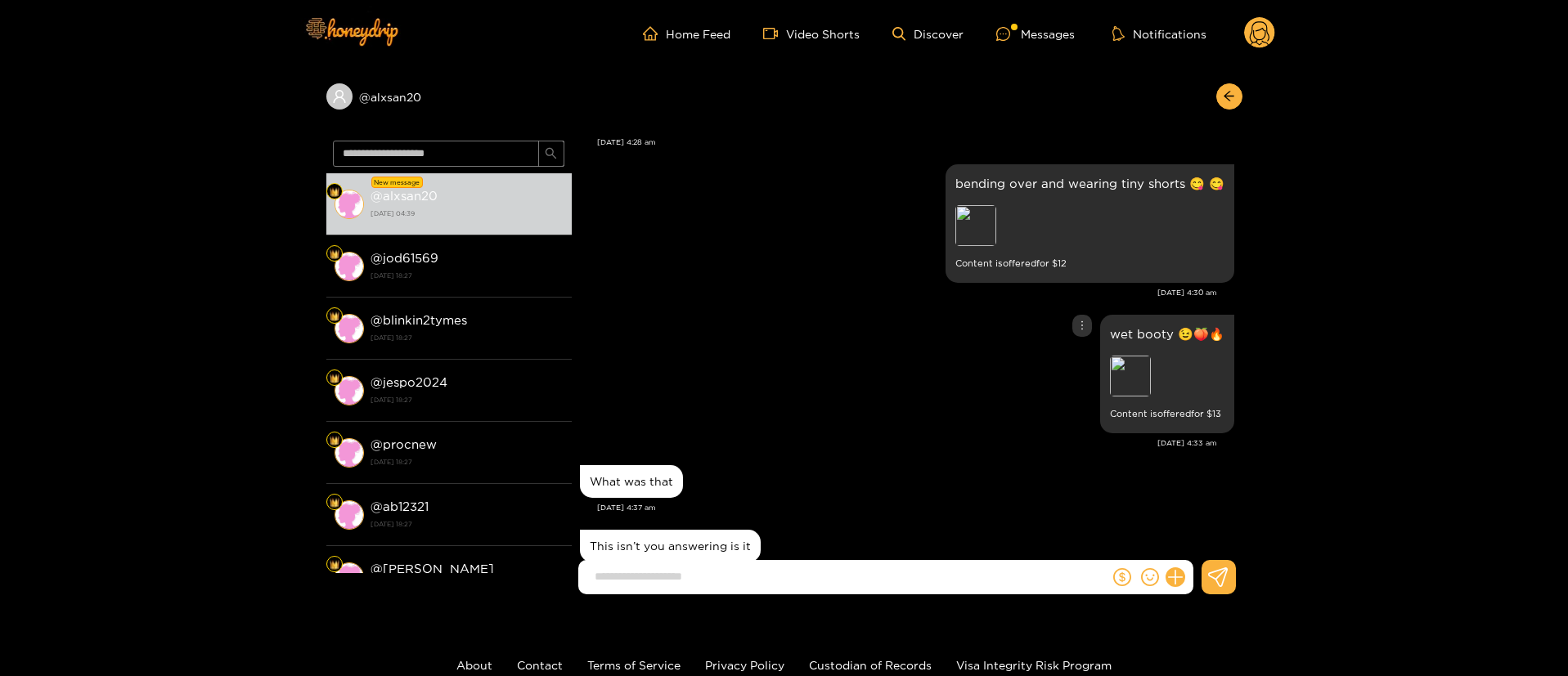
scroll to position [2060, 0]
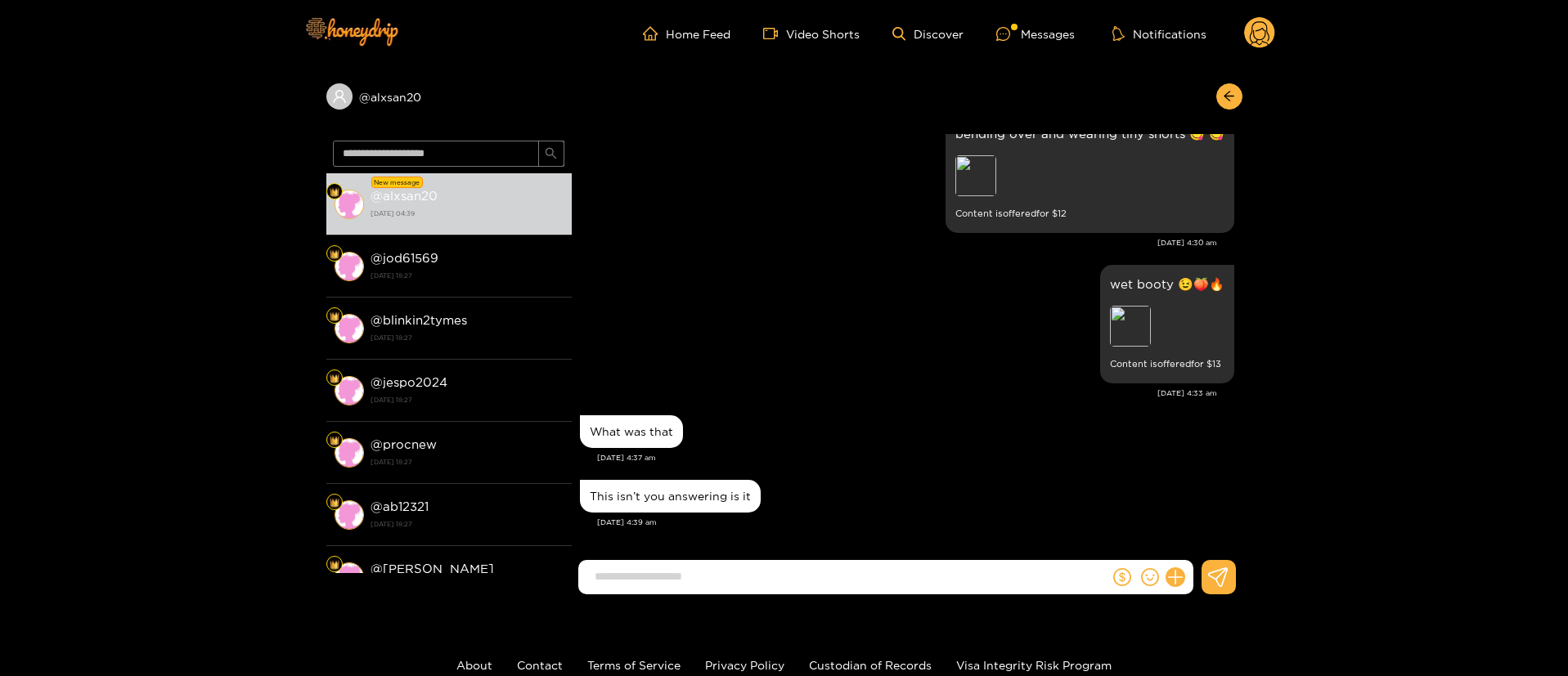
click at [819, 587] on input at bounding box center [848, 576] width 523 height 27
type input "**********"
click at [955, 444] on div "What was that" at bounding box center [907, 432] width 655 height 41
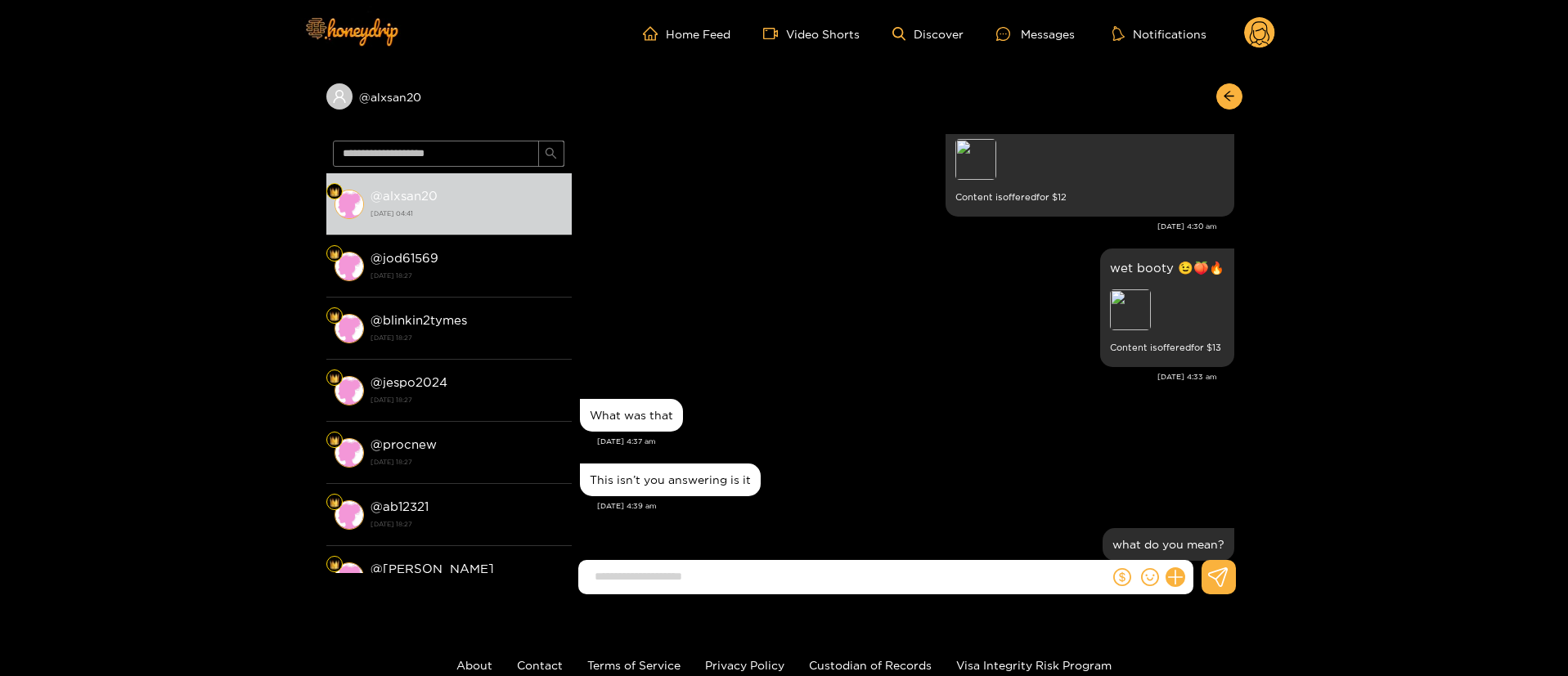
scroll to position [2124, 0]
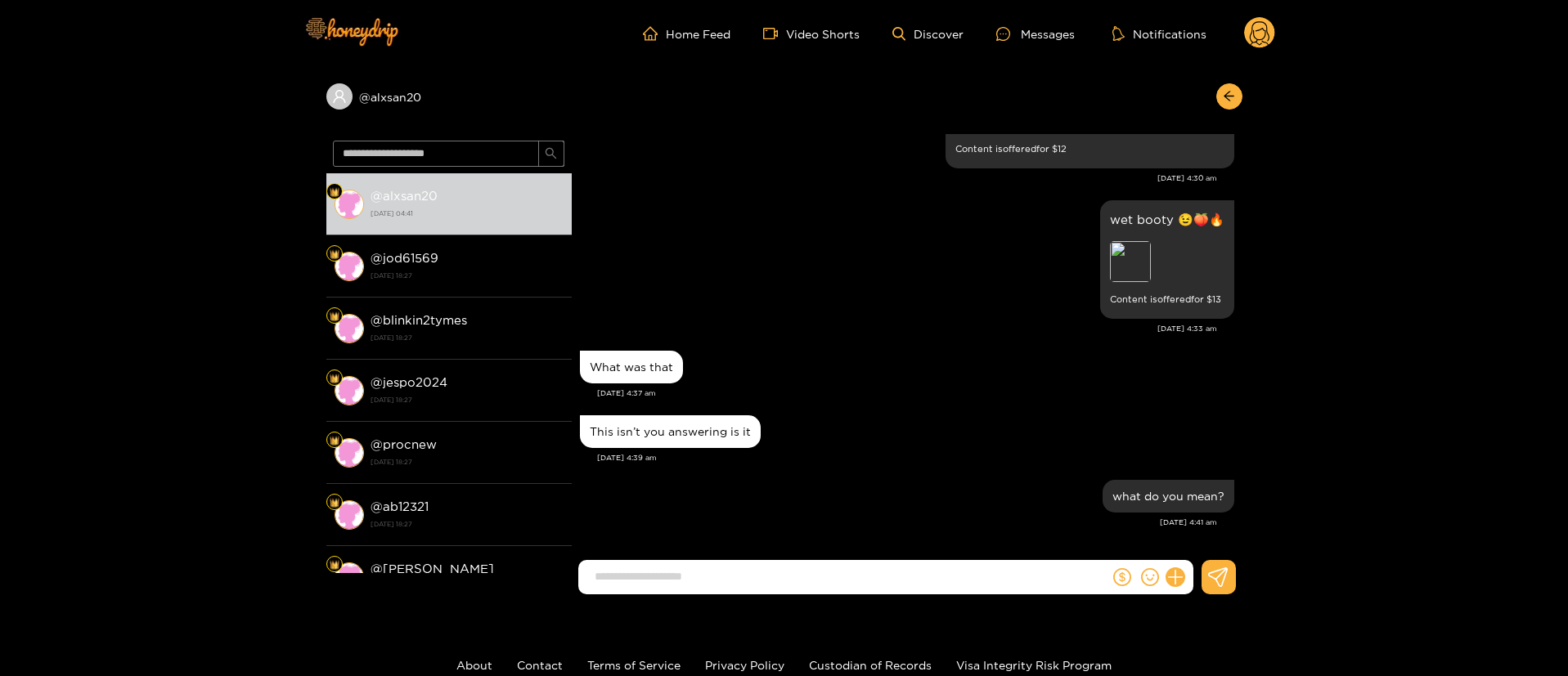
click at [1250, 15] on div "Home Feed Video Shorts Discover Messages Notifications 0" at bounding box center [784, 34] width 981 height 67
click at [1263, 32] on circle at bounding box center [1259, 33] width 31 height 31
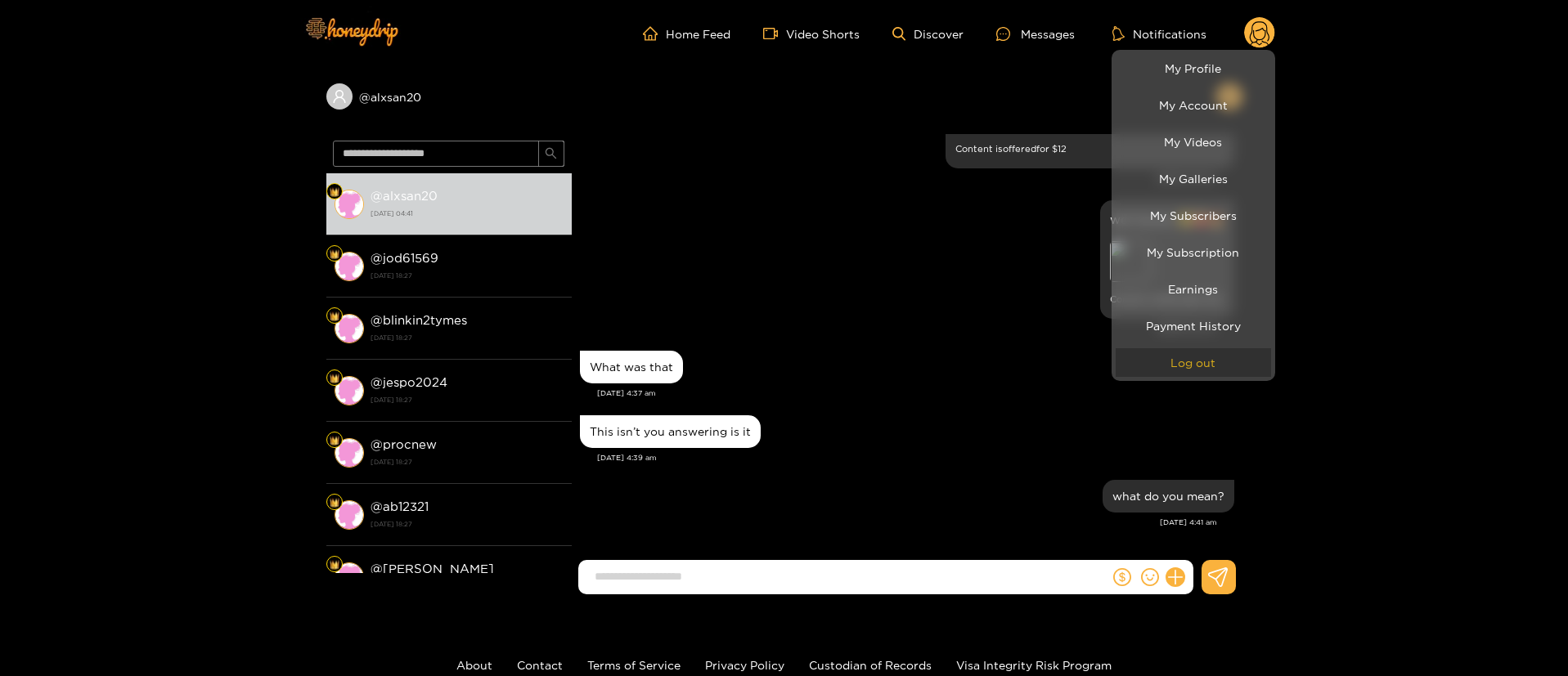
click at [1209, 367] on button "Log out" at bounding box center [1193, 362] width 156 height 28
